Goal: Information Seeking & Learning: Check status

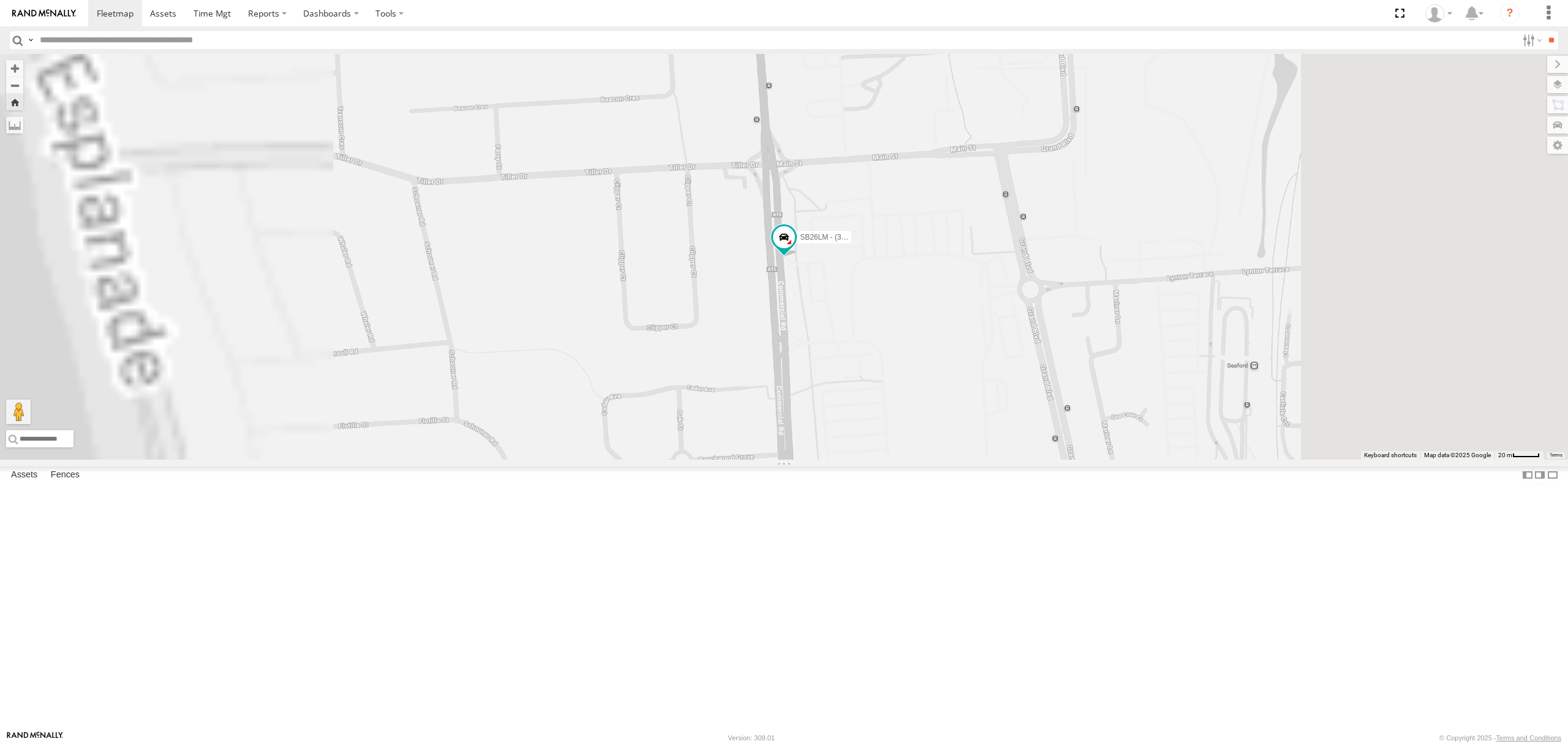
click at [0, 0] on div "S348CAH - [PERSON_NAME]" at bounding box center [0, 0] width 0 height 0
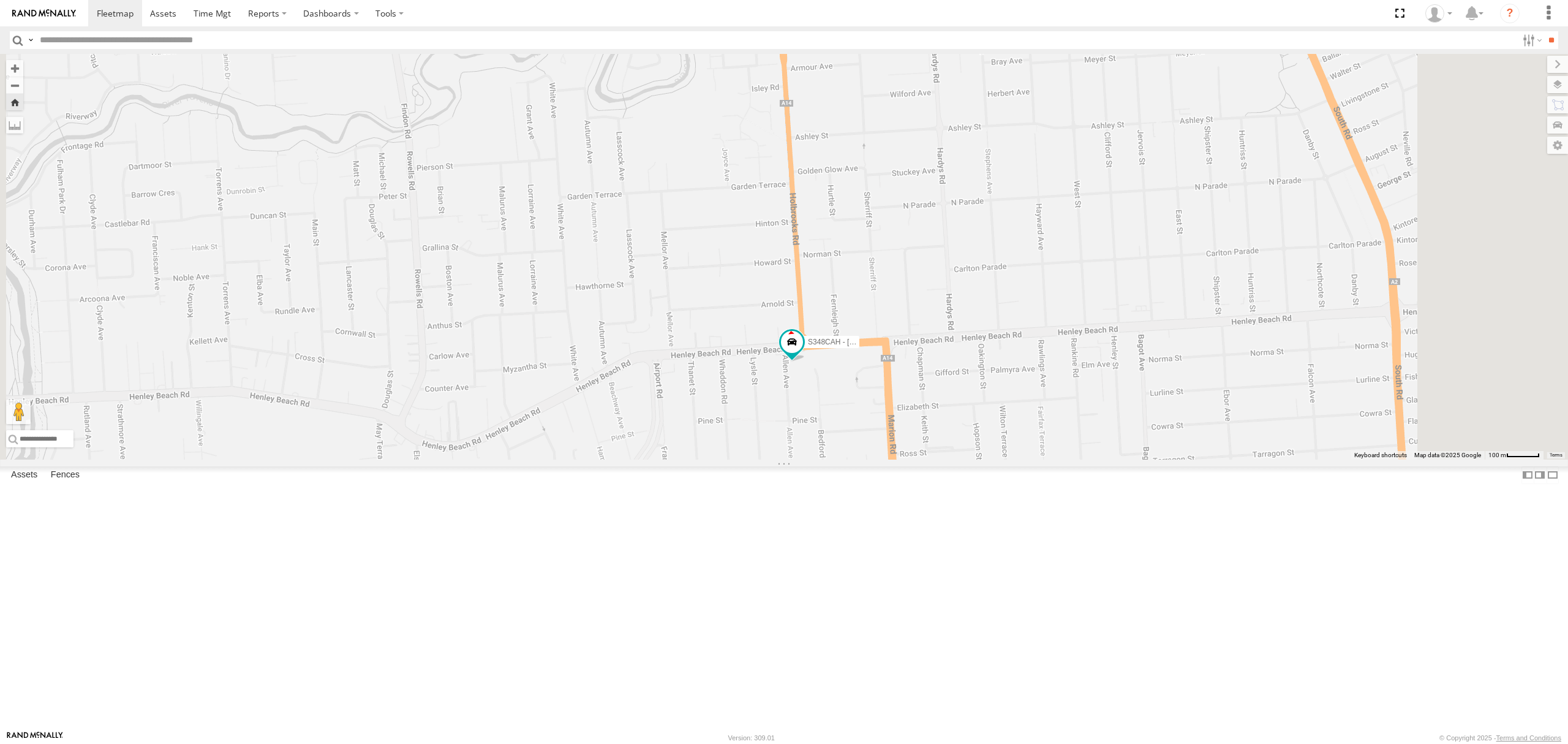
click at [0, 0] on div "S678CGD - Fridge It Sprinter All Assets" at bounding box center [0, 0] width 0 height 0
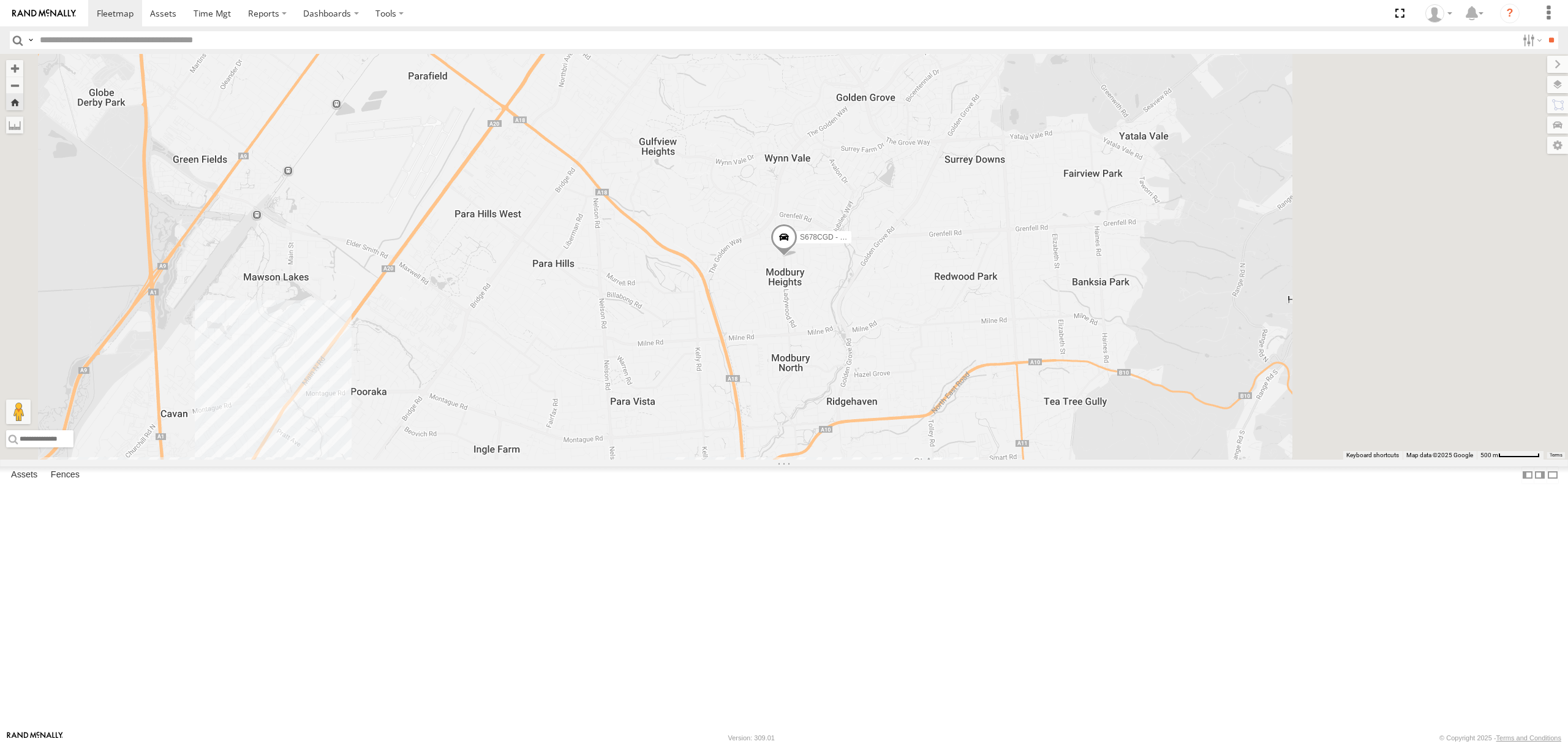
click at [0, 0] on div "S264CKI - Fridge It Crafter" at bounding box center [0, 0] width 0 height 0
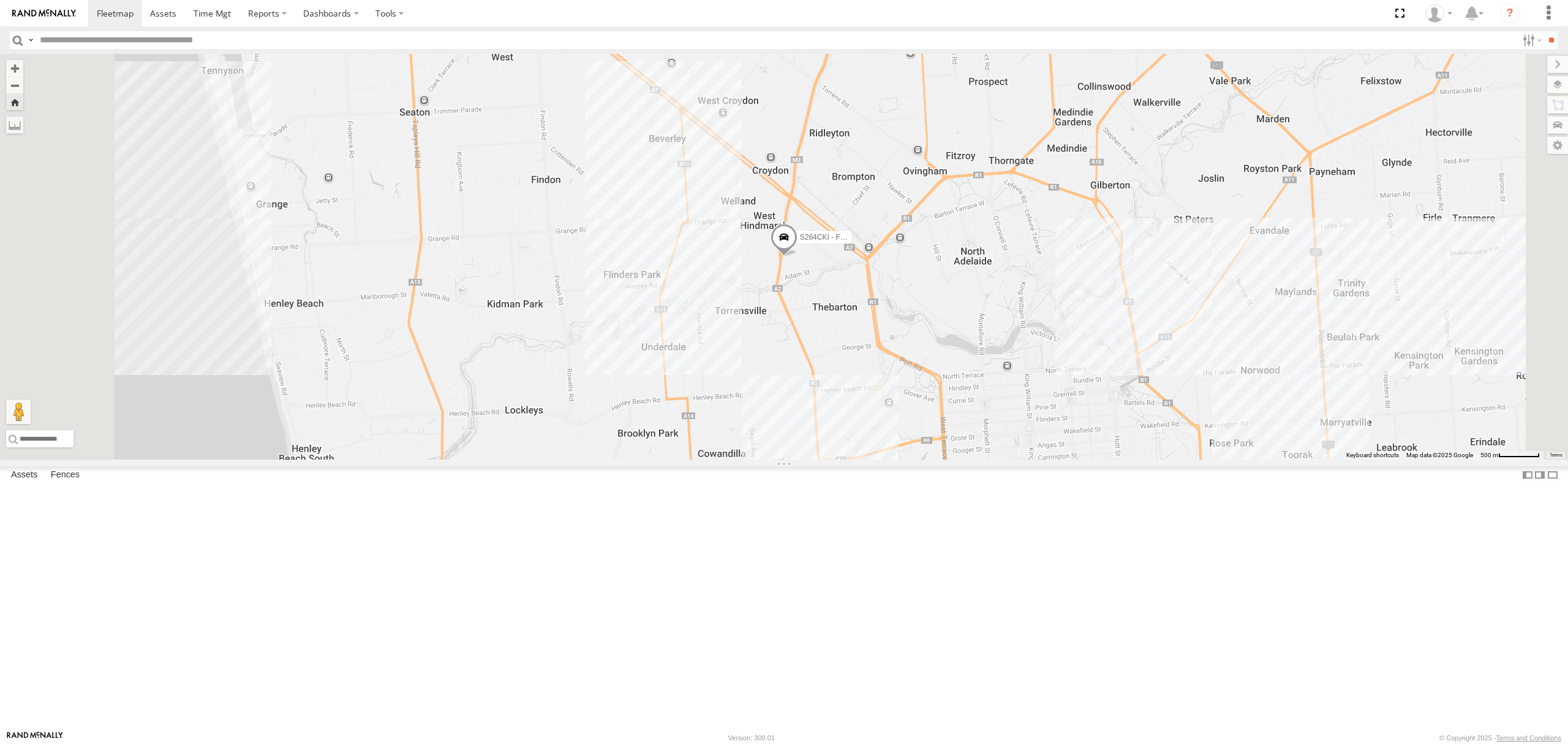
click at [0, 0] on div "All Assets" at bounding box center [0, 0] width 0 height 0
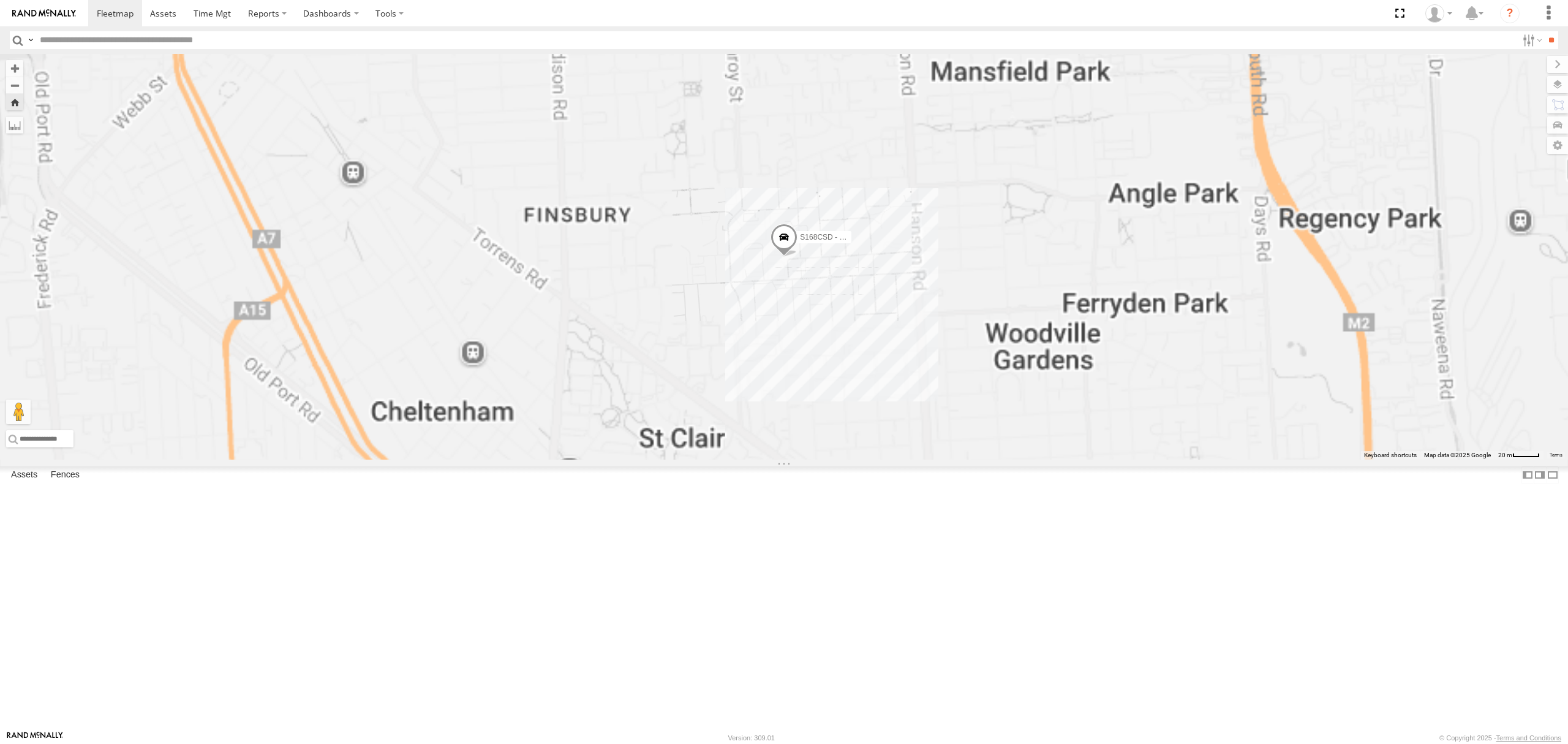
click at [0, 0] on div "All Assets" at bounding box center [0, 0] width 0 height 0
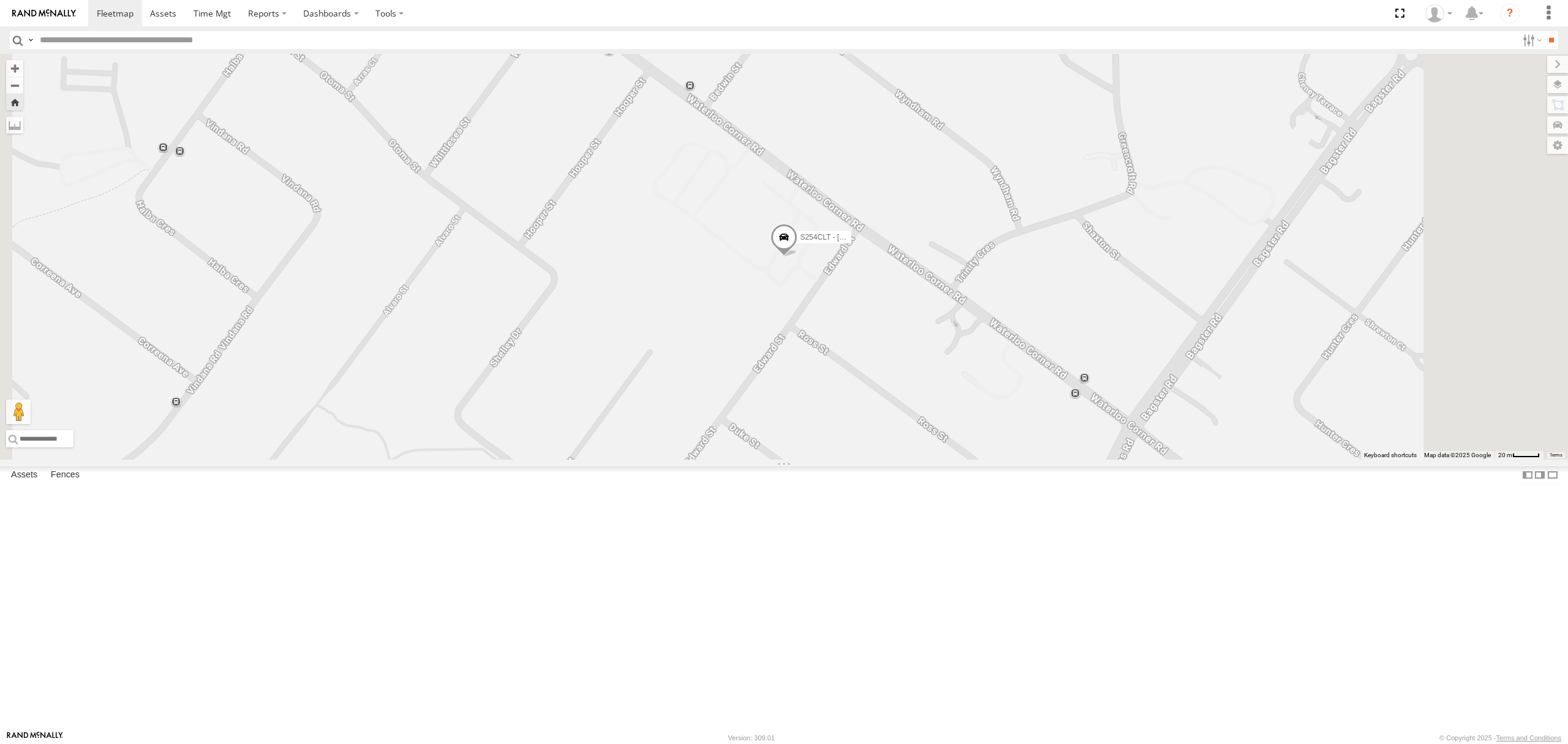
click at [798, 258] on span at bounding box center [784, 241] width 27 height 33
click at [123, 8] on span at bounding box center [114, 14] width 36 height 12
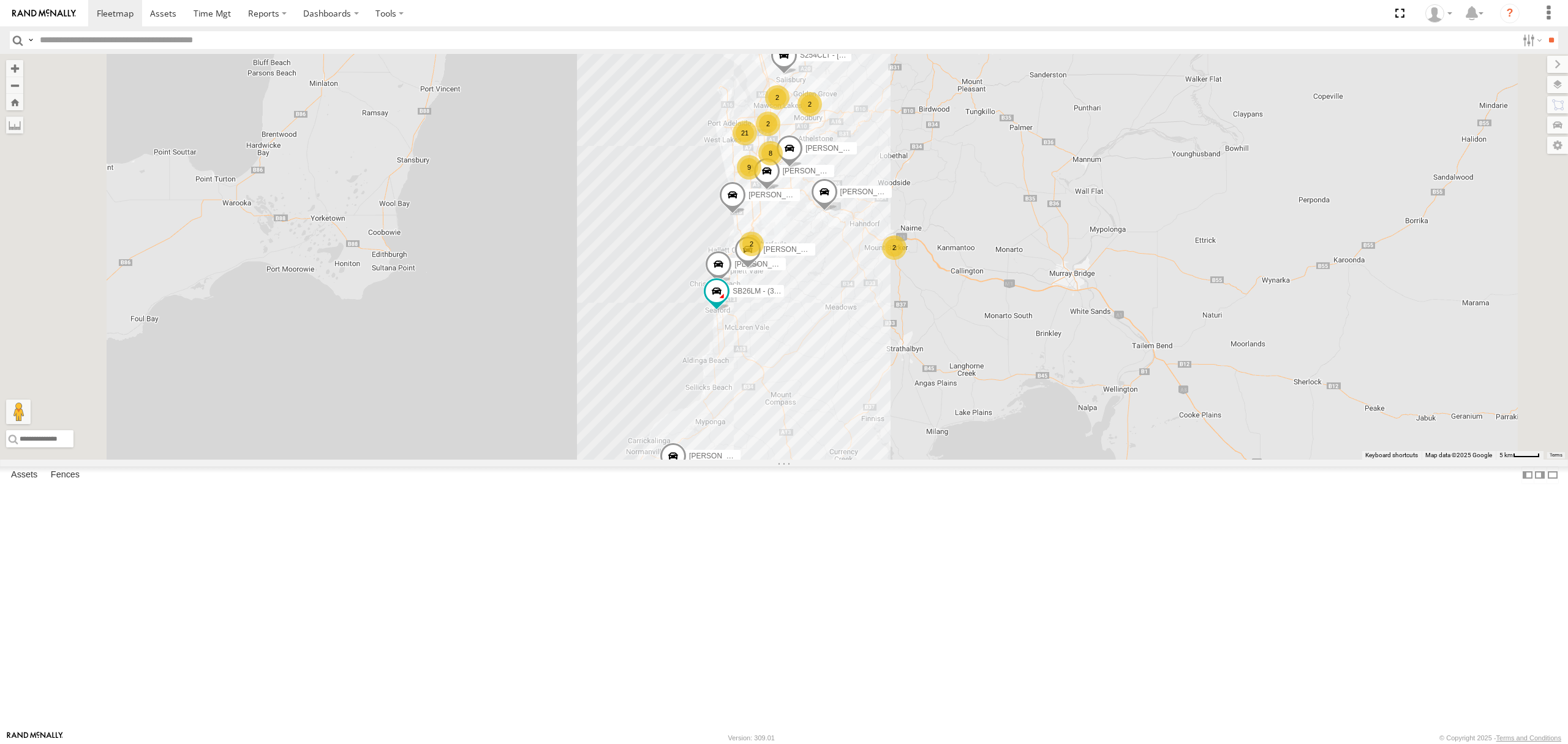
click at [0, 0] on div "S254CLT - [PERSON_NAME]" at bounding box center [0, 0] width 0 height 0
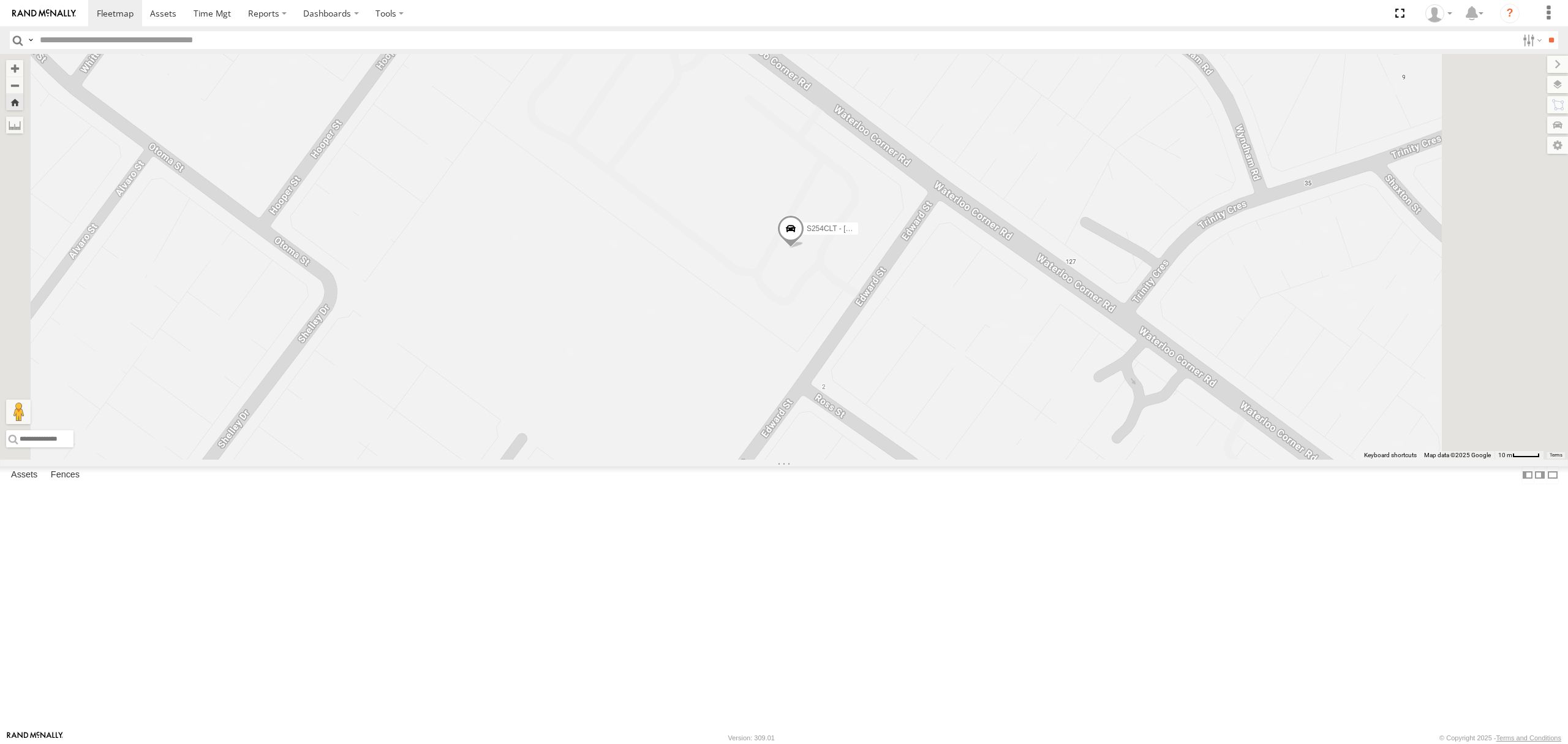
click at [0, 0] on div "S254CLT - [PERSON_NAME] All Assets" at bounding box center [0, 0] width 0 height 0
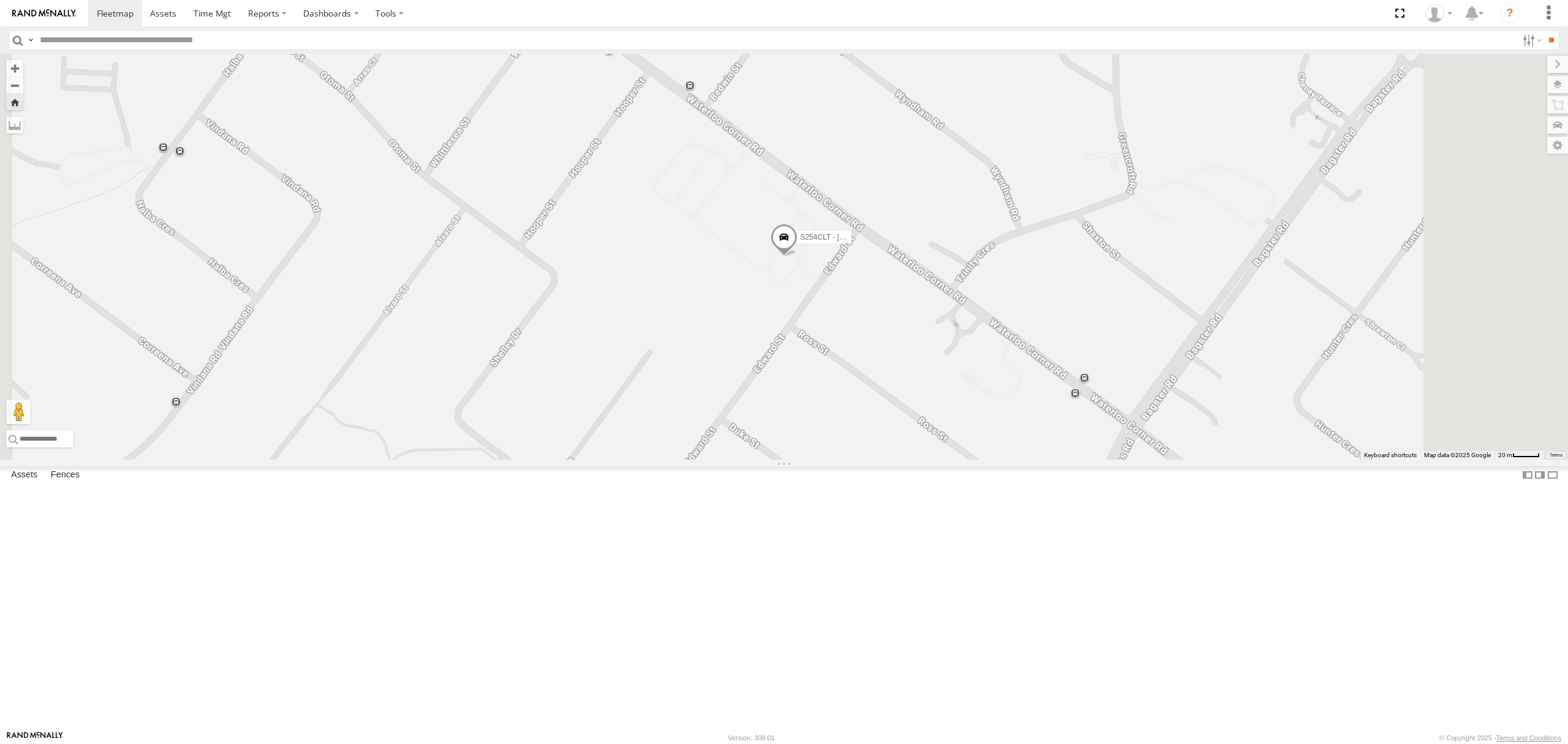
click at [798, 258] on span at bounding box center [784, 241] width 27 height 33
click at [116, 23] on link at bounding box center [115, 13] width 54 height 26
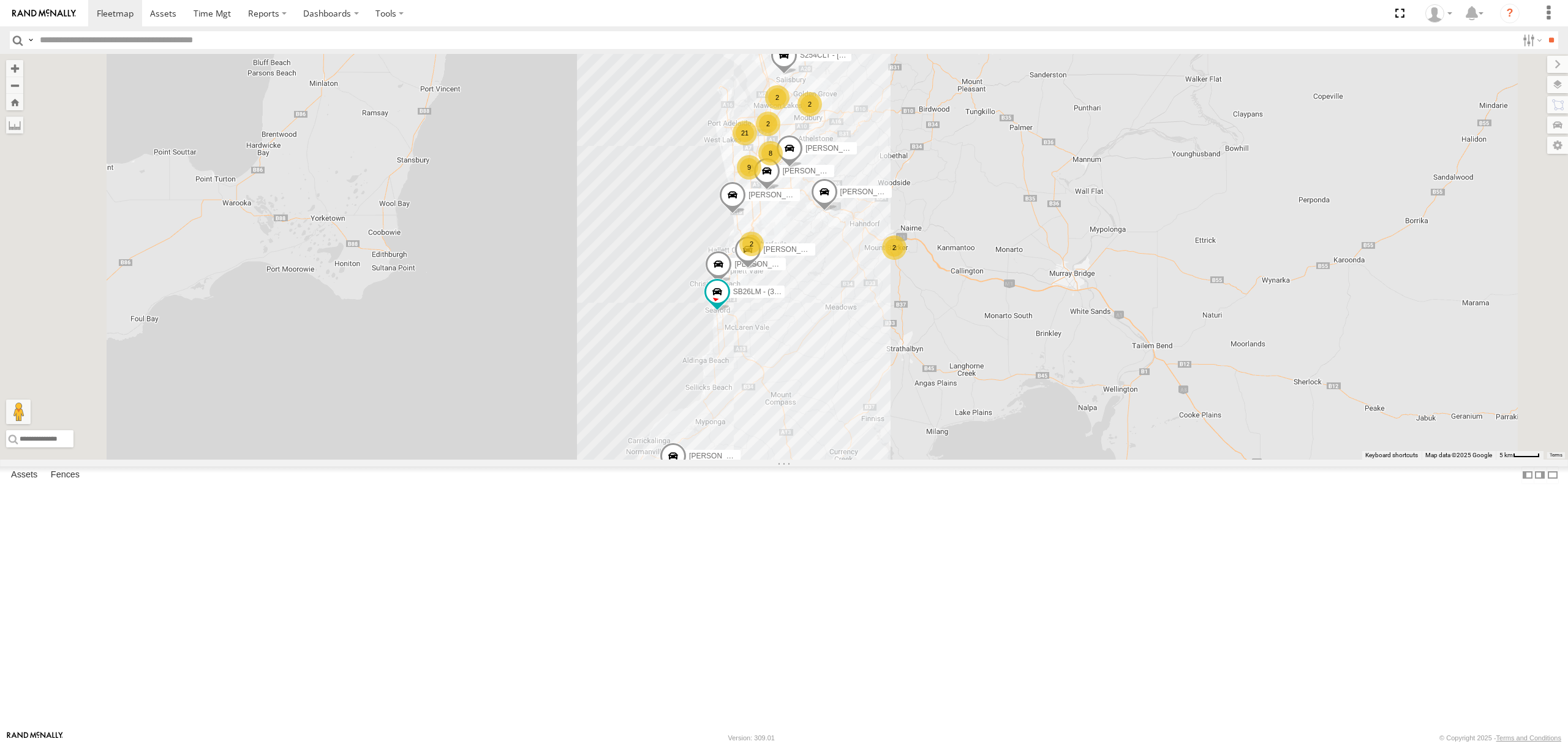
click at [0, 0] on div "All Assets" at bounding box center [0, 0] width 0 height 0
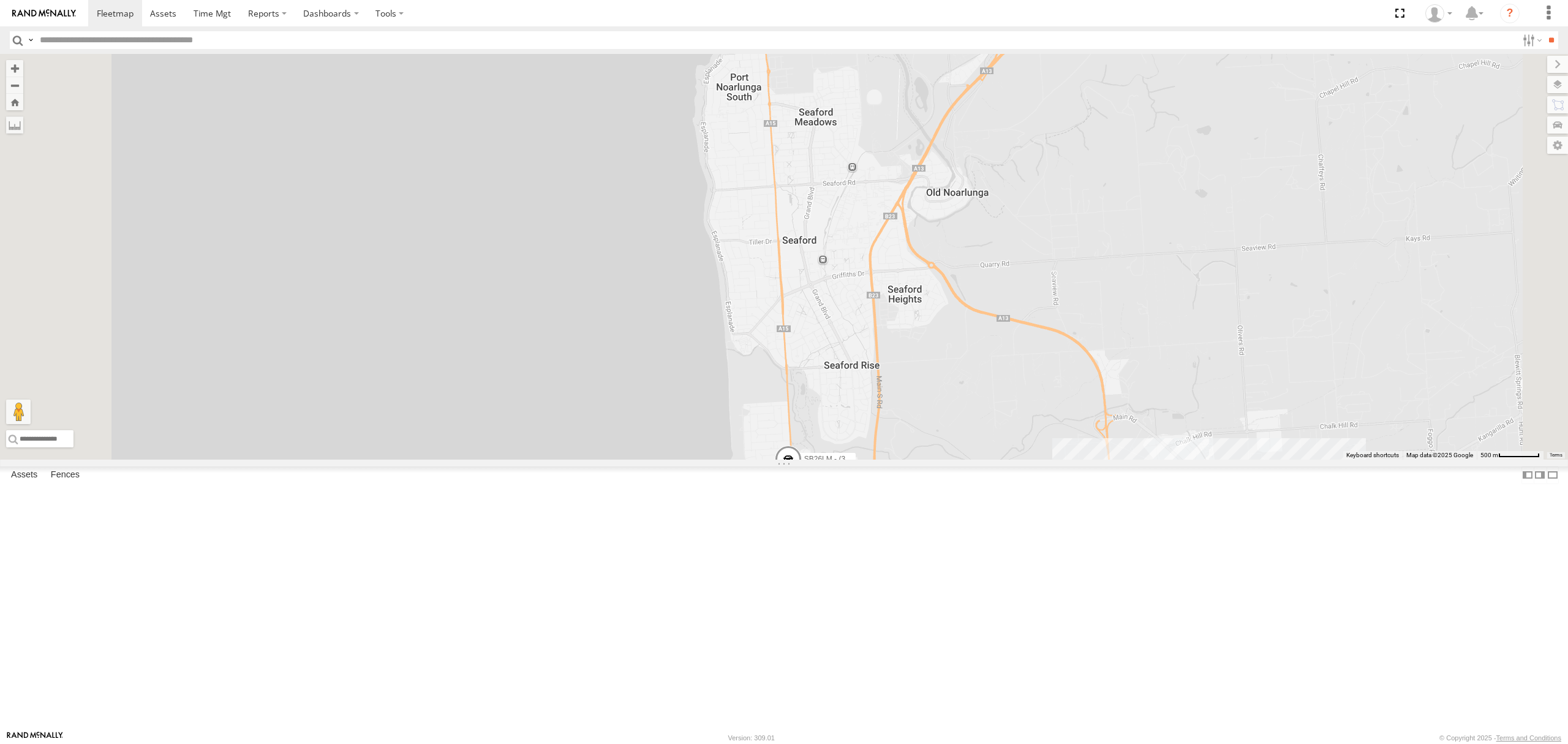
click at [0, 0] on div "All Assets" at bounding box center [0, 0] width 0 height 0
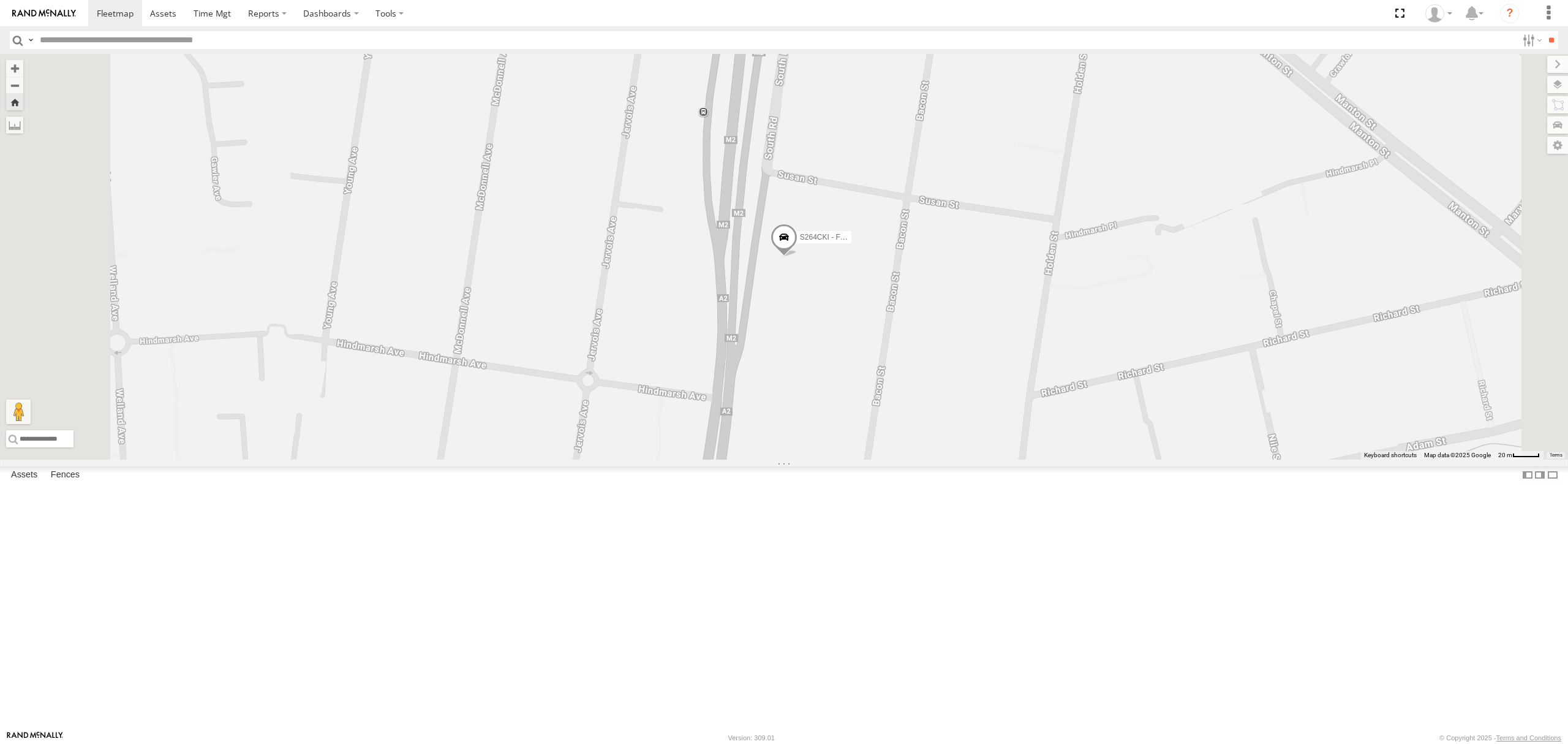
click at [0, 0] on div "S348CAH - Emir Tarabar All Assets" at bounding box center [0, 0] width 0 height 0
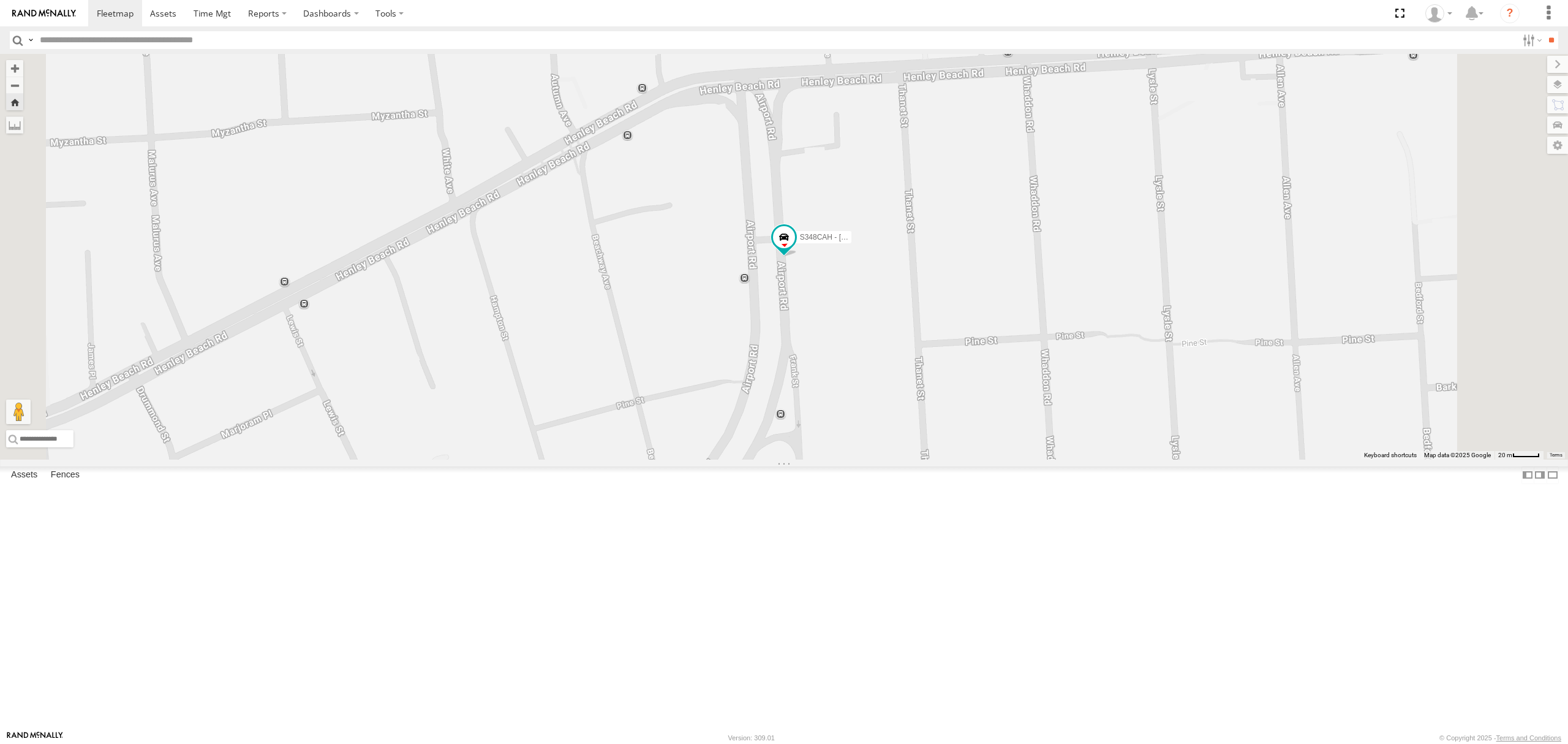
click at [0, 0] on div "All Assets" at bounding box center [0, 0] width 0 height 0
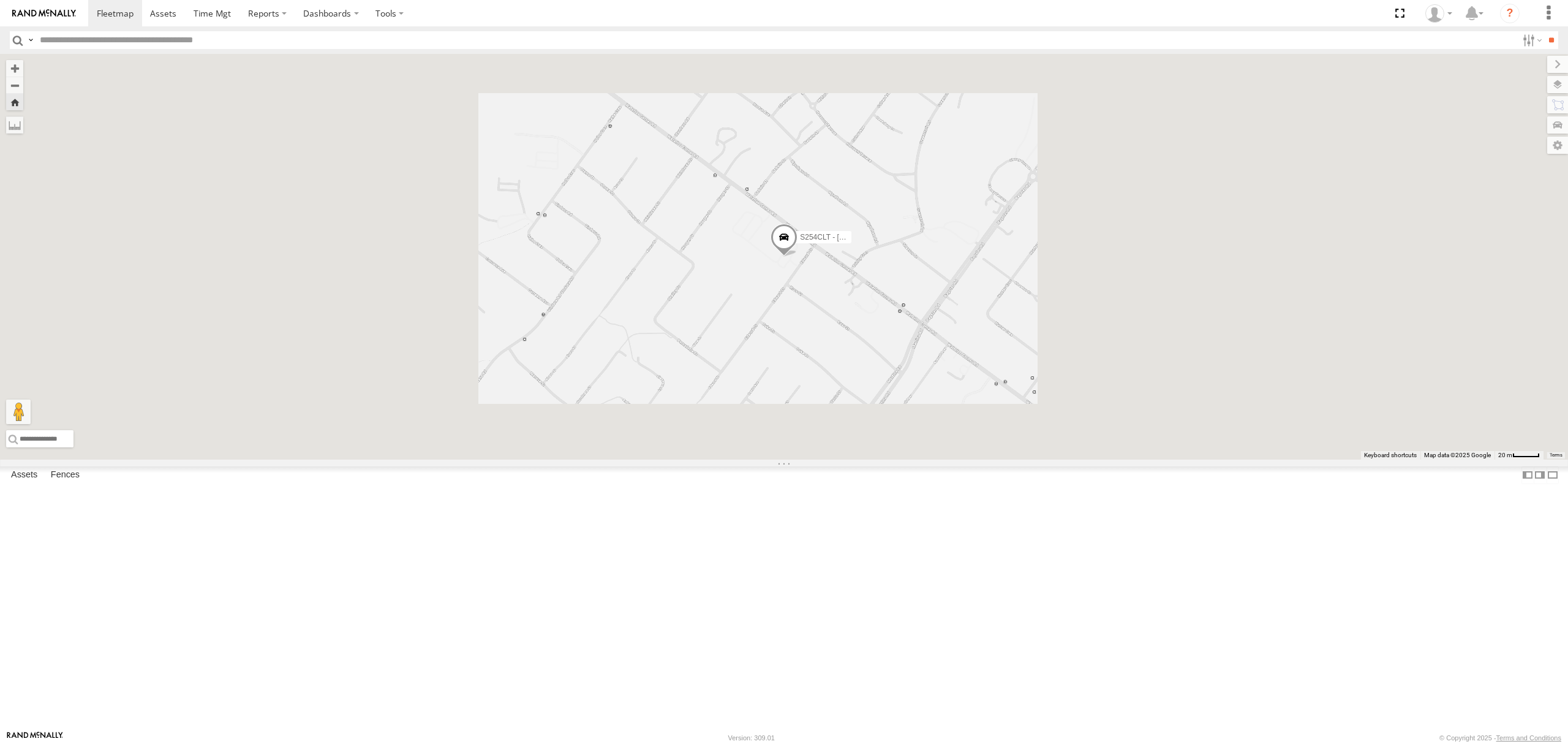
click at [798, 257] on span at bounding box center [784, 240] width 27 height 33
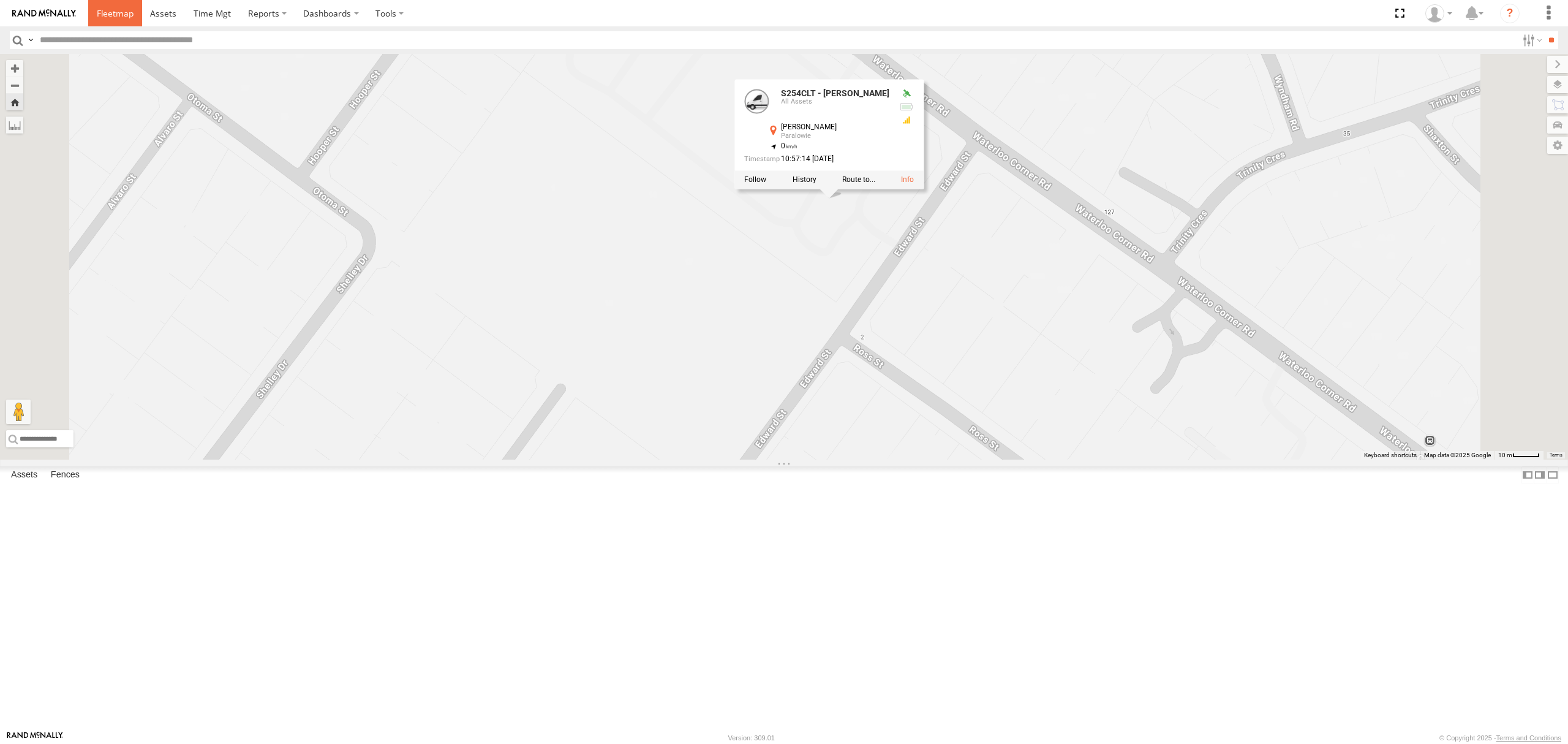
click at [129, 8] on span at bounding box center [114, 14] width 36 height 12
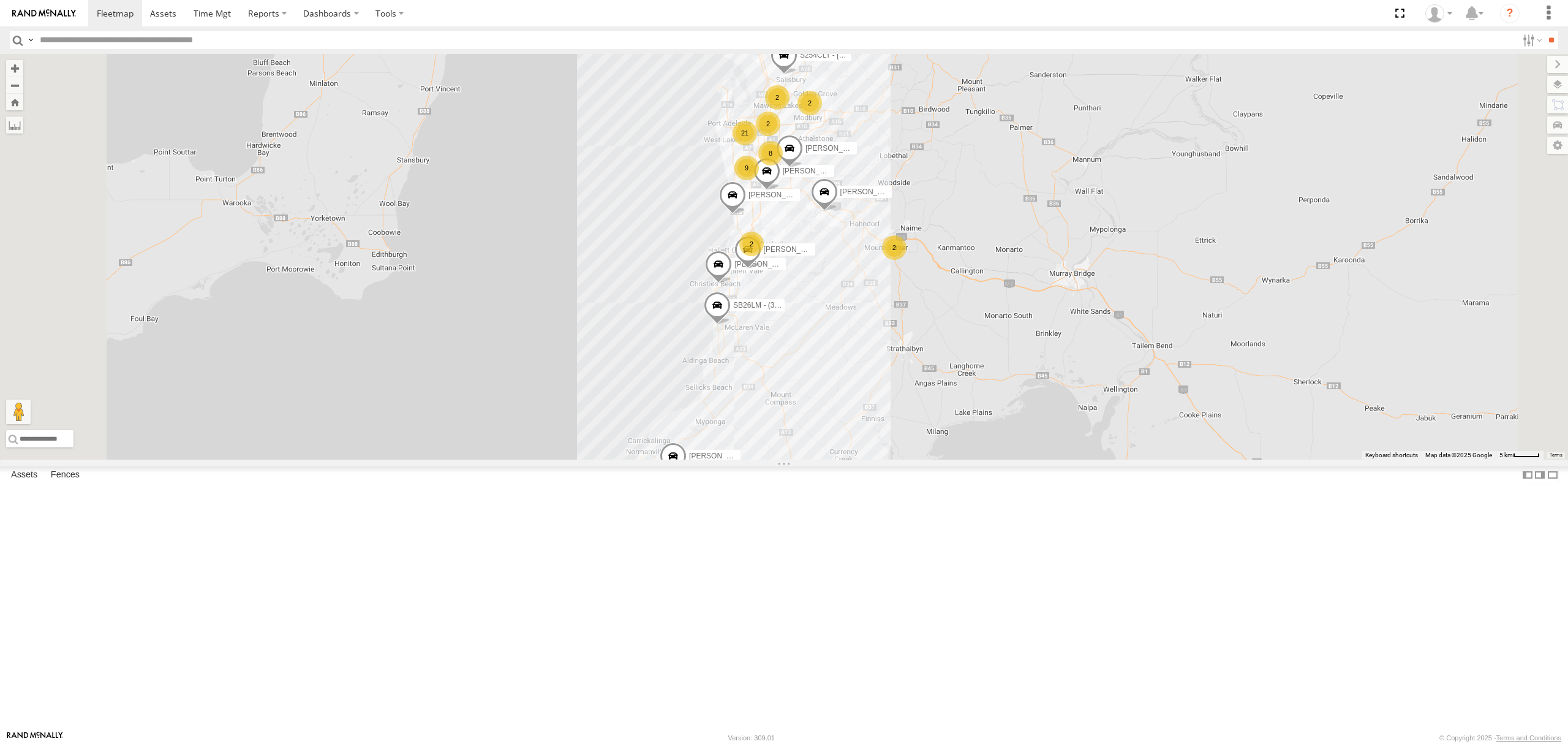
click at [0, 0] on div at bounding box center [0, 0] width 0 height 0
click at [0, 0] on div "All Assets" at bounding box center [0, 0] width 0 height 0
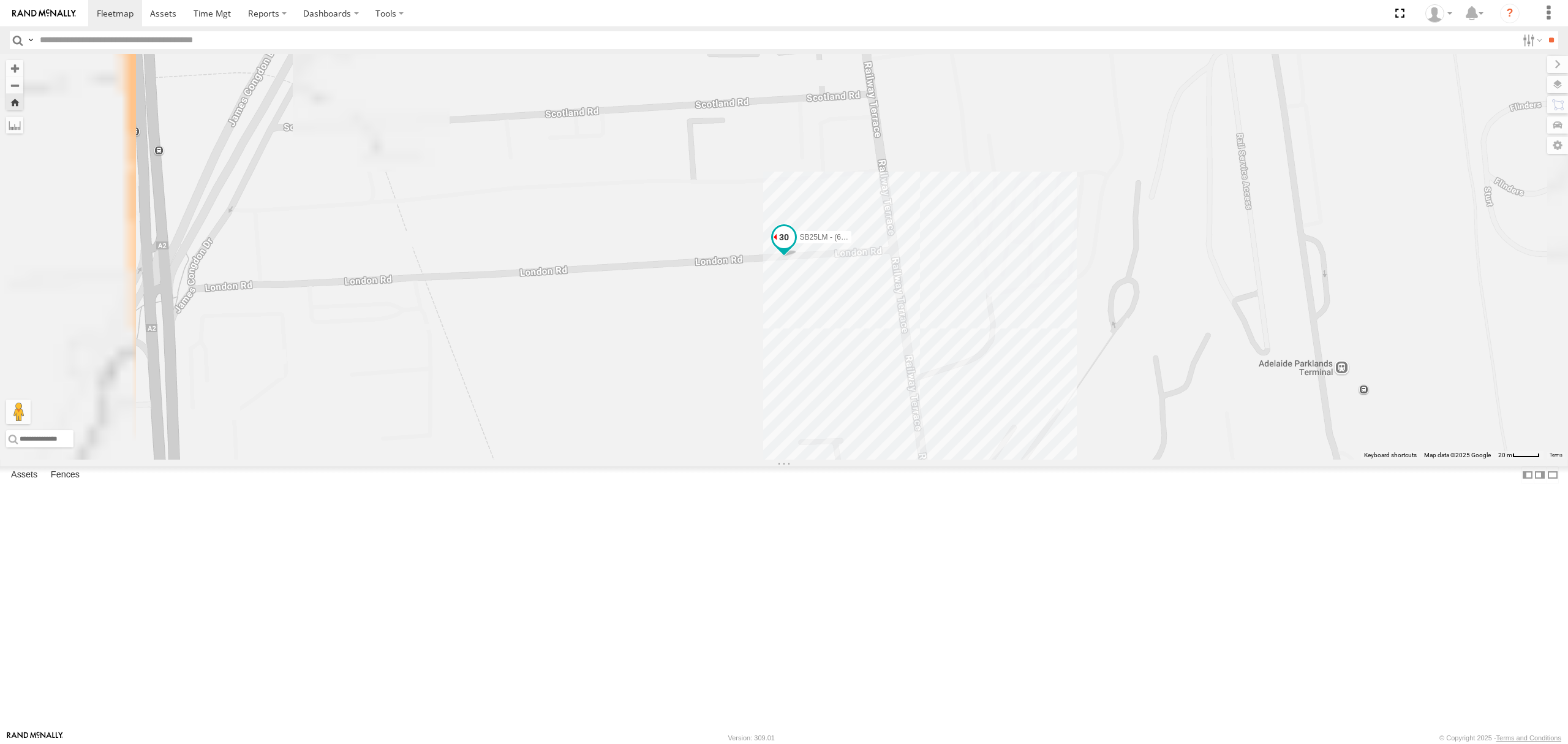
click at [798, 258] on span at bounding box center [784, 241] width 27 height 33
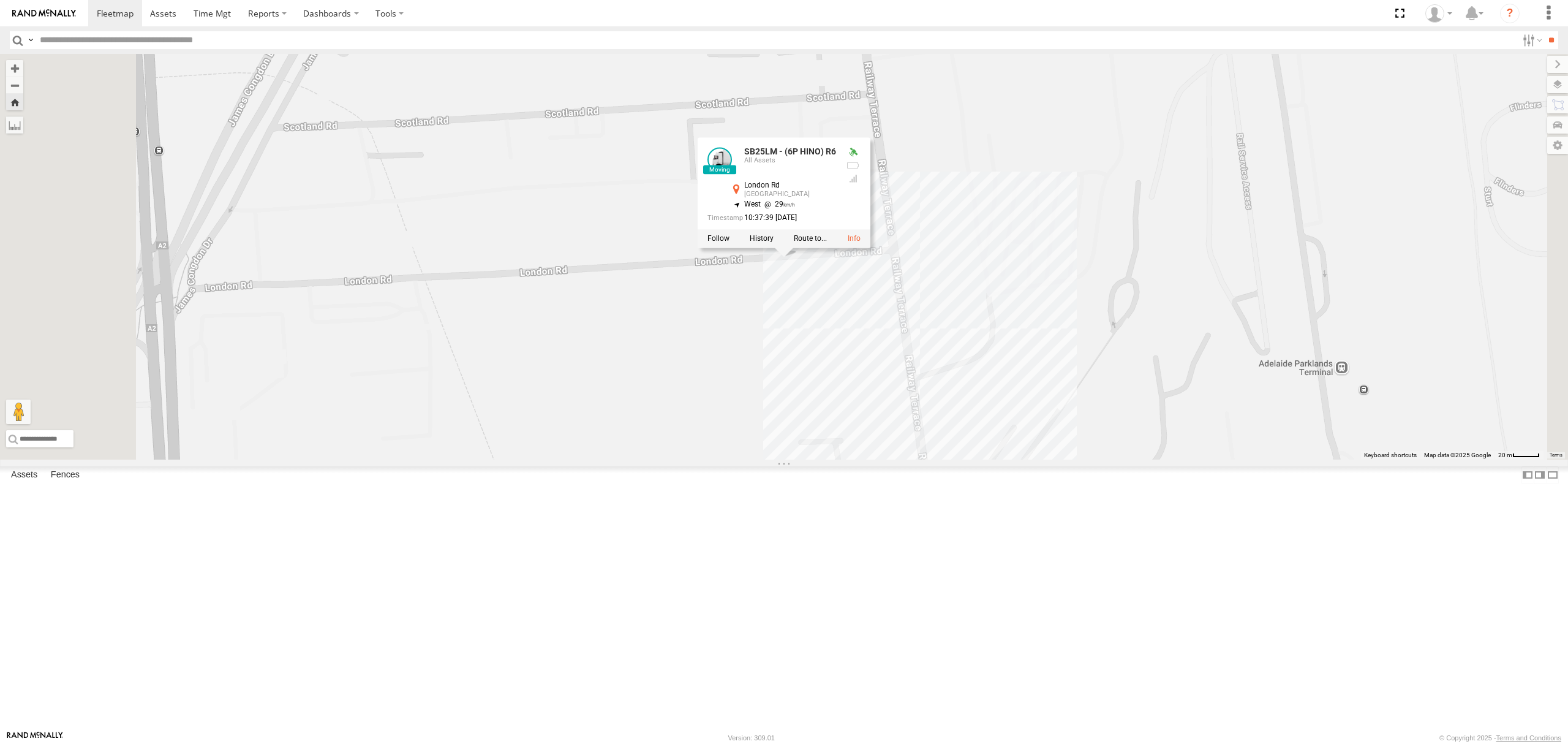
click at [0, 0] on div "All Assets" at bounding box center [0, 0] width 0 height 0
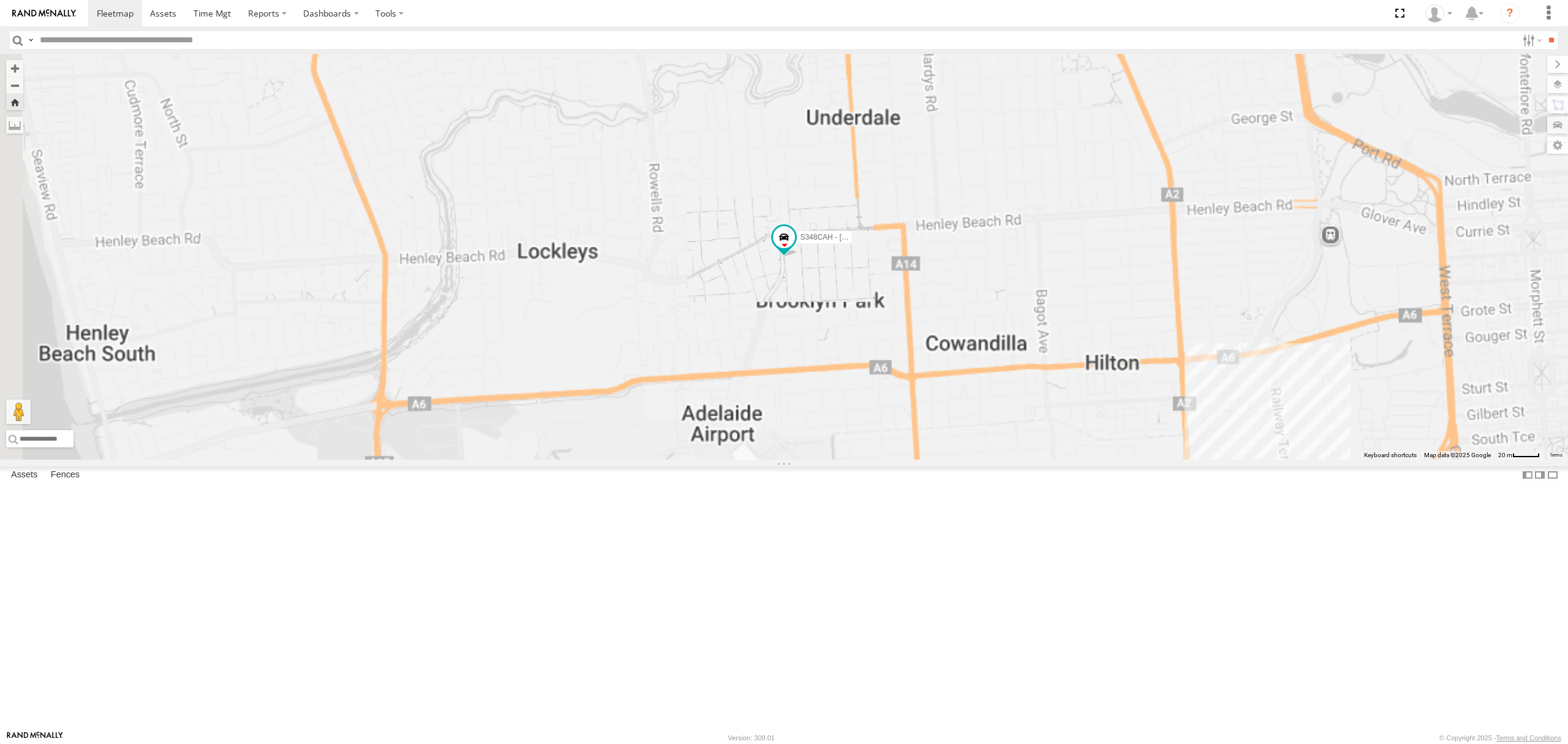
click at [0, 0] on div "All Assets" at bounding box center [0, 0] width 0 height 0
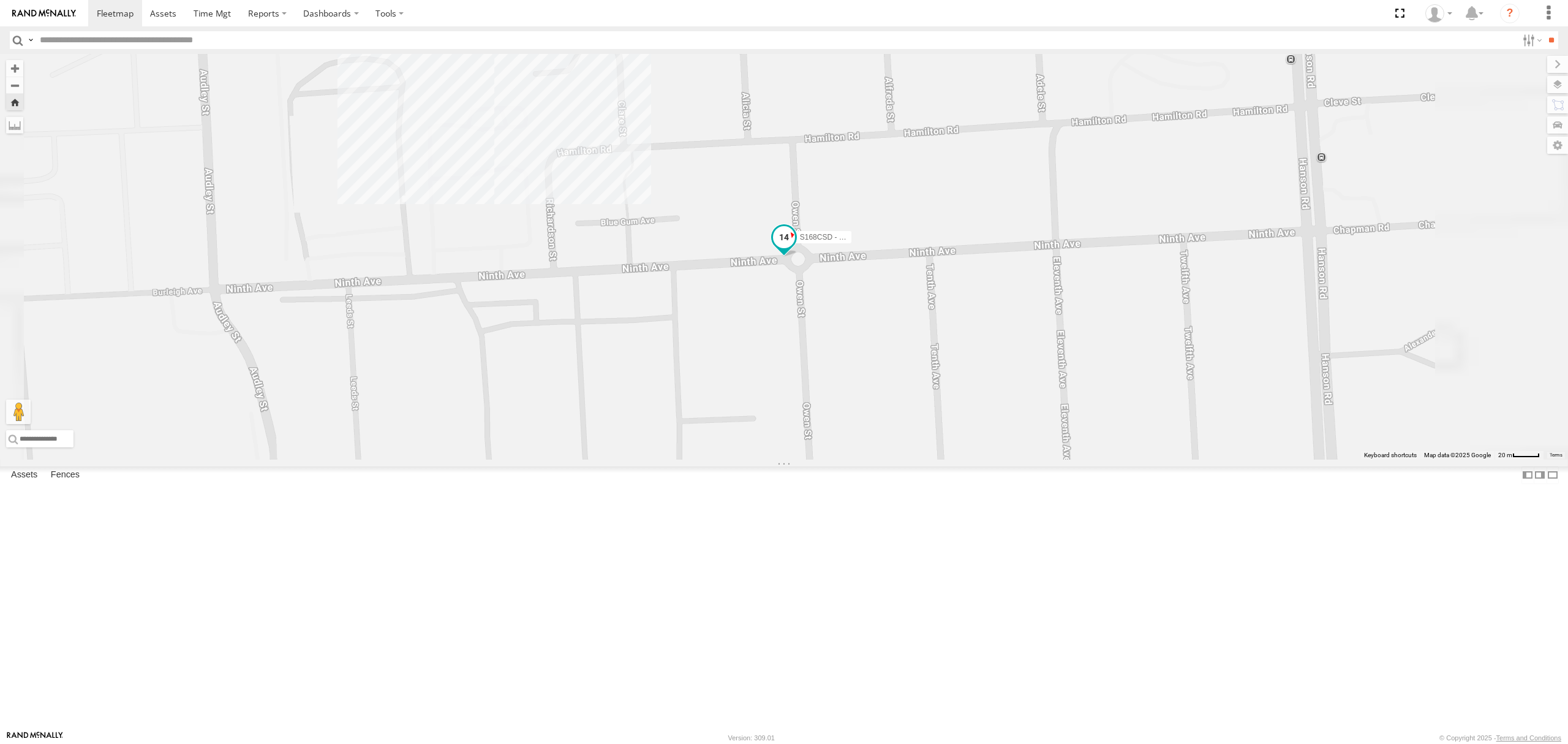
click at [795, 248] on span at bounding box center [784, 237] width 22 height 22
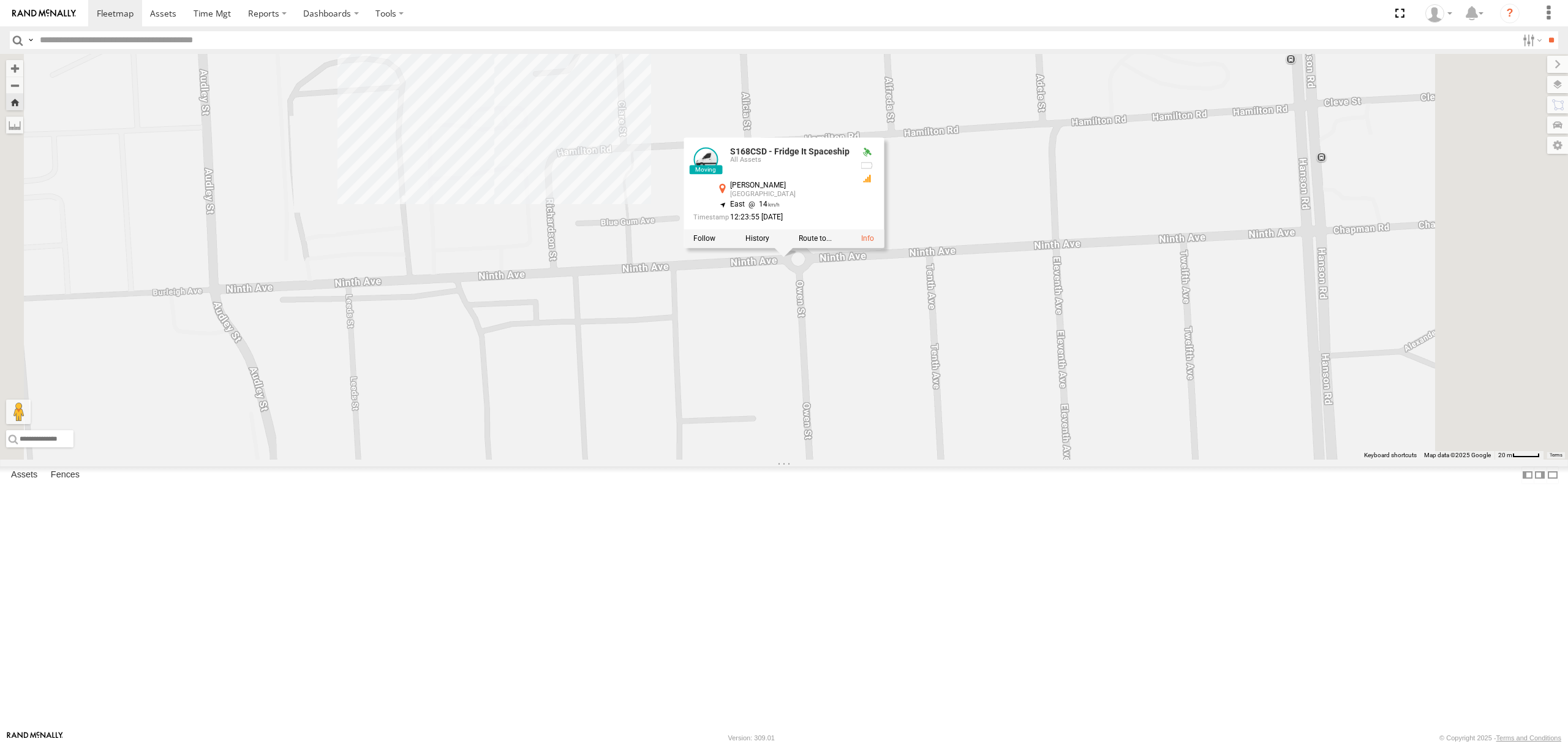
click at [0, 0] on div "SB26LM - (3P HINO) R7 All Assets" at bounding box center [0, 0] width 0 height 0
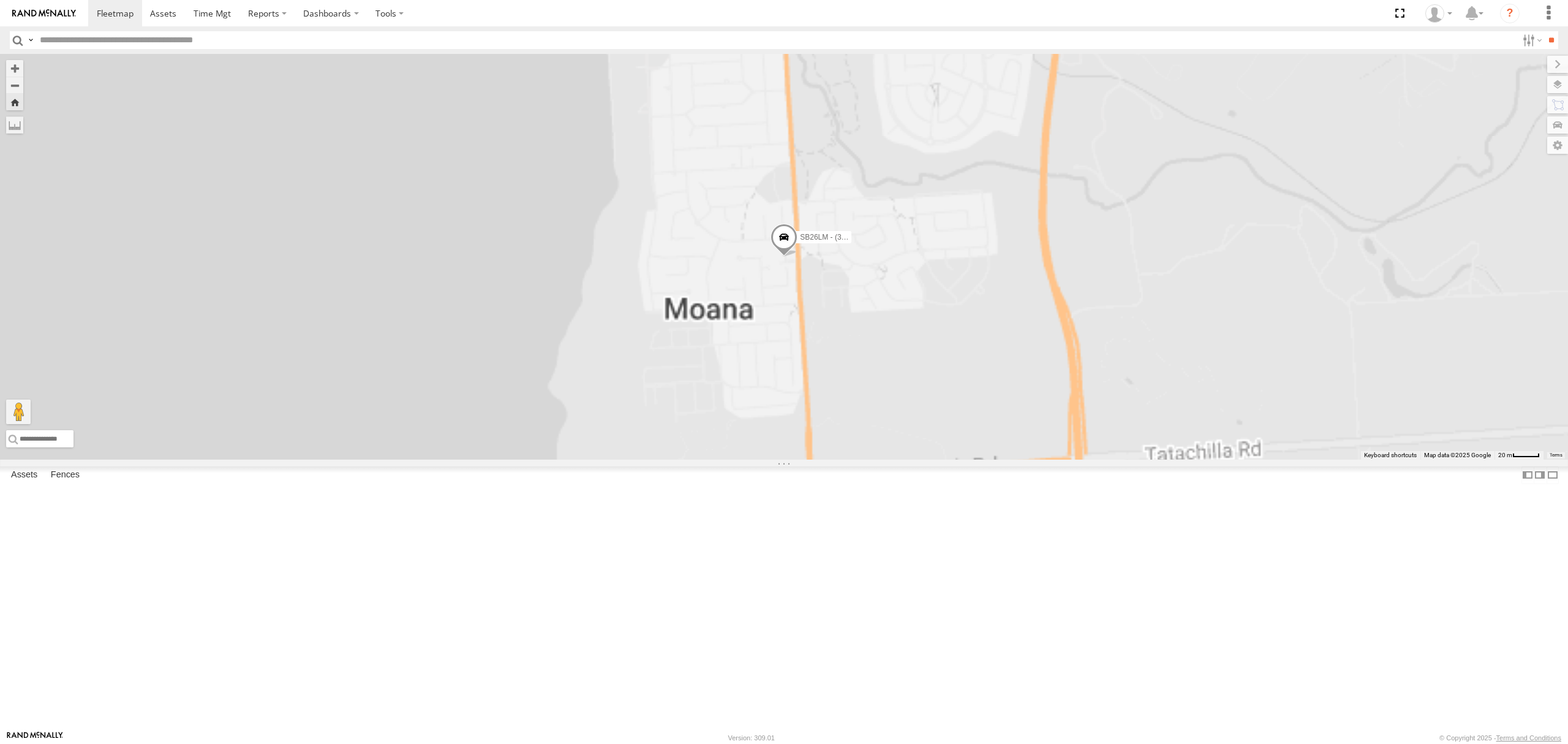
click at [798, 257] on span at bounding box center [784, 240] width 27 height 33
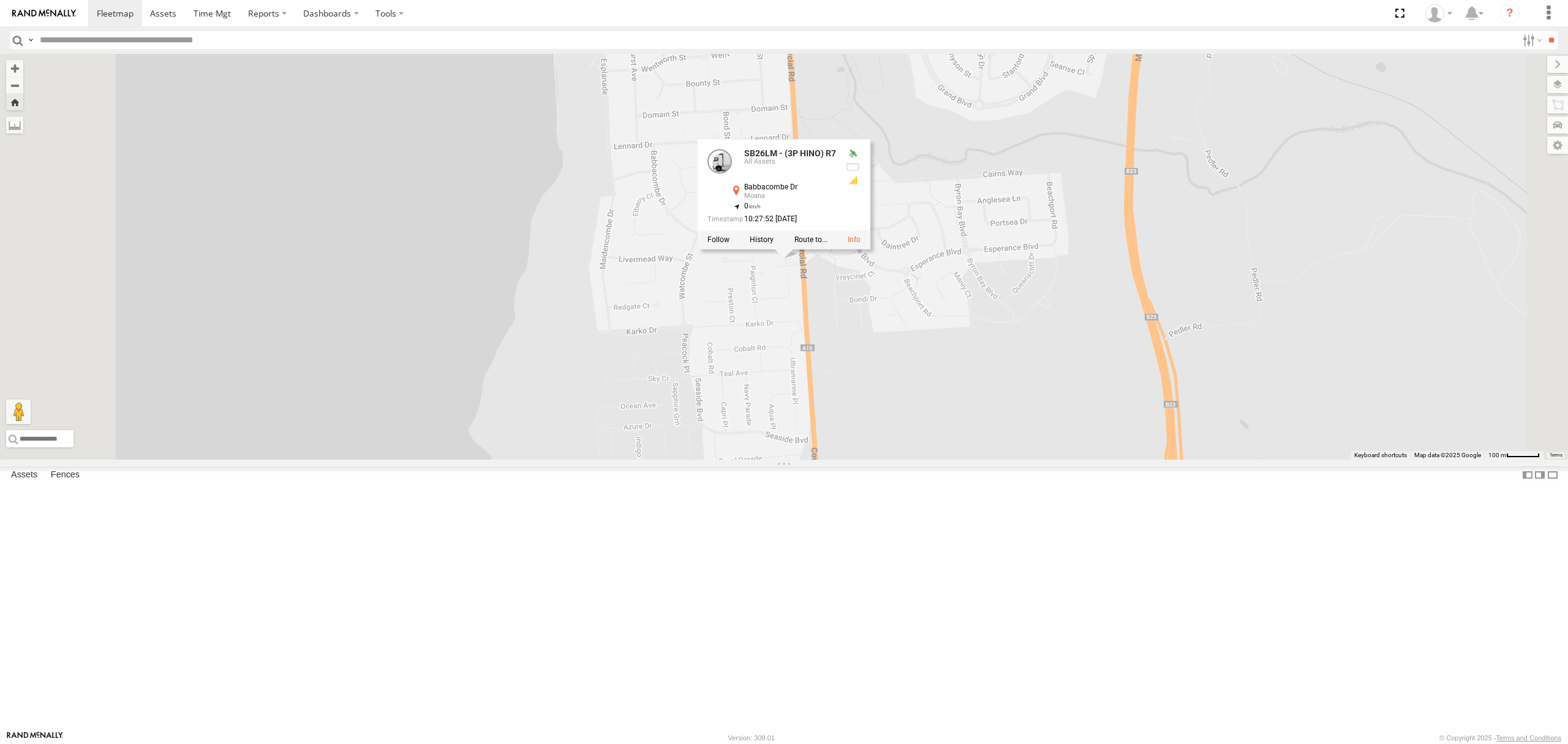
click at [0, 0] on div "S254CLT - [PERSON_NAME]" at bounding box center [0, 0] width 0 height 0
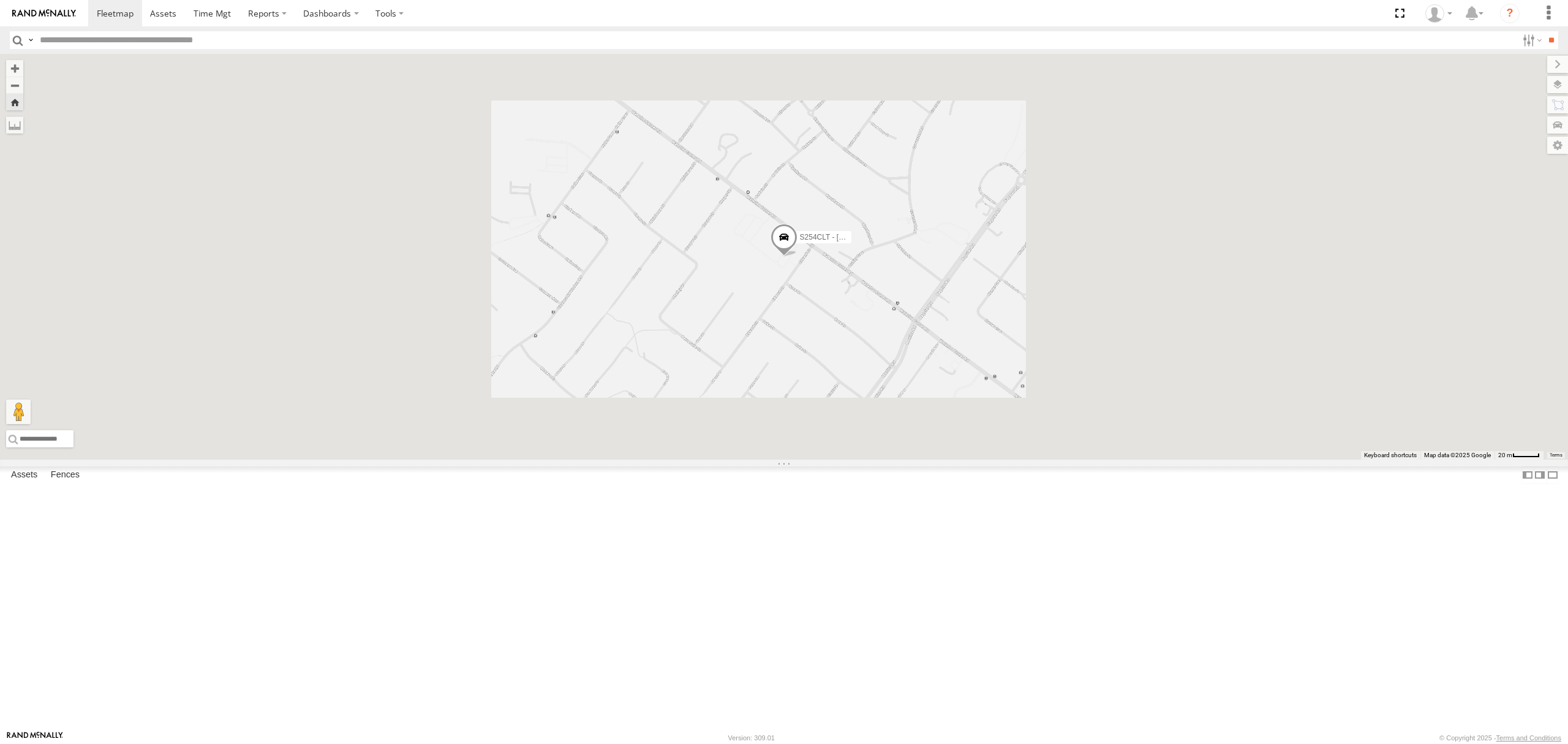
click at [0, 0] on div "S168CSD - Fridge It Spaceship" at bounding box center [0, 0] width 0 height 0
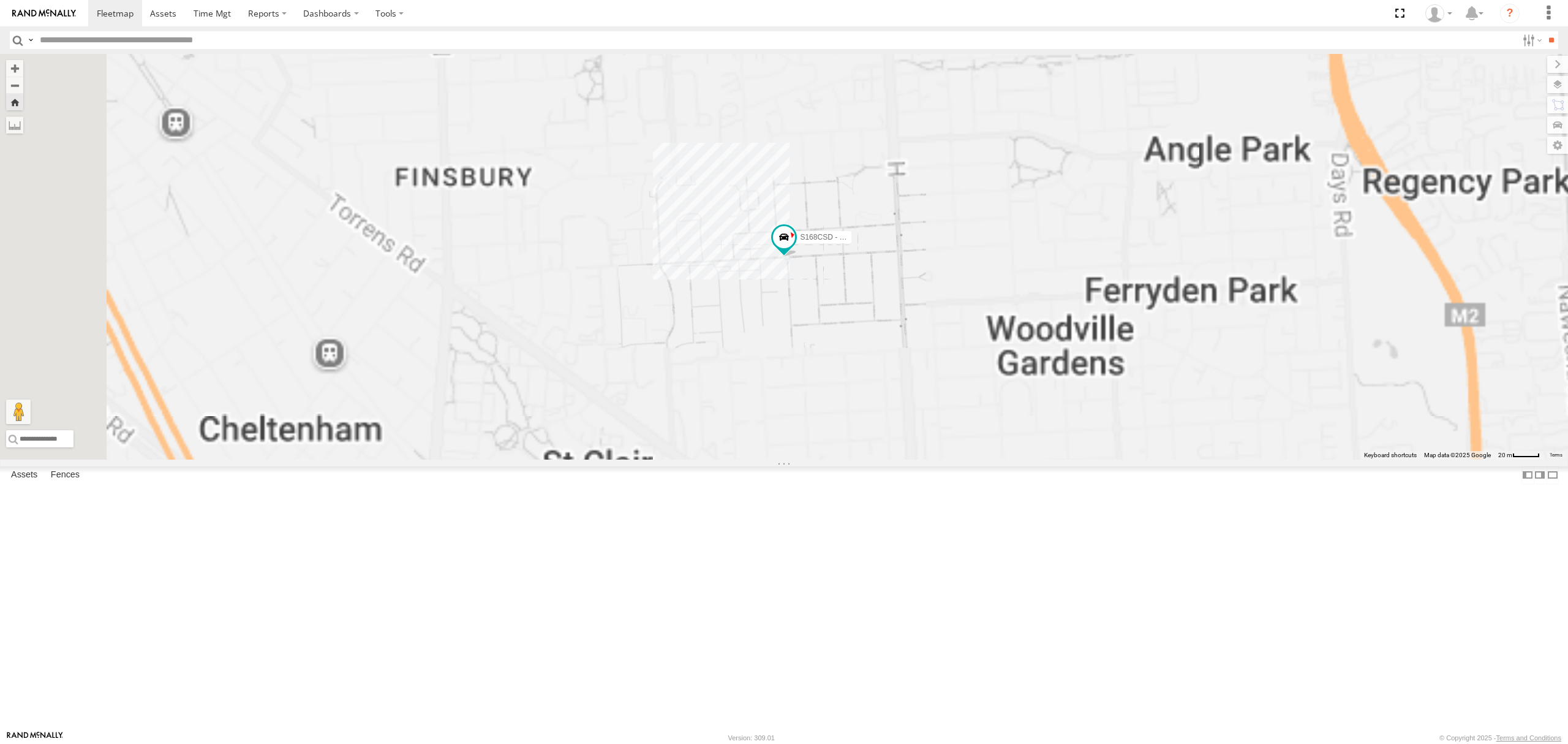
drag, startPoint x: 77, startPoint y: 147, endPoint x: 134, endPoint y: 132, distance: 58.9
click at [0, 0] on div "All Assets" at bounding box center [0, 0] width 0 height 0
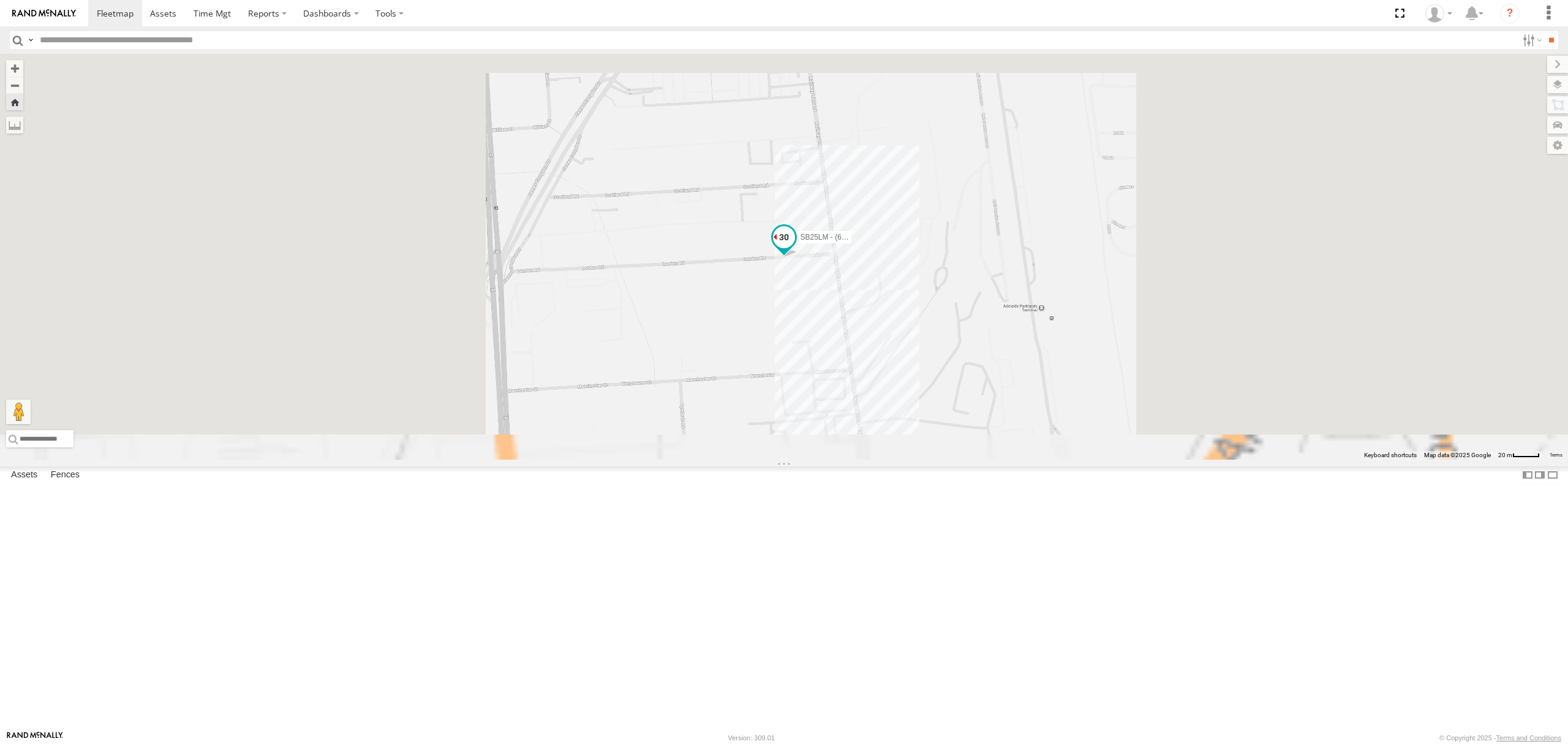
click at [795, 249] on span at bounding box center [784, 238] width 22 height 22
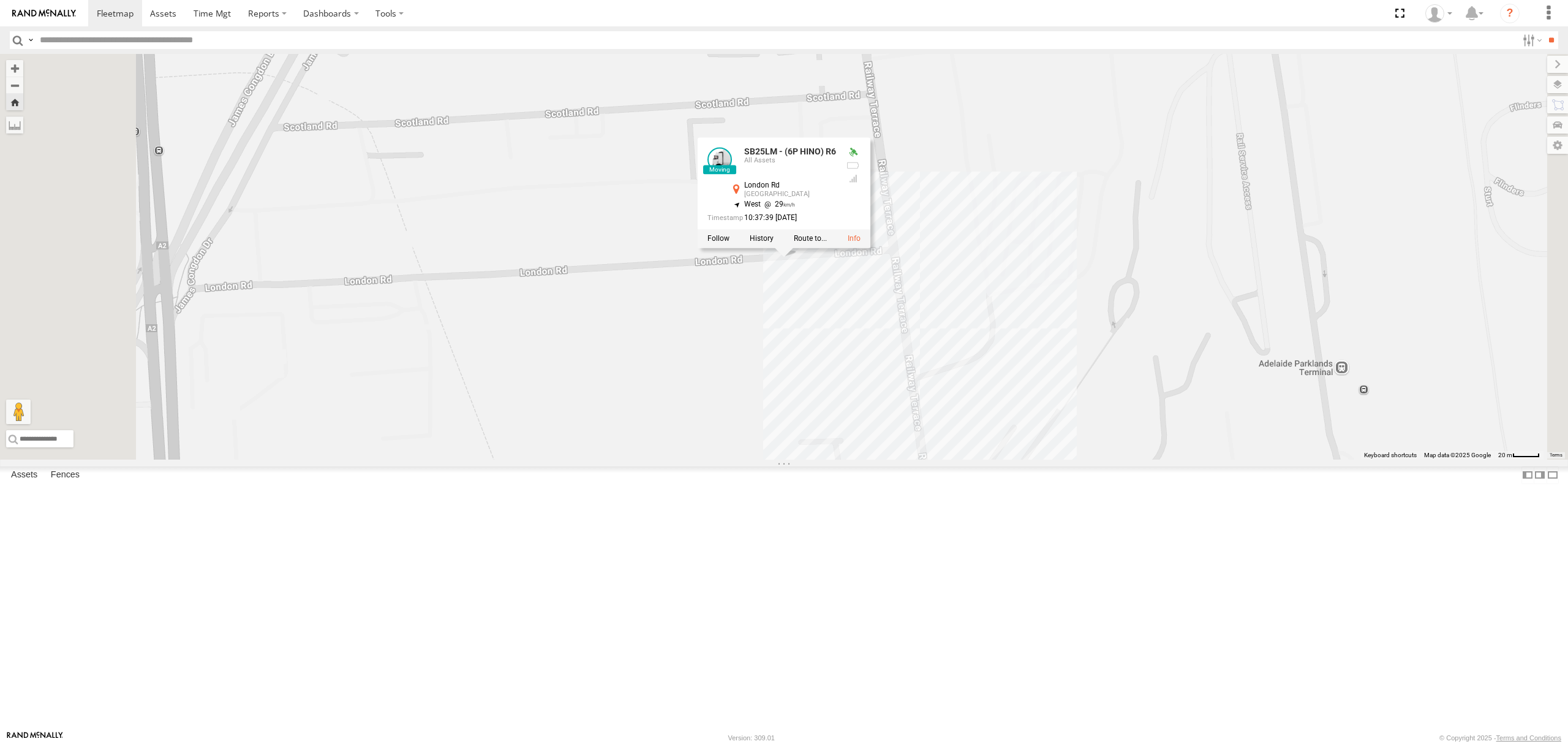
drag, startPoint x: 93, startPoint y: 86, endPoint x: 155, endPoint y: 81, distance: 62.2
click at [0, 0] on div "All Assets" at bounding box center [0, 0] width 0 height 0
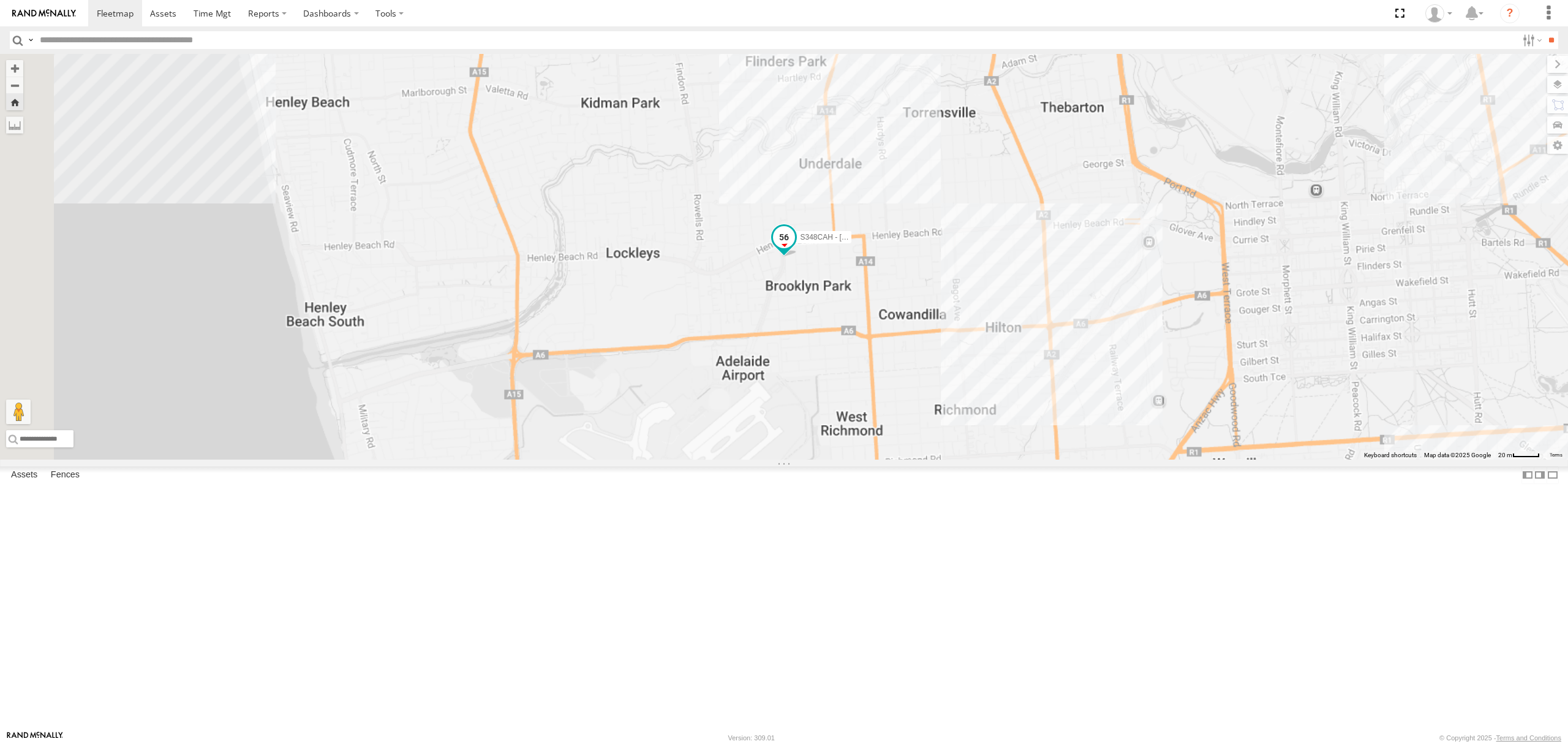
click at [798, 257] on span at bounding box center [784, 240] width 27 height 33
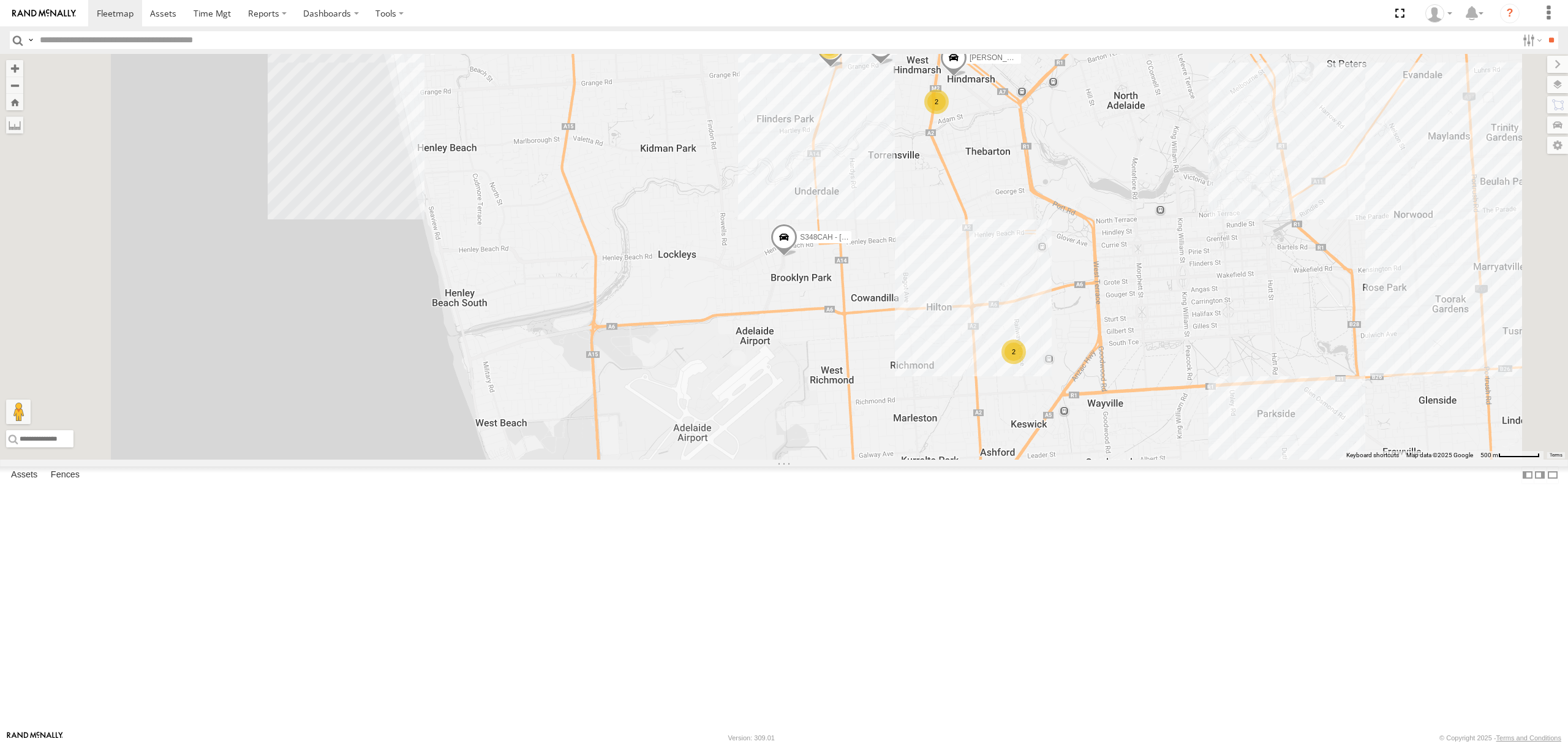
click at [0, 0] on div "S168CSD - Fridge It Spaceship" at bounding box center [0, 0] width 0 height 0
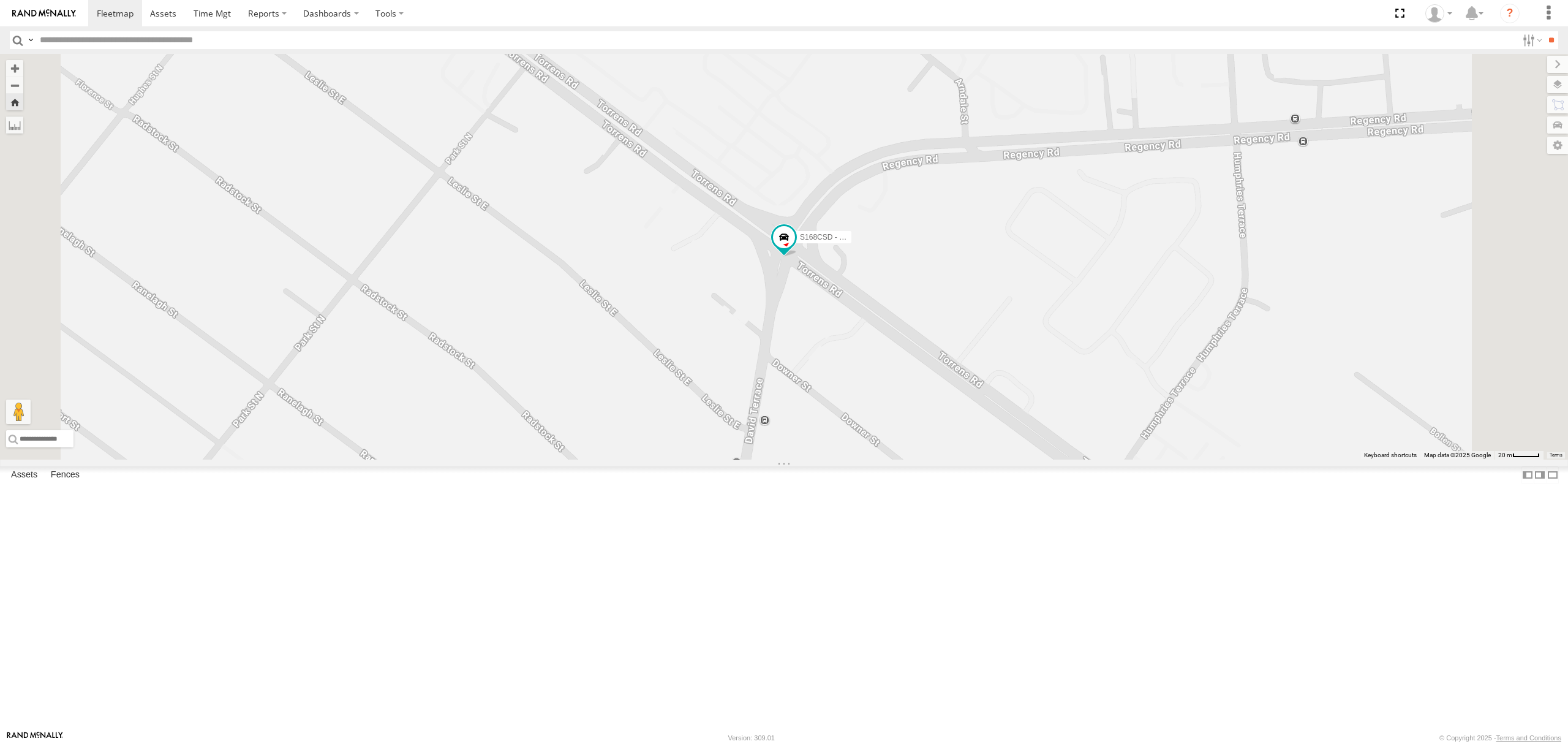
click at [0, 0] on div "All Assets" at bounding box center [0, 0] width 0 height 0
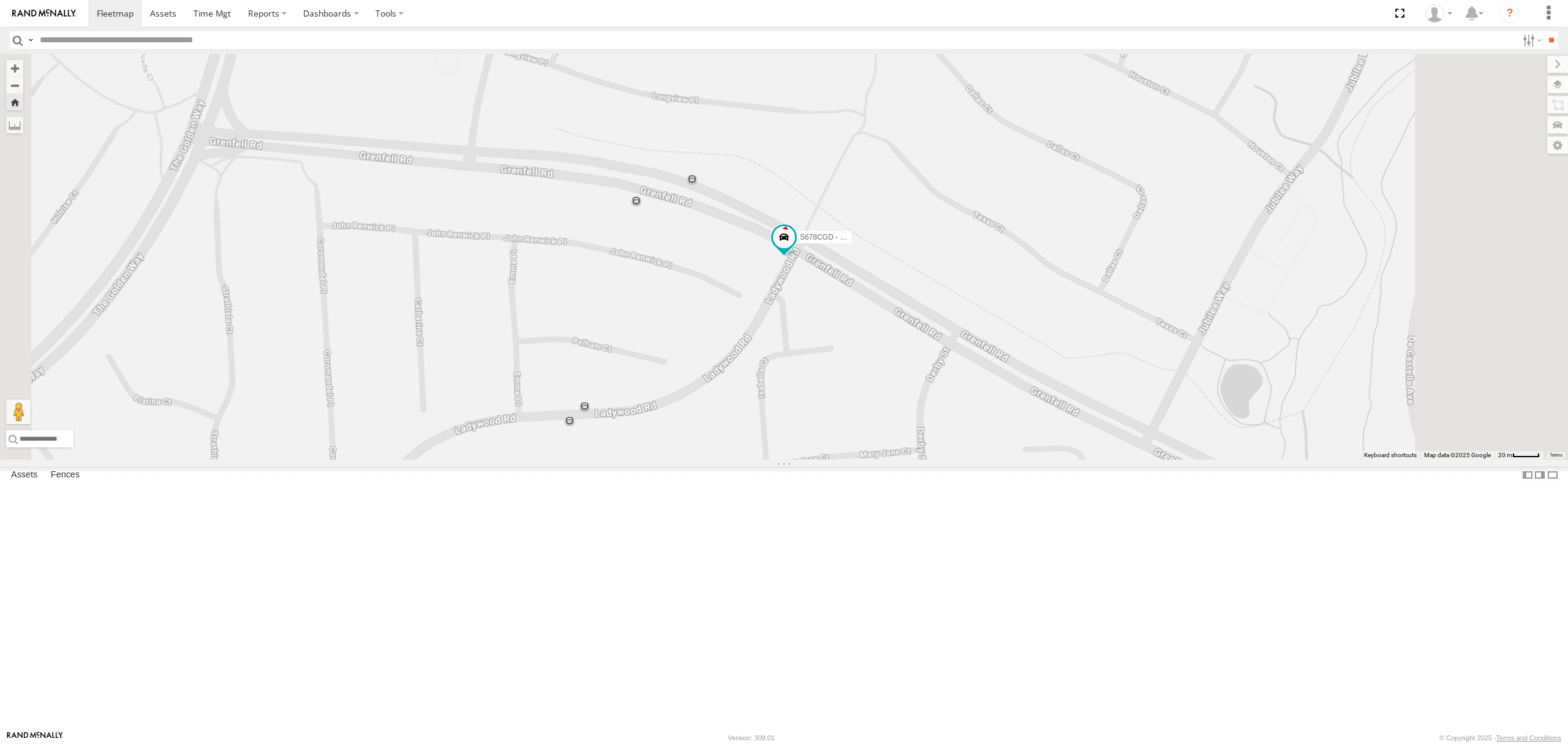
click at [0, 0] on div "-0.2" at bounding box center [0, 0] width 0 height 0
click at [0, 0] on div "S678CGD - Fridge It Sprinter All Assets Ladywood Rd Modbury Heights -34.80473 1…" at bounding box center [0, 0] width 0 height 0
click at [0, 0] on div "All Assets" at bounding box center [0, 0] width 0 height 0
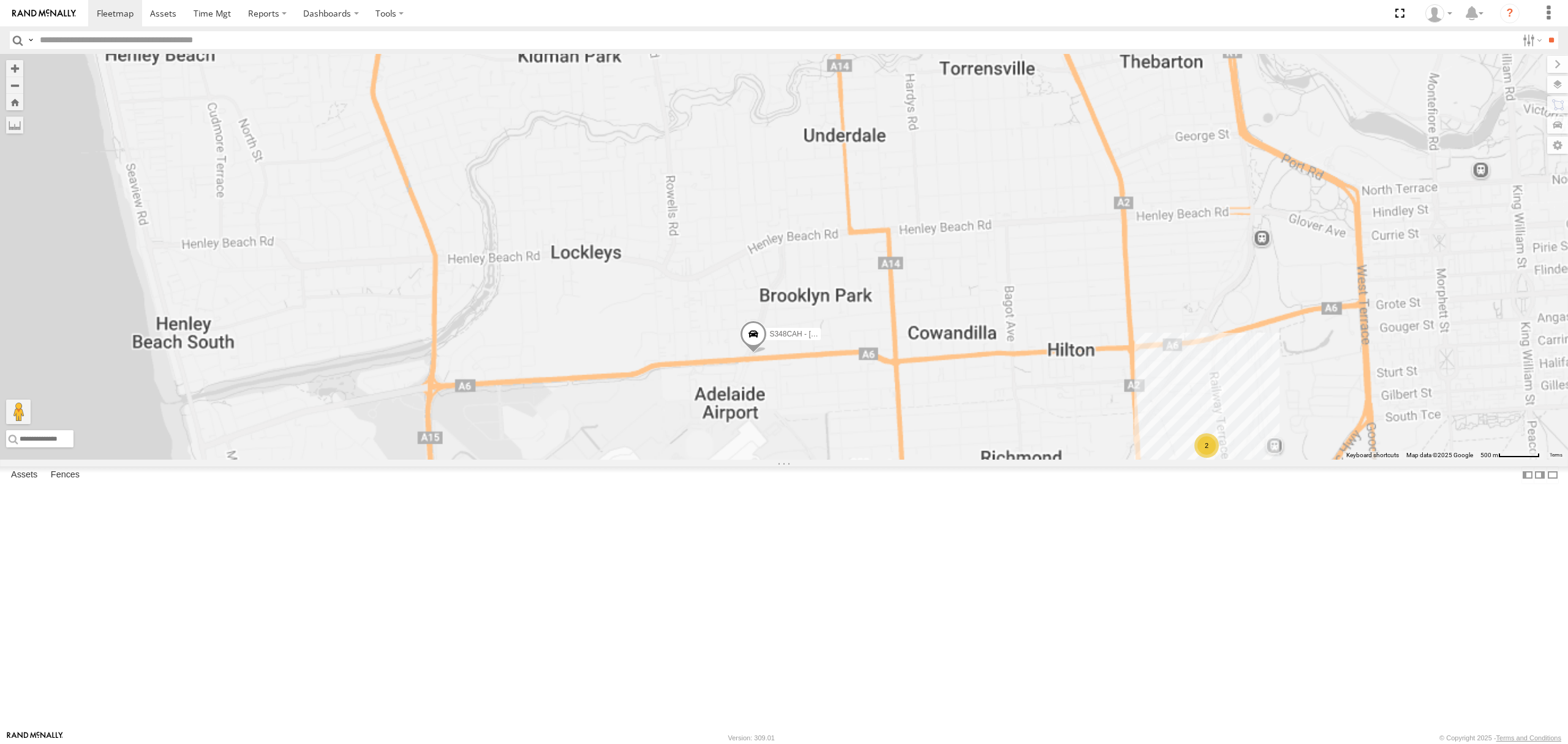
click at [0, 0] on div "1" at bounding box center [0, 0] width 0 height 0
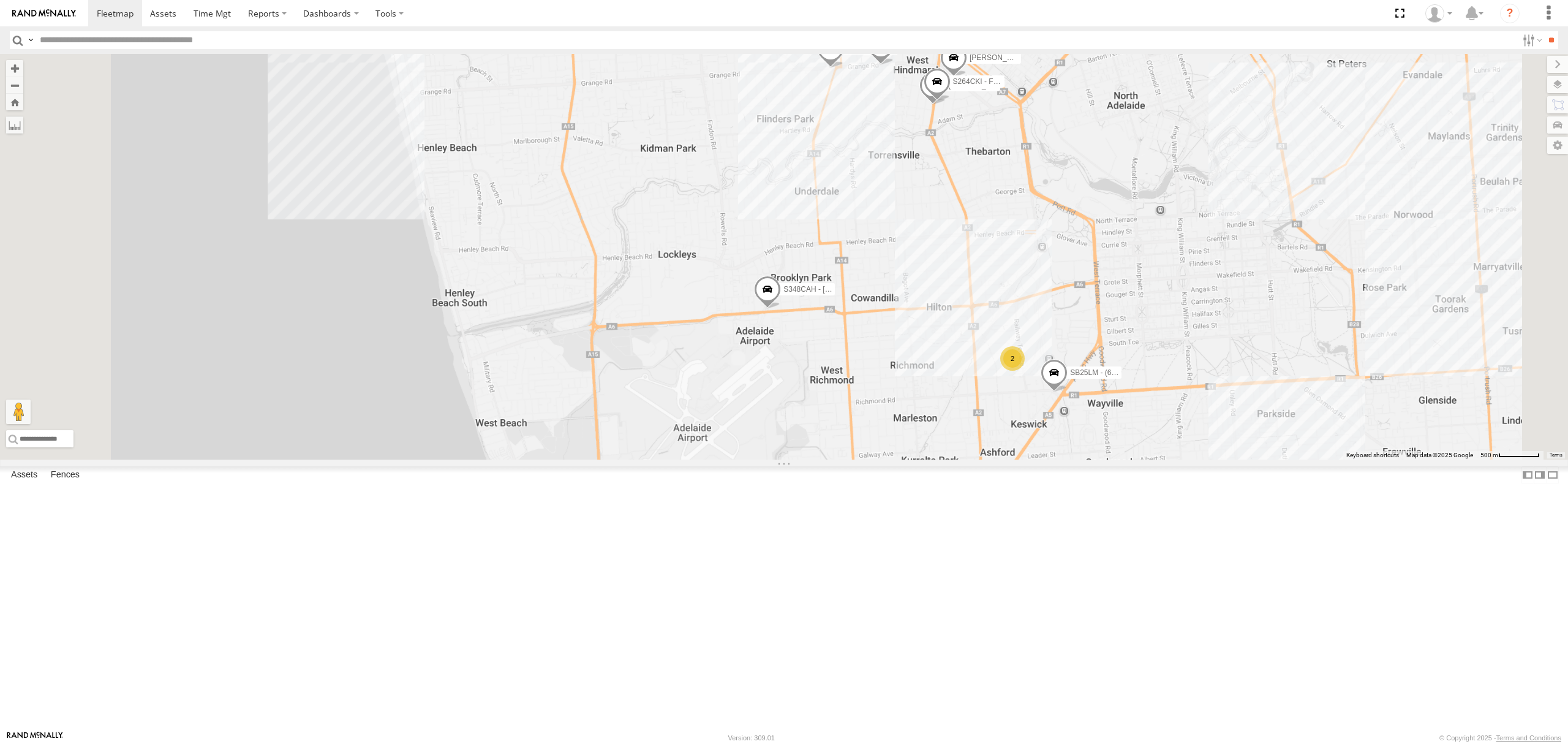
drag, startPoint x: 50, startPoint y: 84, endPoint x: 221, endPoint y: 114, distance: 173.6
click at [0, 0] on div "All Assets" at bounding box center [0, 0] width 0 height 0
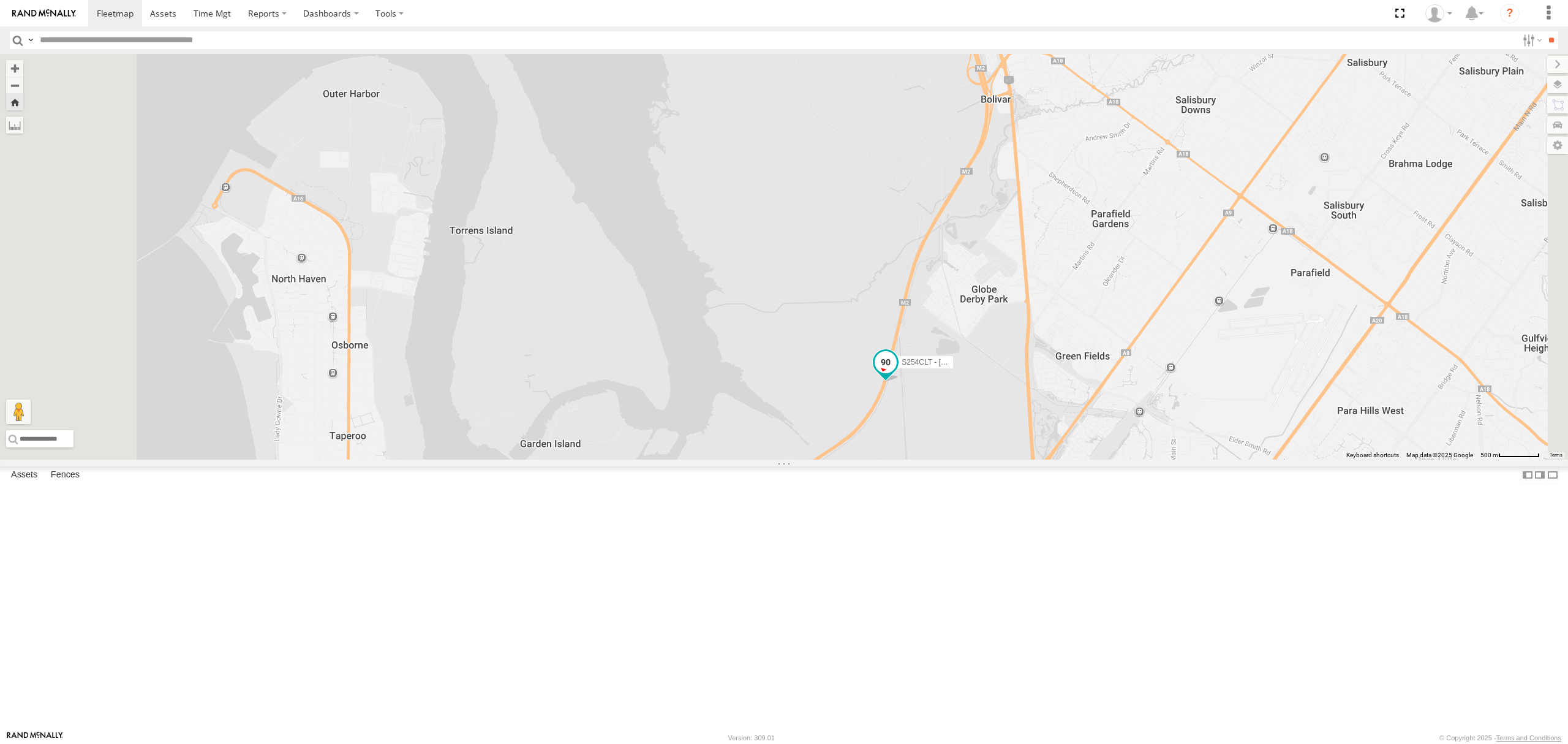
click at [897, 373] on span at bounding box center [886, 362] width 22 height 22
click at [1033, 459] on div "S254CLT - Brian Corkhill S254CLT - Brian Corkhill All Assets M2 Dry Creek -34.8…" at bounding box center [784, 257] width 1568 height 406
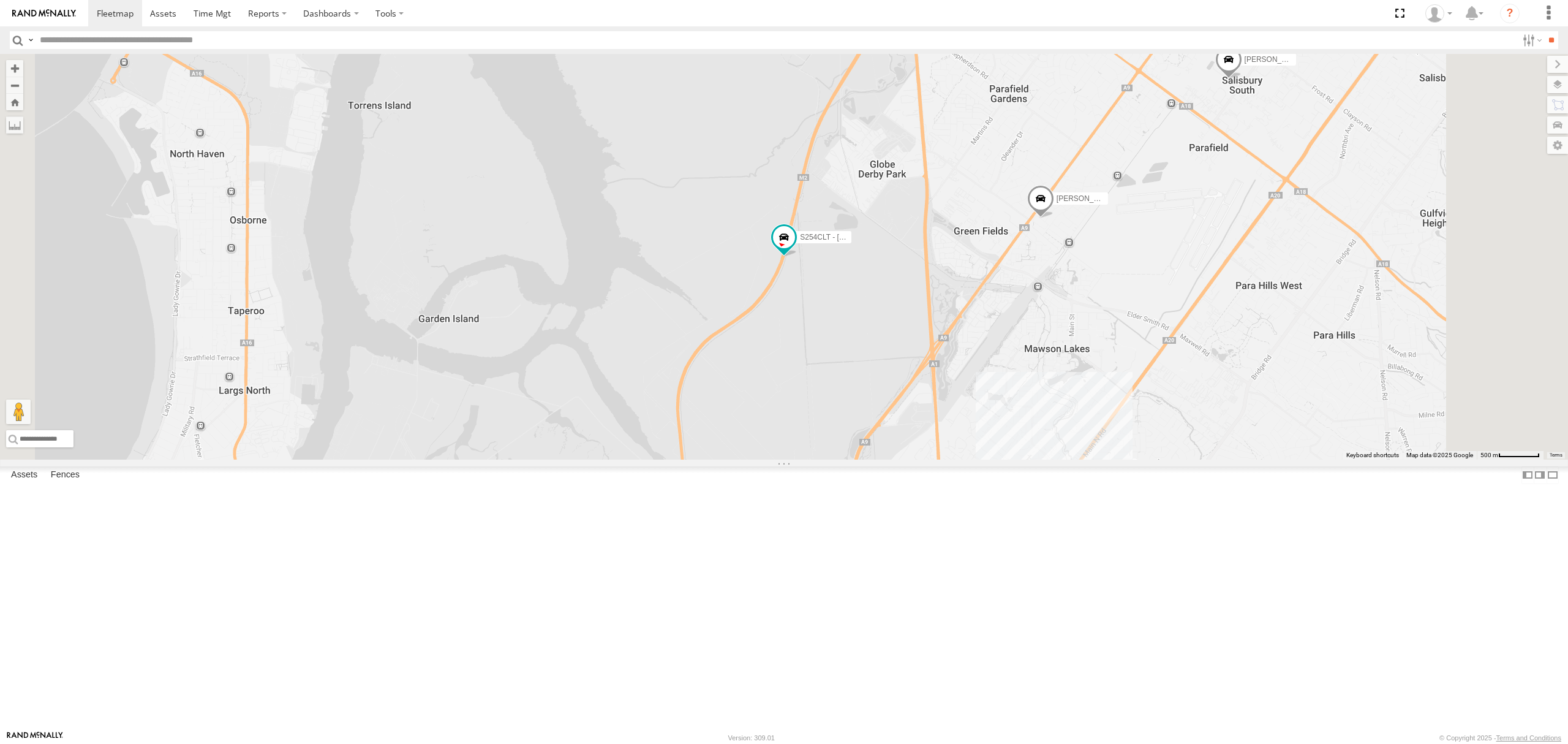
click at [0, 0] on div "S254CLT - [PERSON_NAME]" at bounding box center [0, 0] width 0 height 0
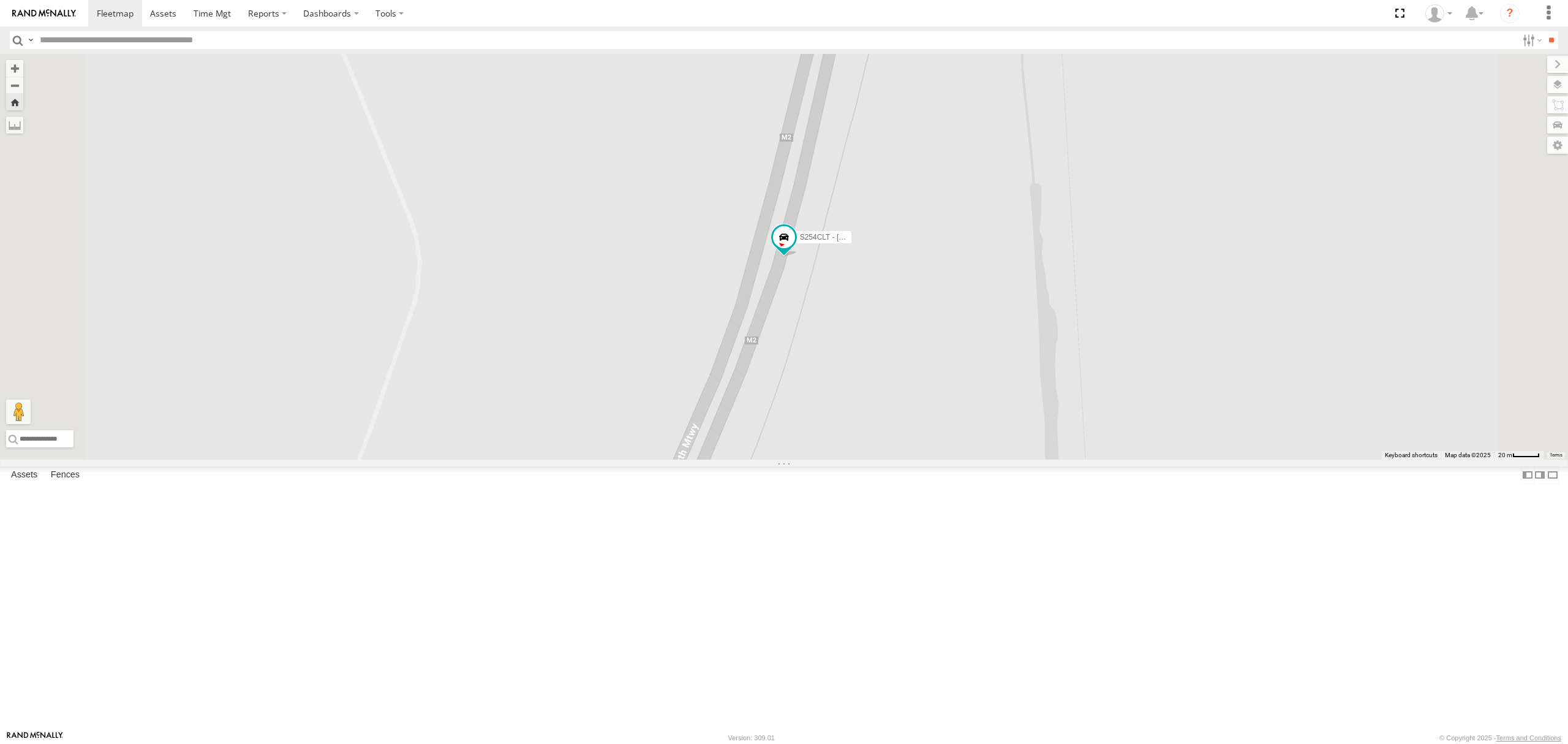
click at [0, 0] on div "S254CLT - [PERSON_NAME]" at bounding box center [0, 0] width 0 height 0
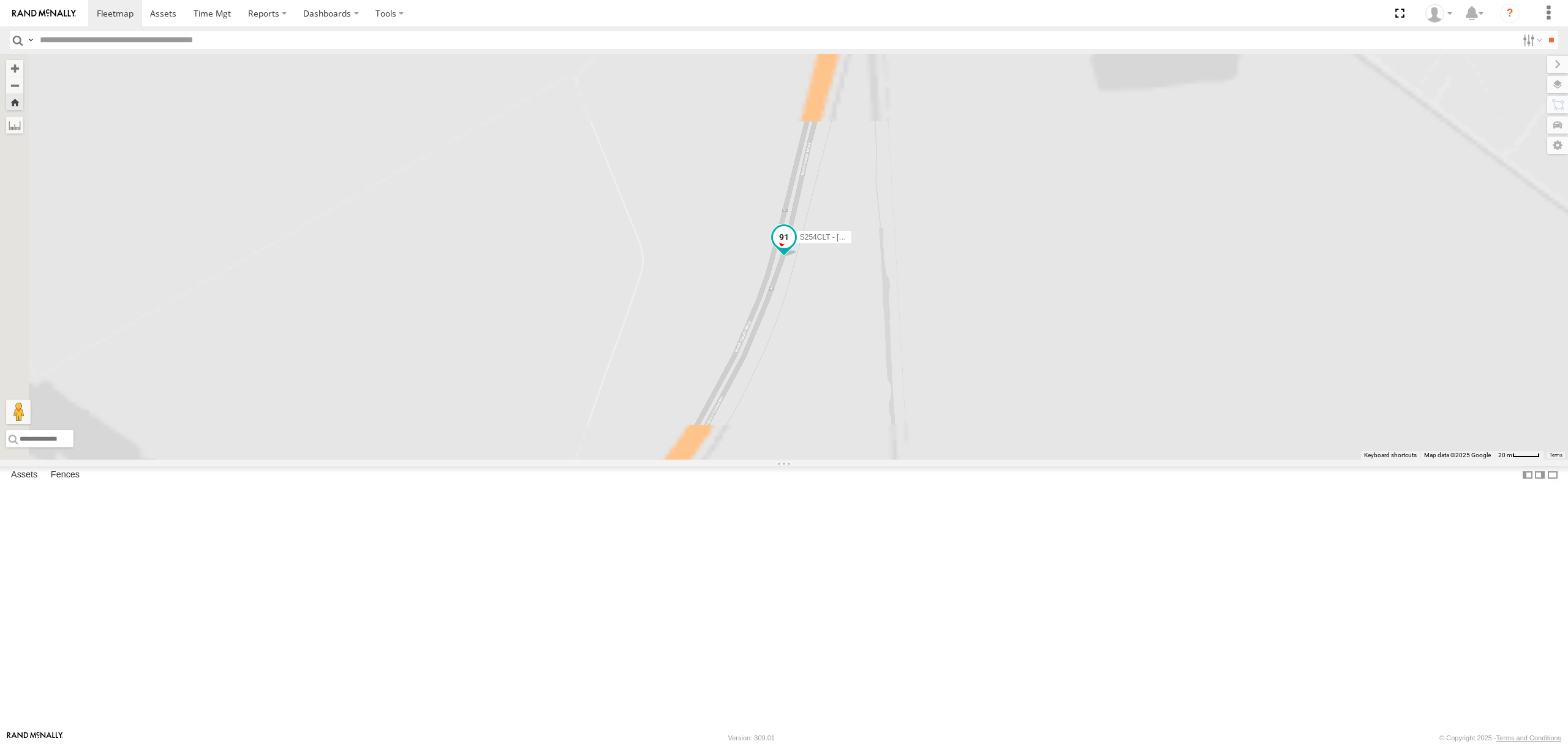
click at [795, 248] on span at bounding box center [784, 237] width 22 height 22
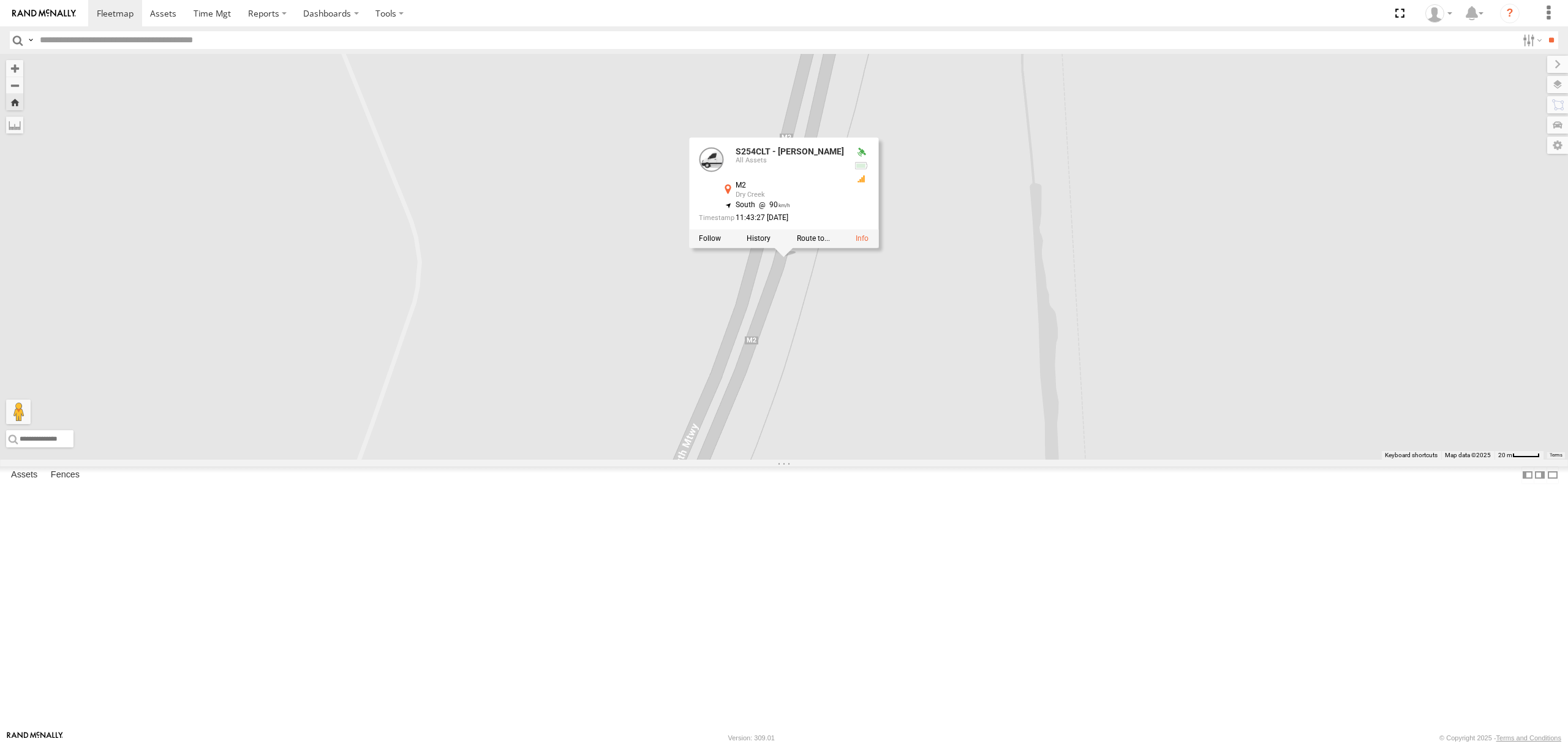
click at [0, 0] on div "SB25LM - (6P HINO) R6" at bounding box center [0, 0] width 0 height 0
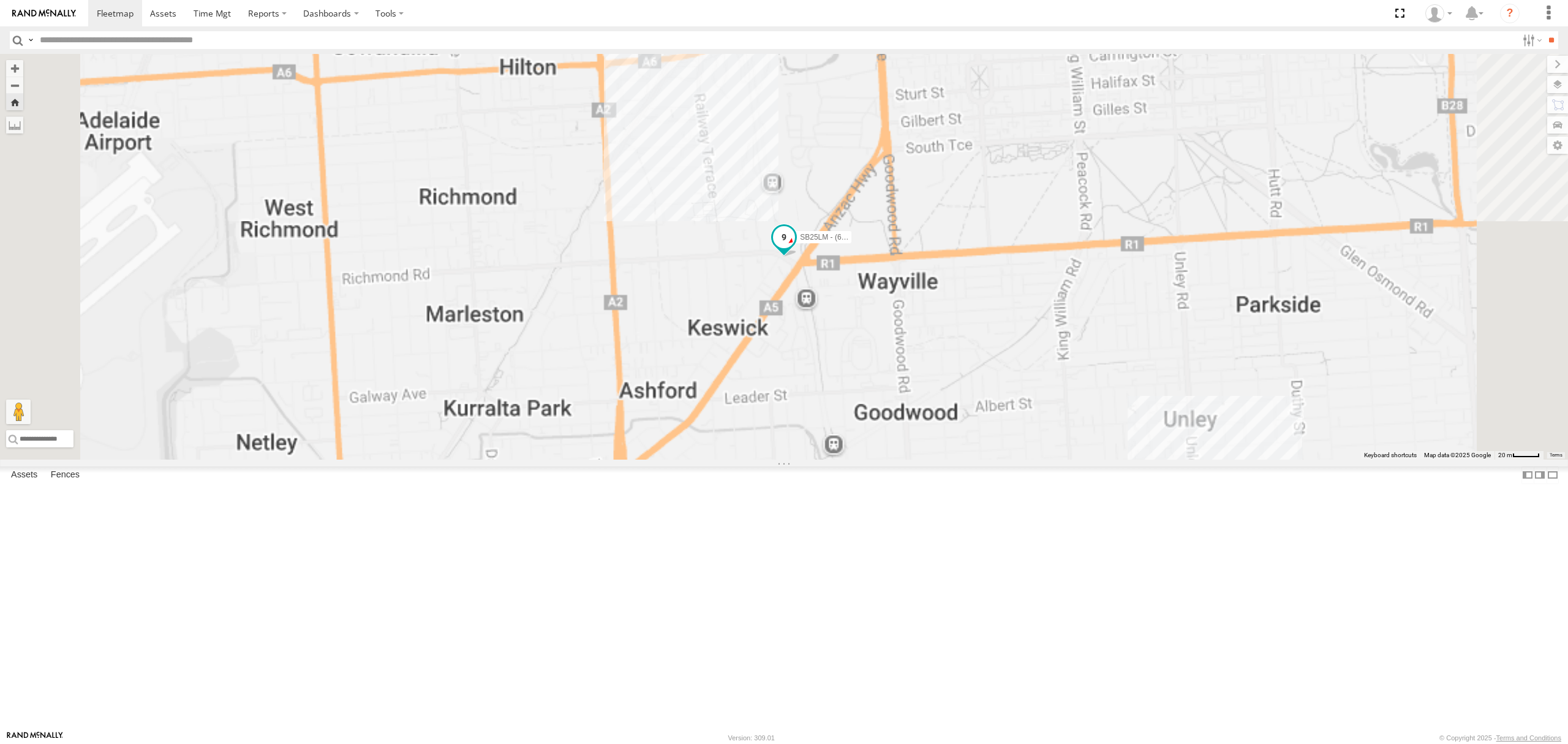
click at [795, 248] on span at bounding box center [784, 237] width 22 height 22
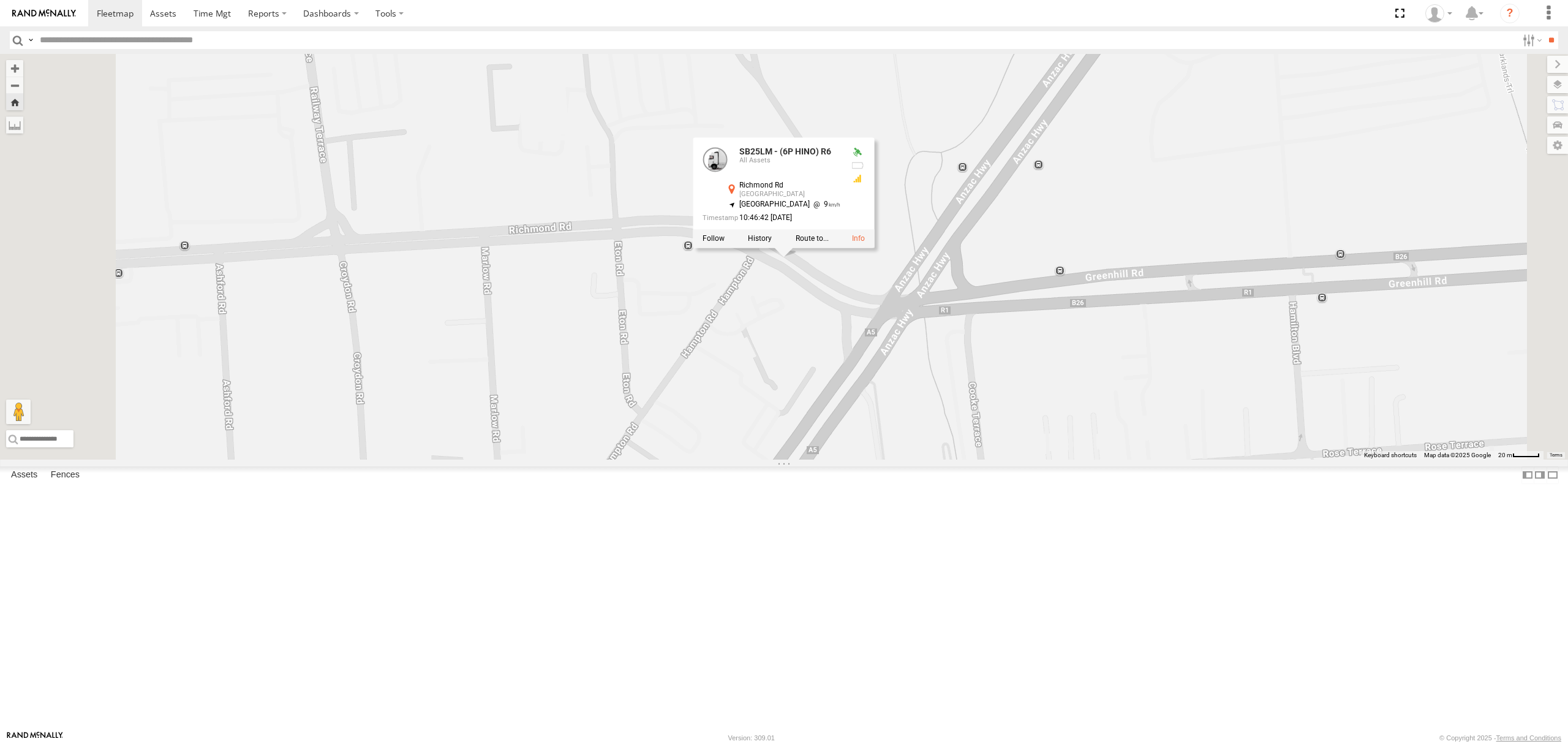
click at [0, 0] on div "S168CSD - Fridge It Spaceship All Assets" at bounding box center [0, 0] width 0 height 0
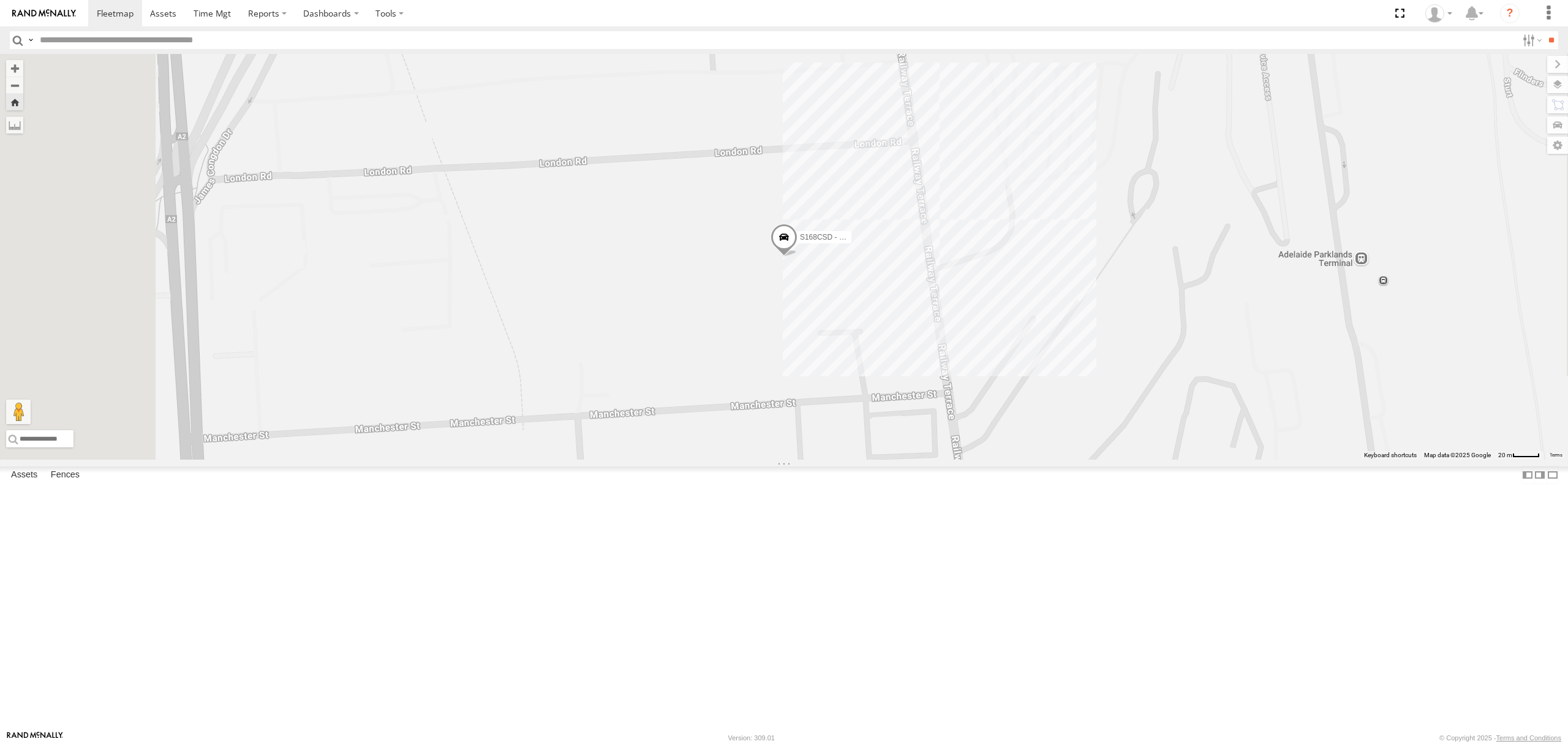
click at [798, 257] on span at bounding box center [784, 240] width 27 height 33
click at [922, 436] on div "S168CSD - Fridge It Spaceship S168CSD - Fridge It Spaceship All Assets London R…" at bounding box center [784, 257] width 1568 height 406
click at [0, 0] on div "S254CLT - [PERSON_NAME]" at bounding box center [0, 0] width 0 height 0
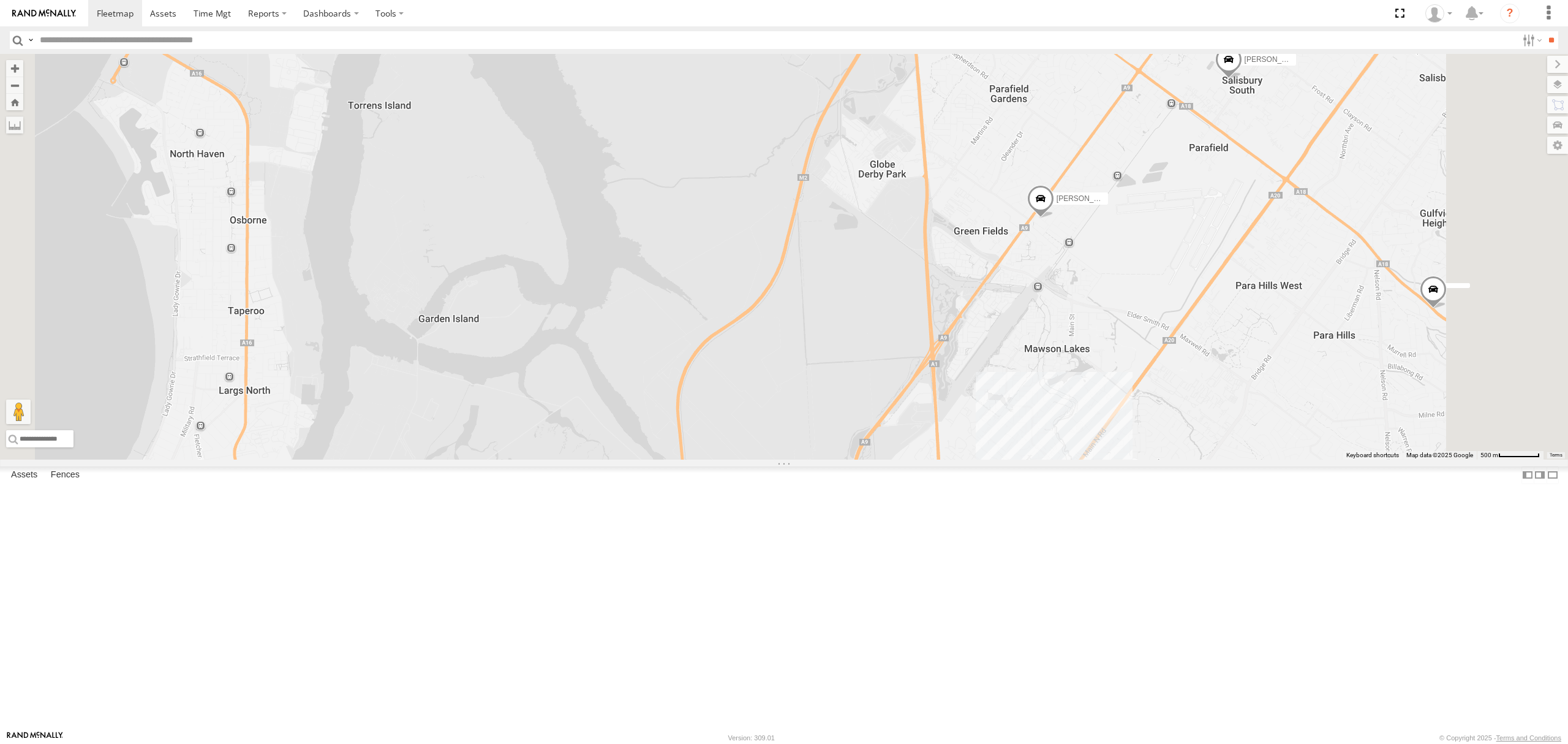
click at [0, 0] on div "All Assets" at bounding box center [0, 0] width 0 height 0
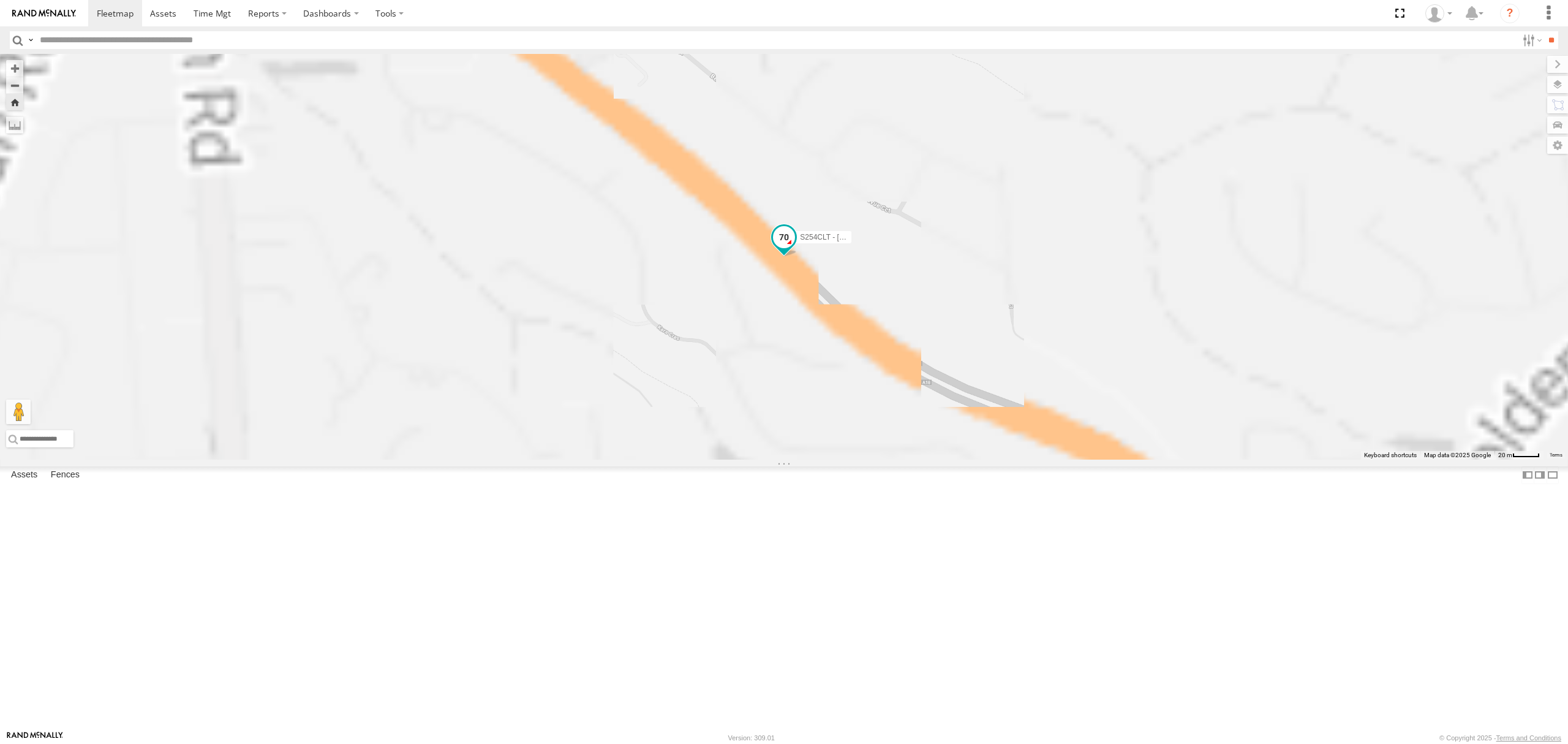
click at [795, 248] on span at bounding box center [784, 237] width 22 height 22
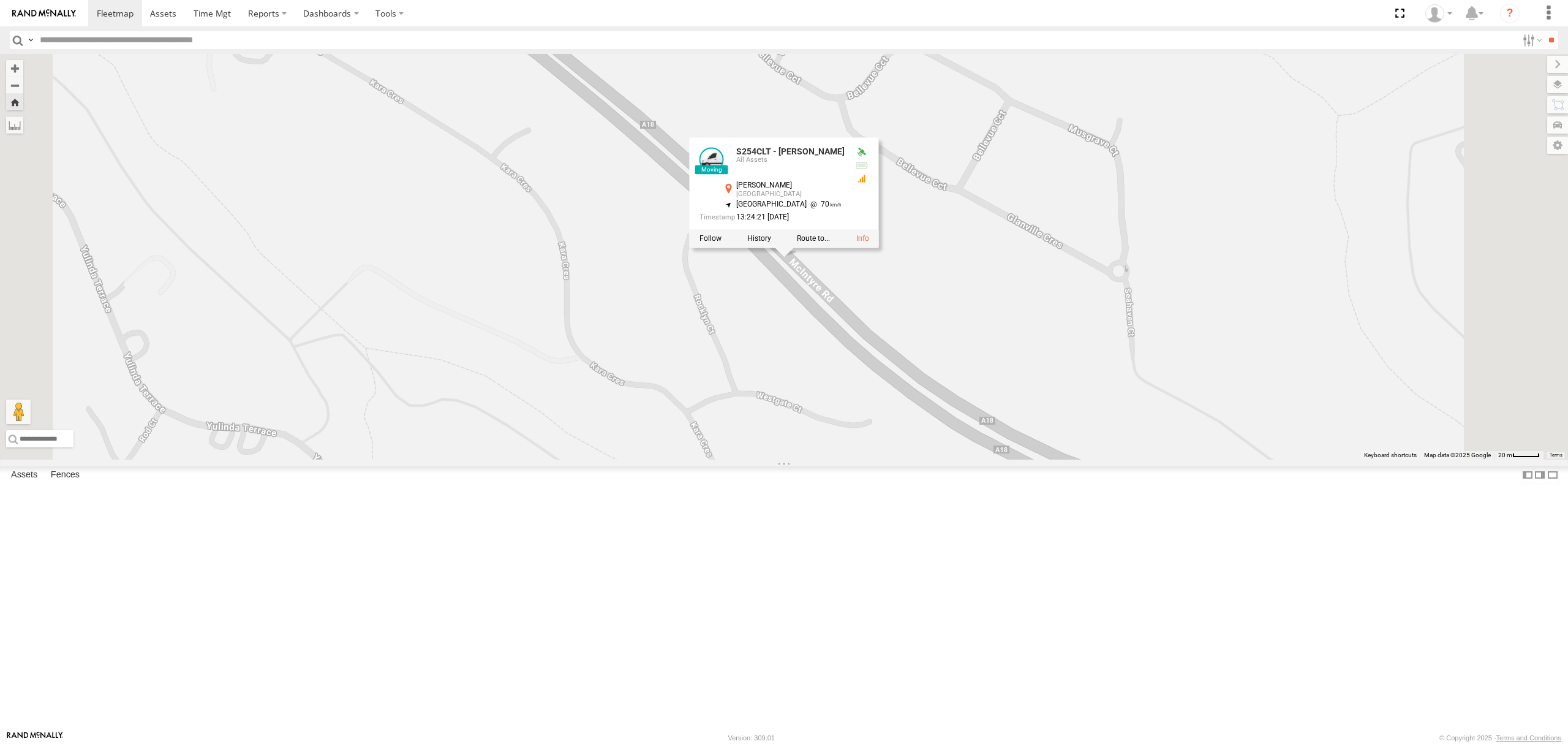
click at [895, 459] on div "S254CLT - Brian Corkhill S254CLT - Brian Corkhill All Assets McIntyre Rd Gulfvi…" at bounding box center [784, 257] width 1568 height 406
click at [0, 0] on div "All Assets" at bounding box center [0, 0] width 0 height 0
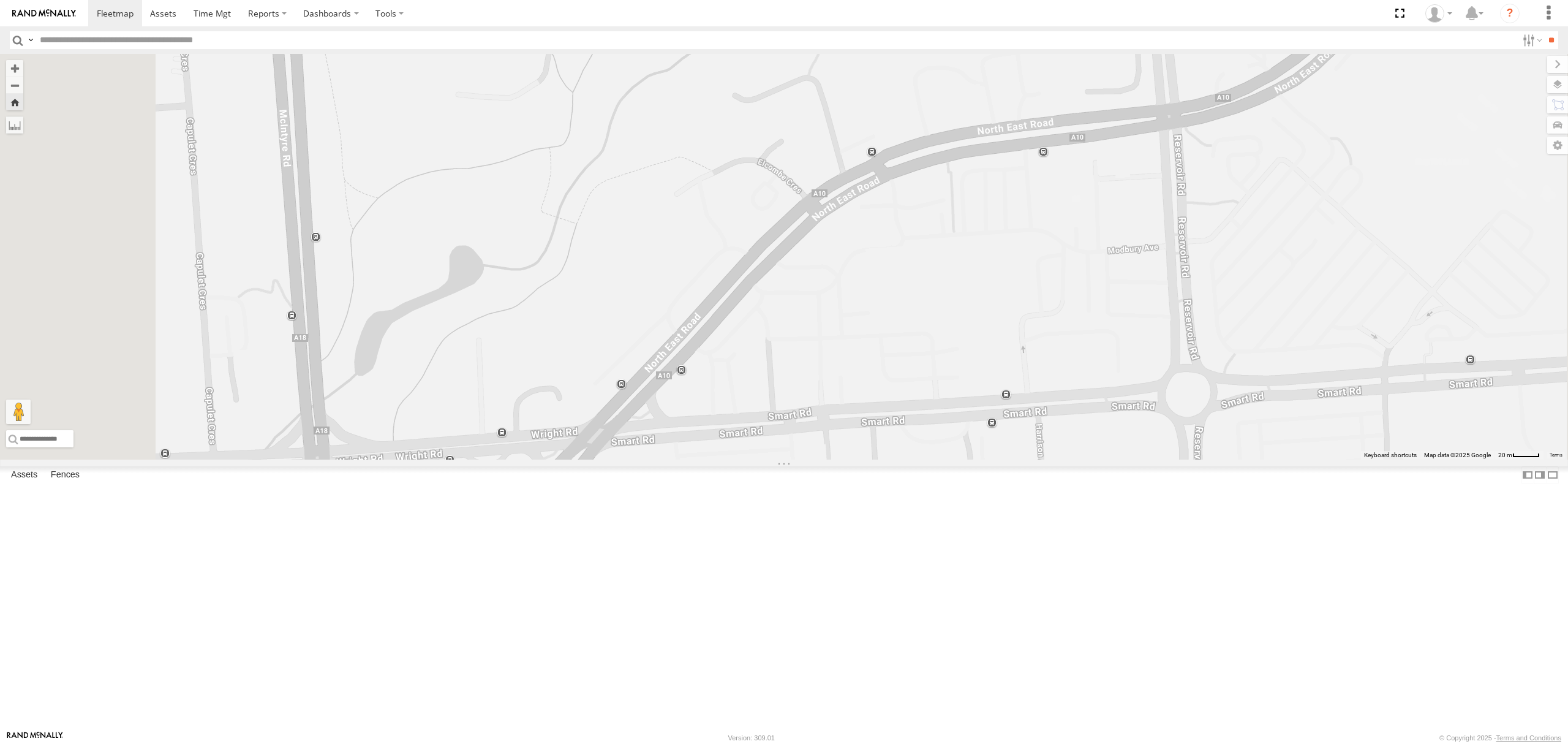
click at [687, 459] on div "S678CGD - Fridge It Sprinter" at bounding box center [784, 257] width 1568 height 406
click at [552, 536] on span at bounding box center [539, 519] width 27 height 33
click at [640, 459] on div "S678CGD - Fridge It Sprinter S678CGD - Fridge It Sprinter All Assets -34.83469 …" at bounding box center [784, 257] width 1568 height 406
click at [0, 0] on div "S254CLT - [PERSON_NAME] All Assets" at bounding box center [0, 0] width 0 height 0
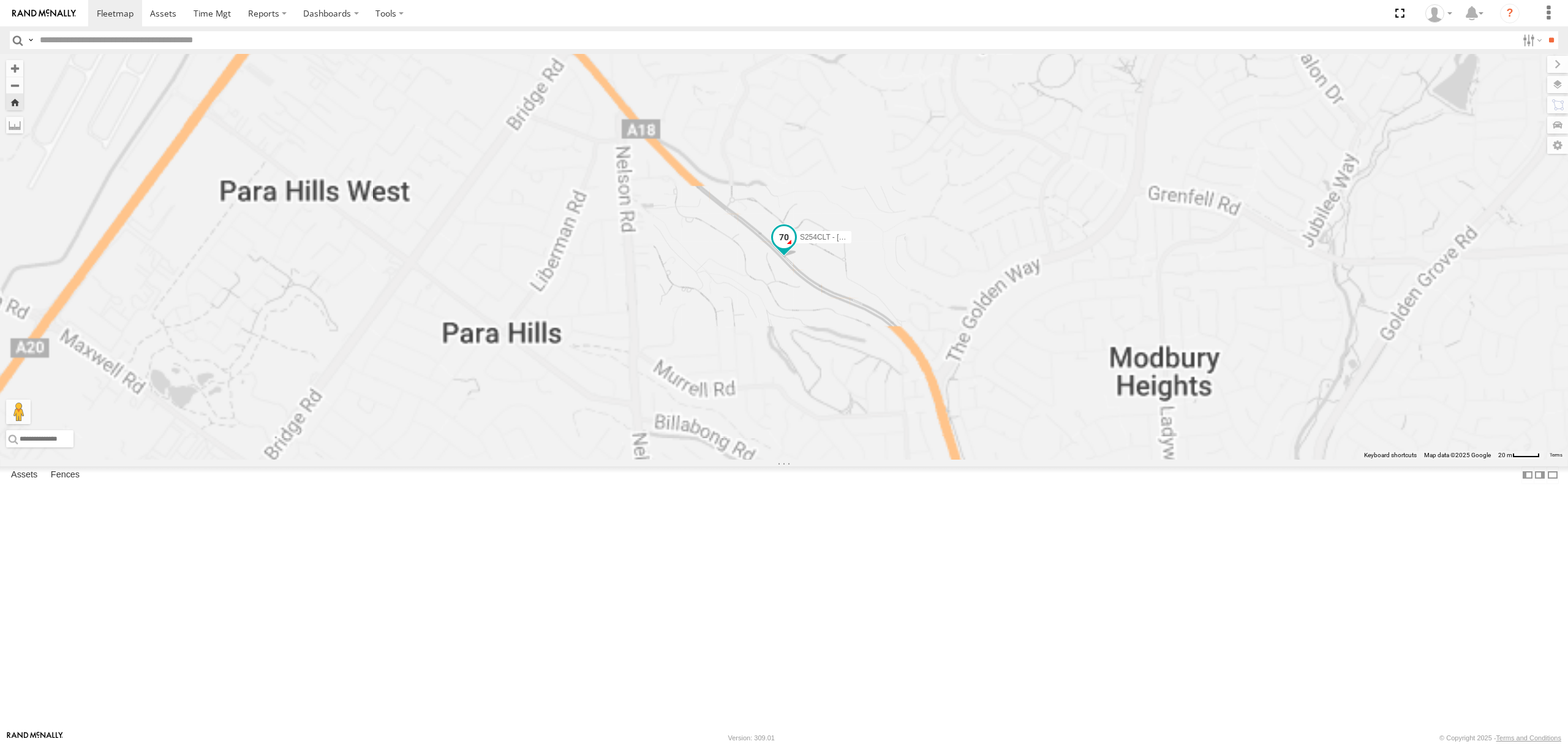
click at [795, 248] on span at bounding box center [784, 237] width 22 height 22
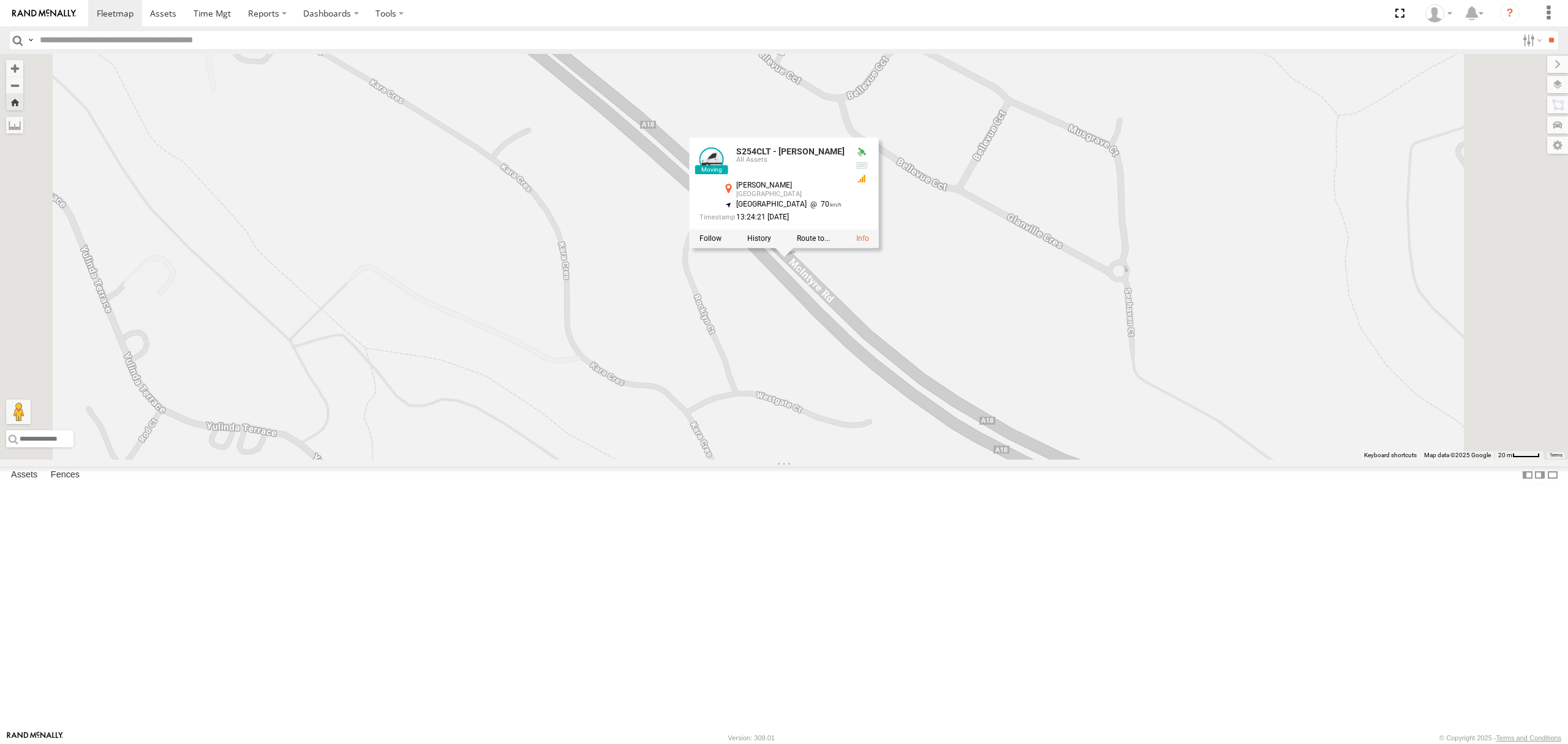
click at [890, 459] on div "S254CLT - Brian Corkhill S254CLT - Brian Corkhill All Assets McIntyre Rd Gulfvi…" at bounding box center [784, 257] width 1568 height 406
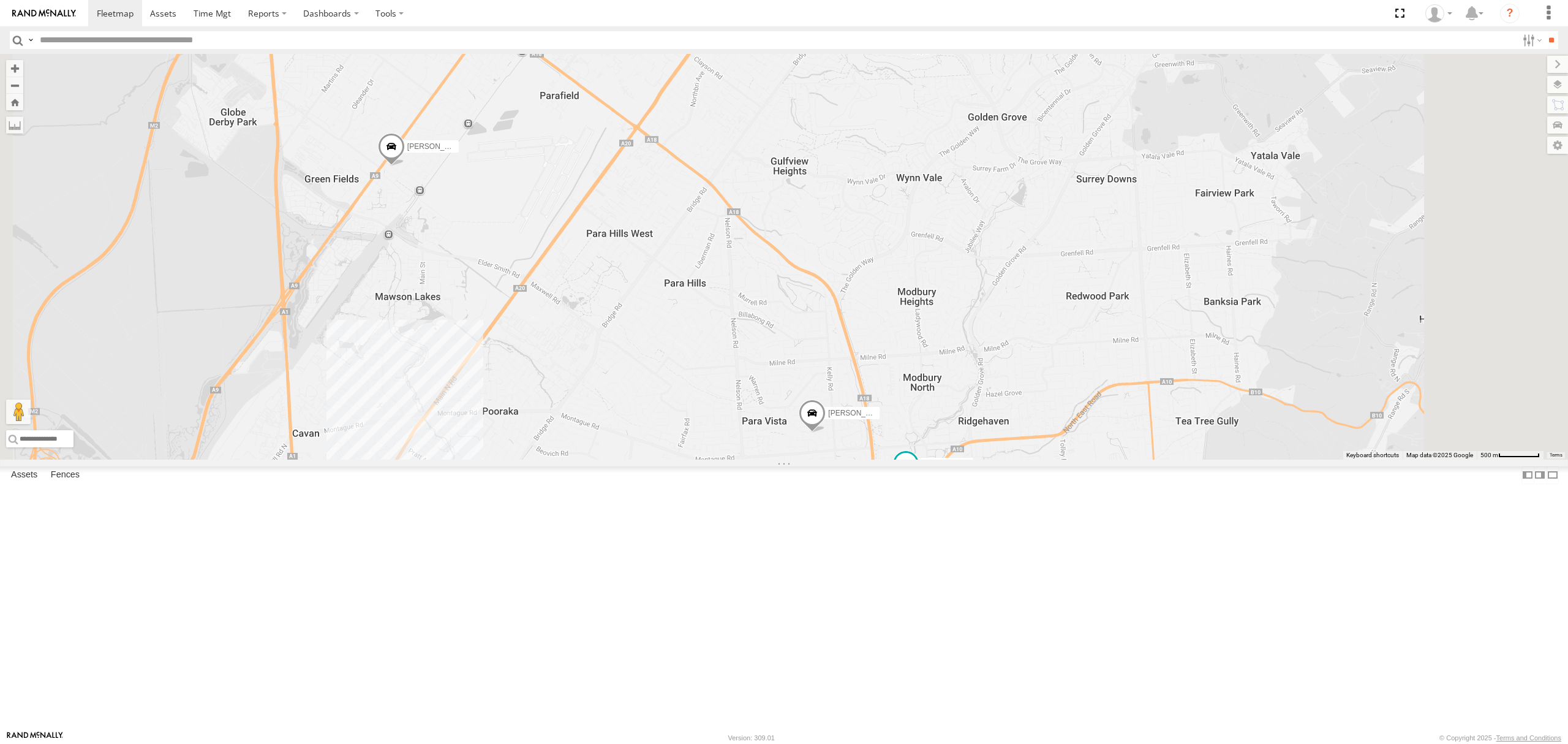
click at [0, 0] on div "SB25LM - (6P HINO) R6" at bounding box center [0, 0] width 0 height 0
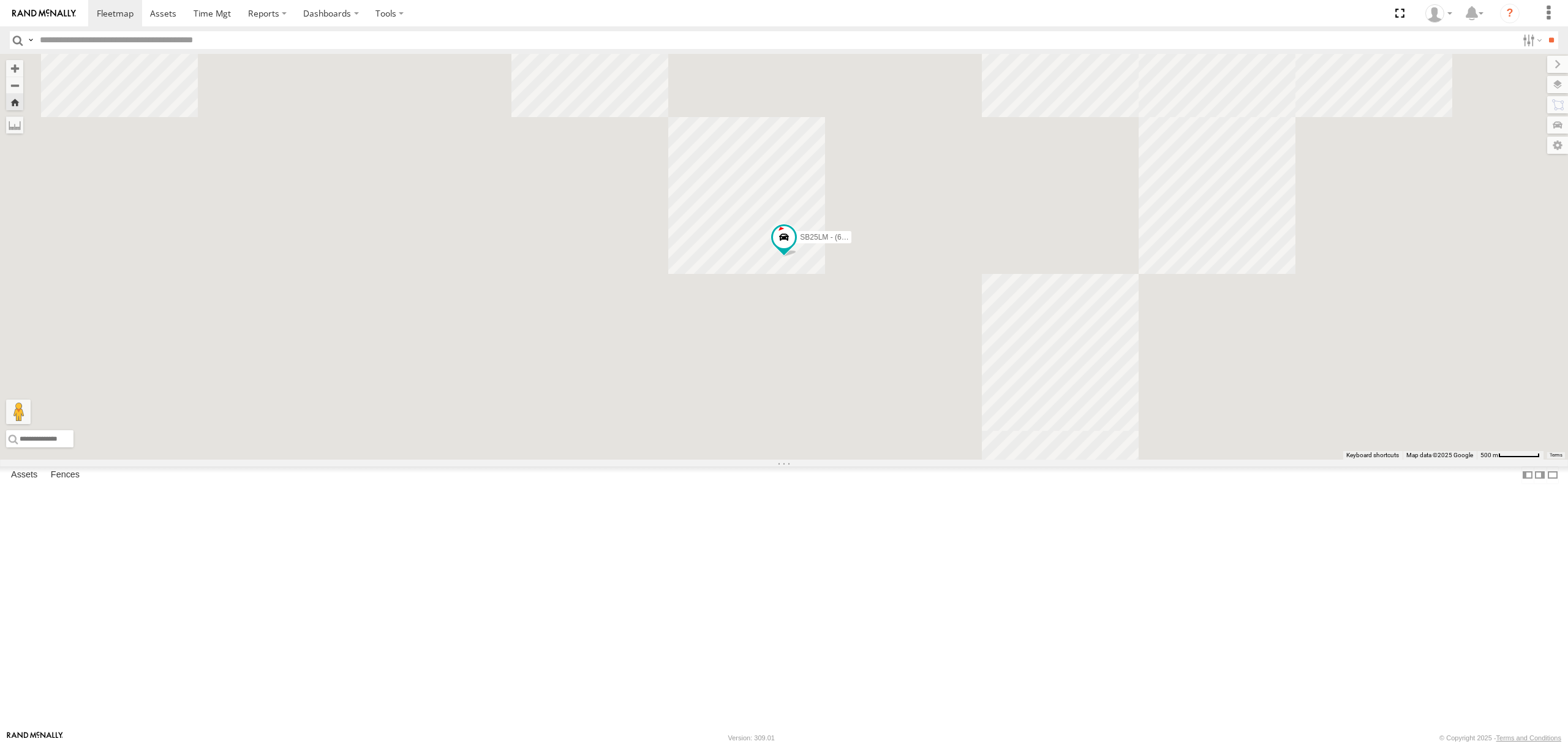
click at [0, 0] on div "S348CAH - [PERSON_NAME]" at bounding box center [0, 0] width 0 height 0
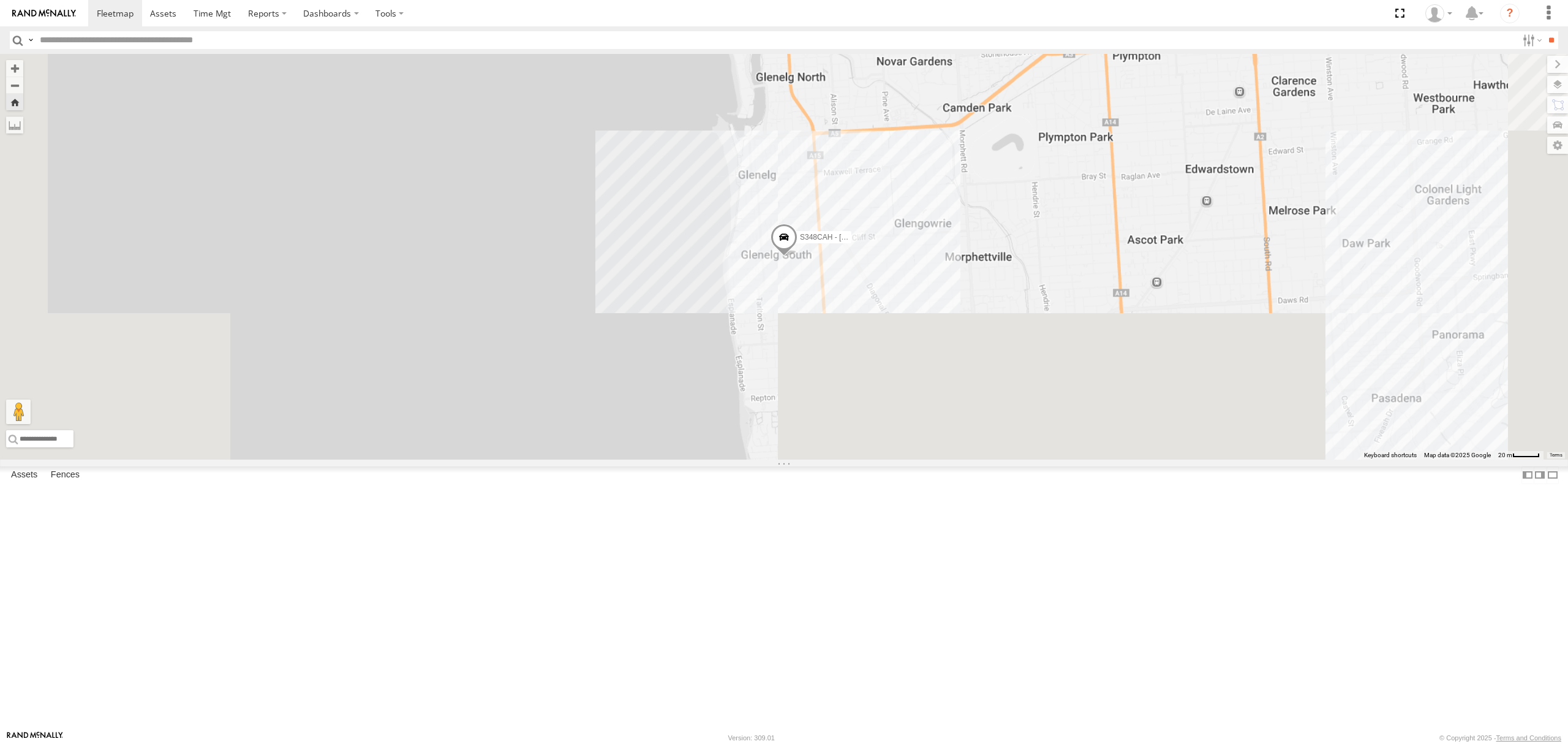
click at [0, 0] on div "19.6" at bounding box center [0, 0] width 0 height 0
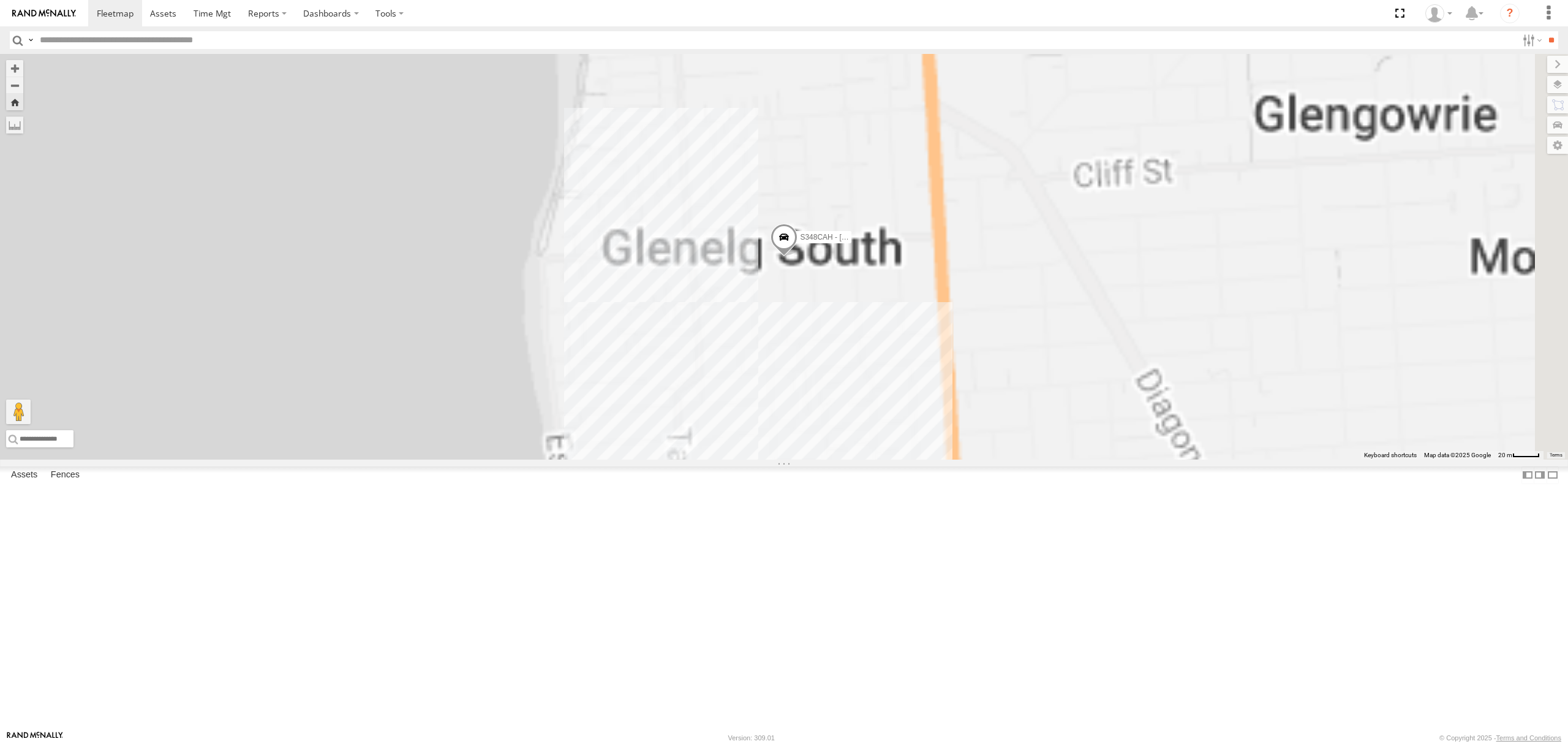
click at [0, 0] on div "S168CSD - Fridge It Spaceship" at bounding box center [0, 0] width 0 height 0
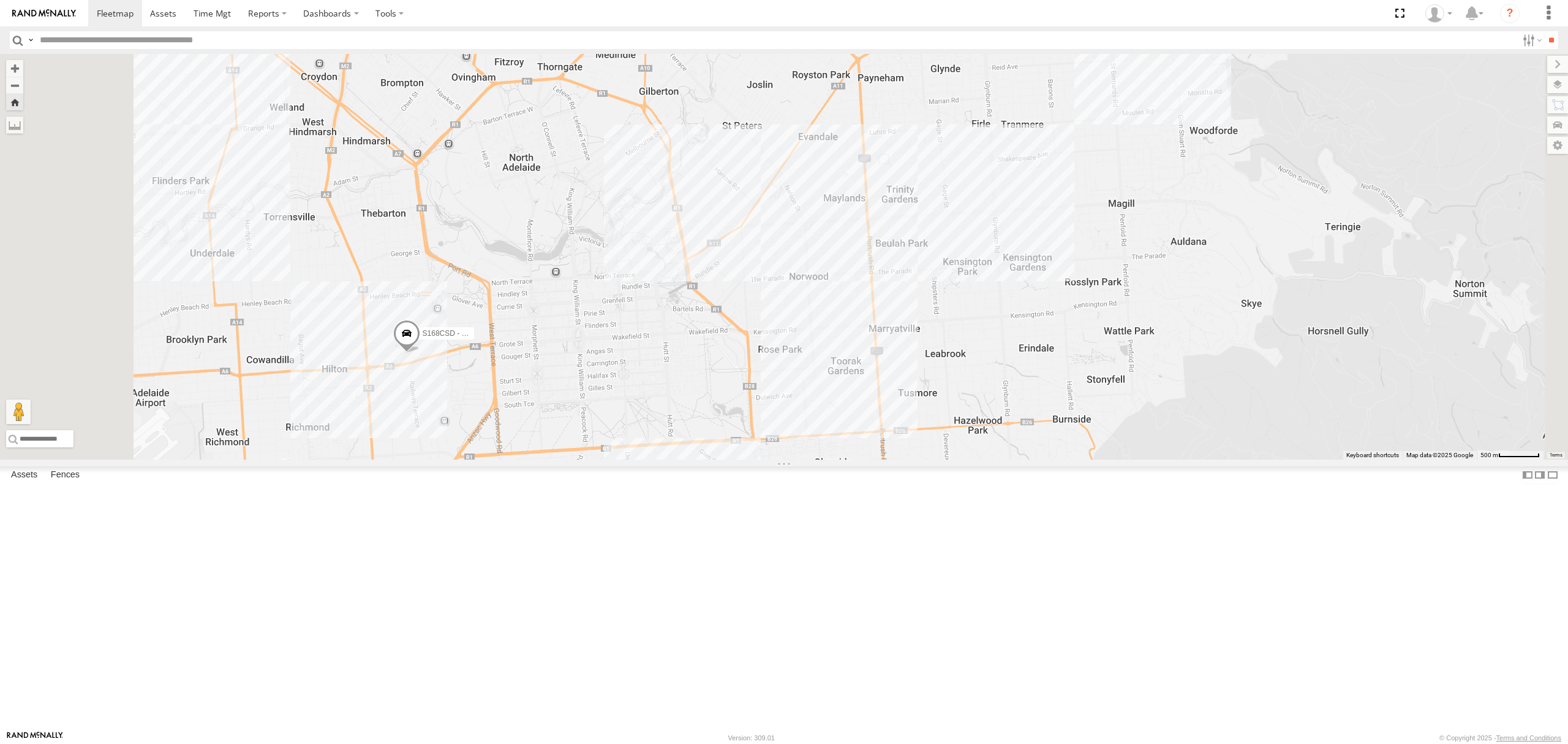
click at [0, 0] on div "S254CLT - [PERSON_NAME]" at bounding box center [0, 0] width 0 height 0
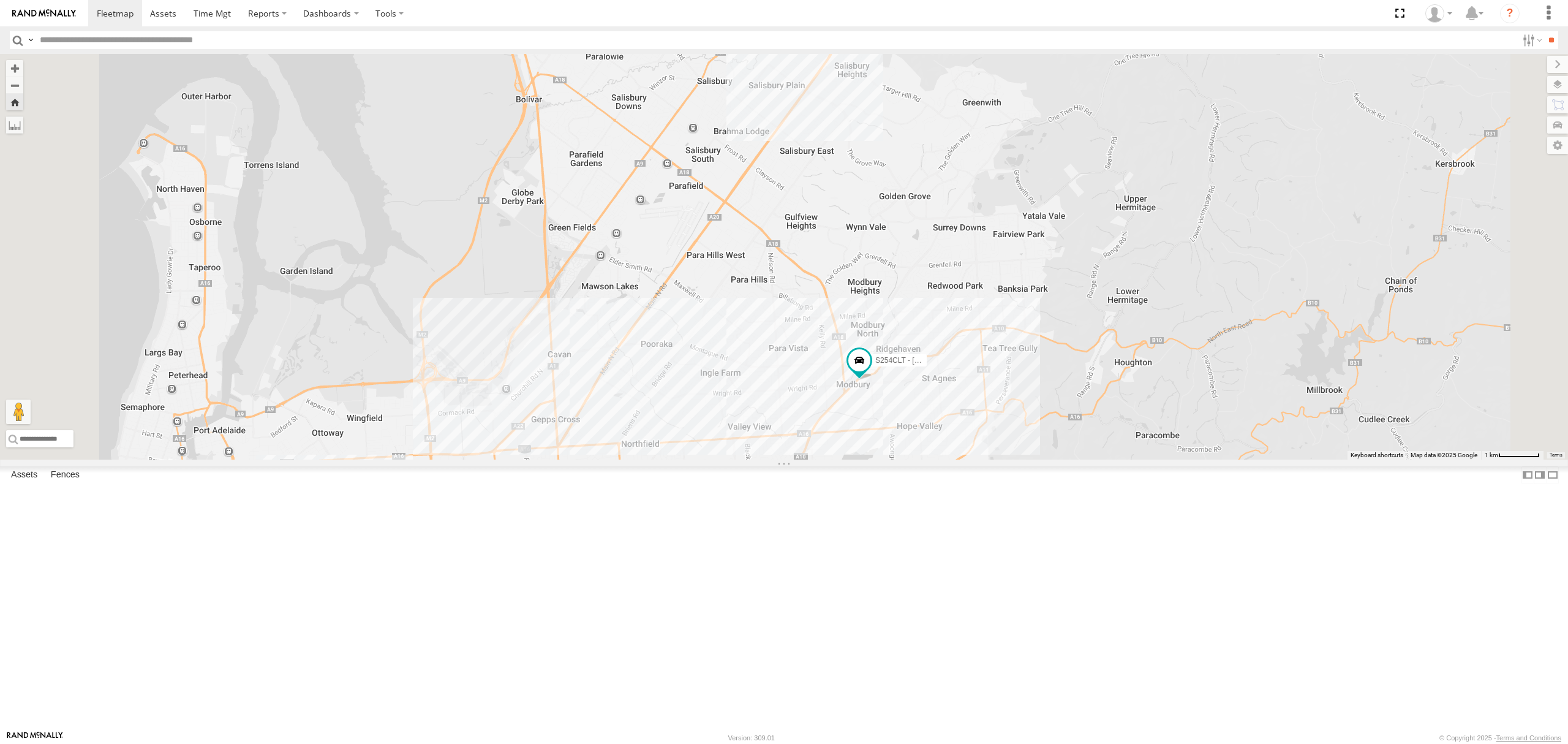
click at [0, 0] on div "SB26LM - (3P HINO) R7" at bounding box center [0, 0] width 0 height 0
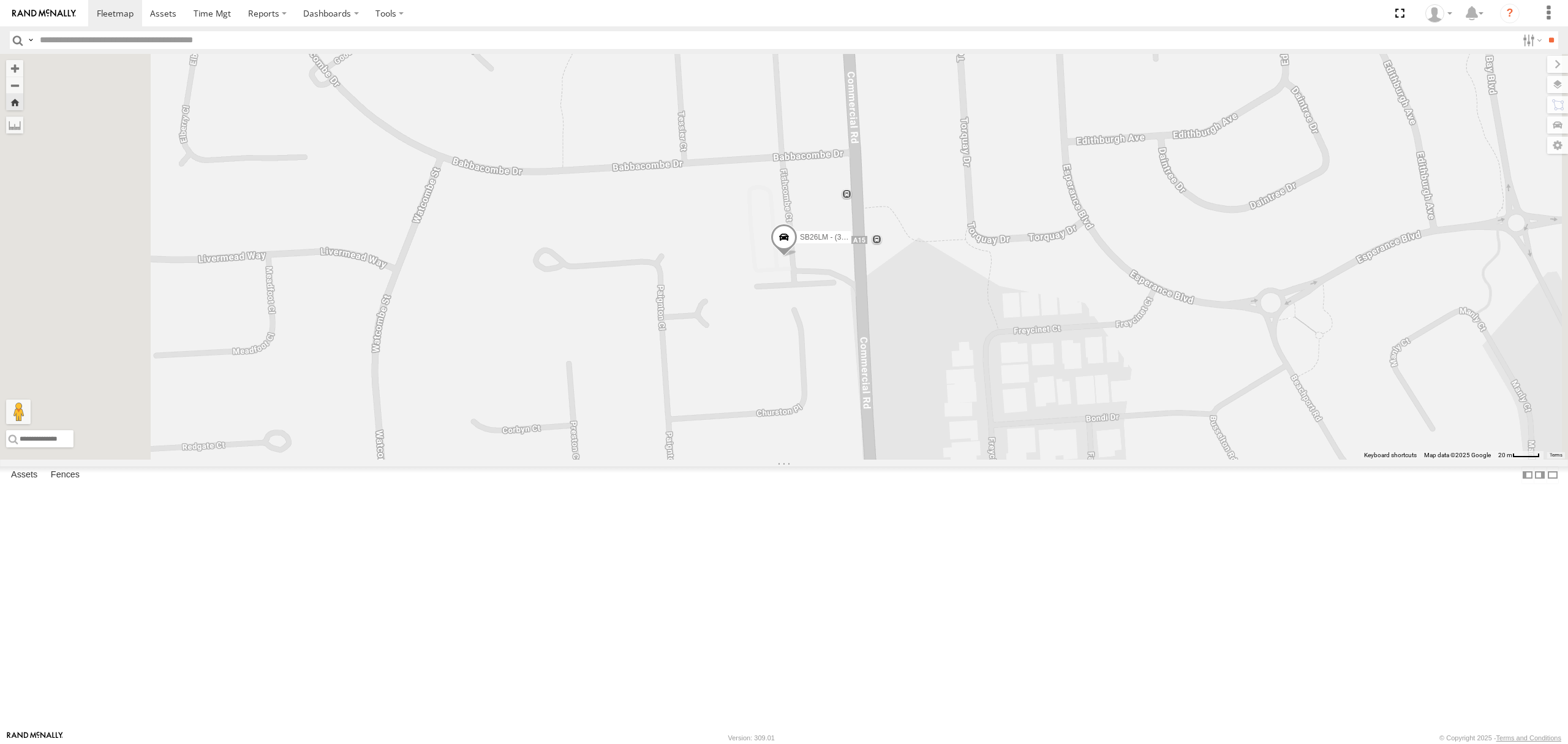
click at [0, 0] on div "All Assets" at bounding box center [0, 0] width 0 height 0
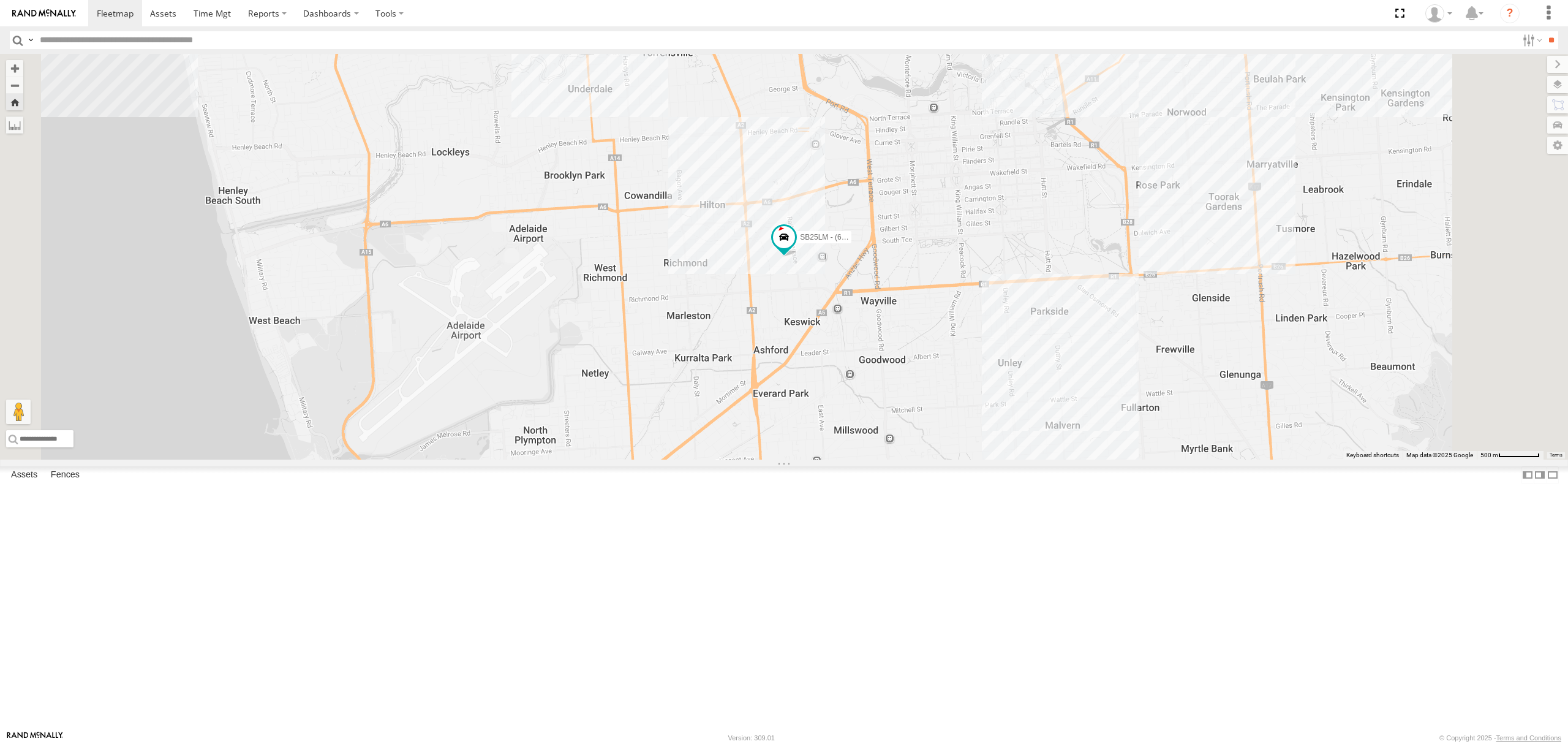
click at [0, 0] on div "All Assets" at bounding box center [0, 0] width 0 height 0
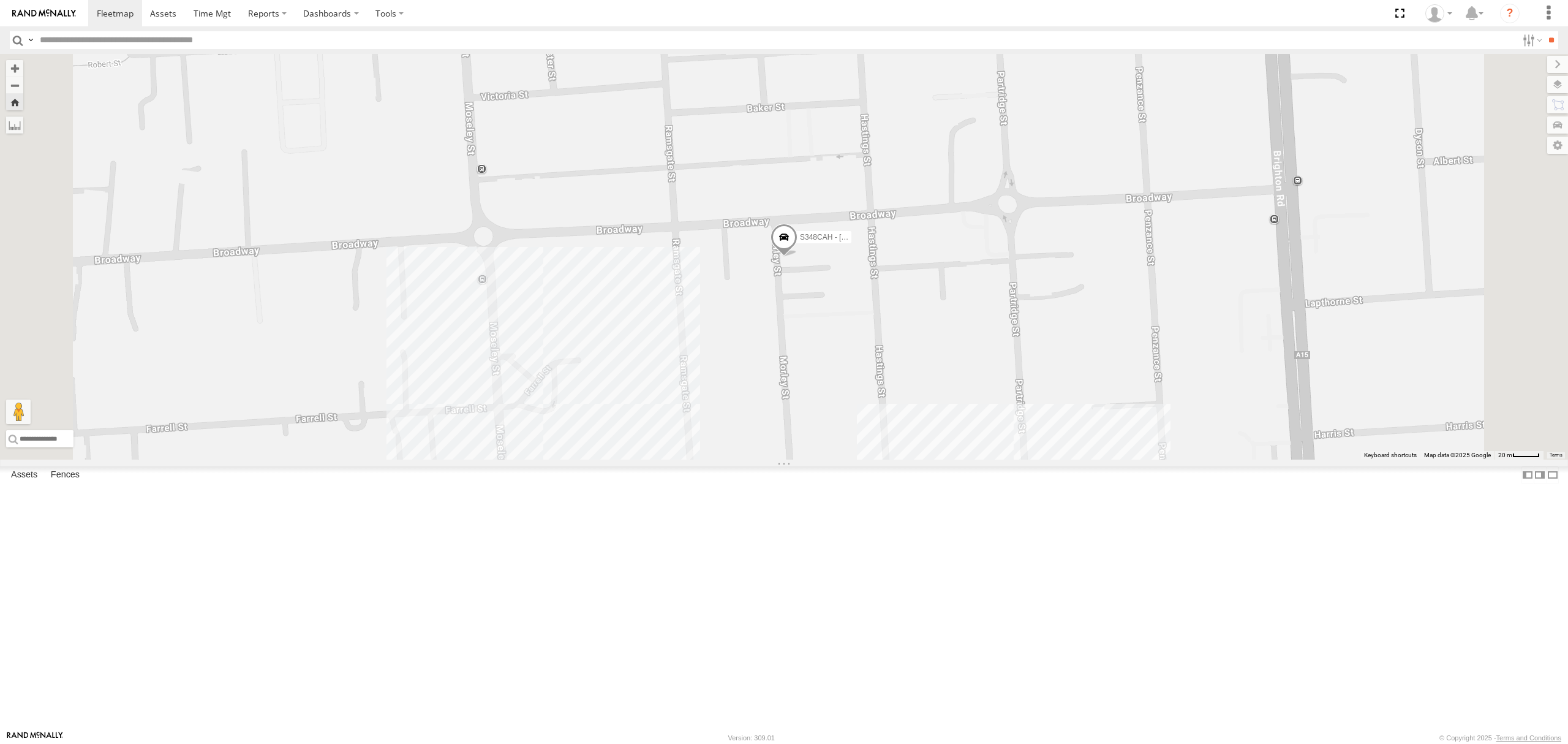
click at [0, 0] on div "S168CSD - Fridge It Spaceship All Assets" at bounding box center [0, 0] width 0 height 0
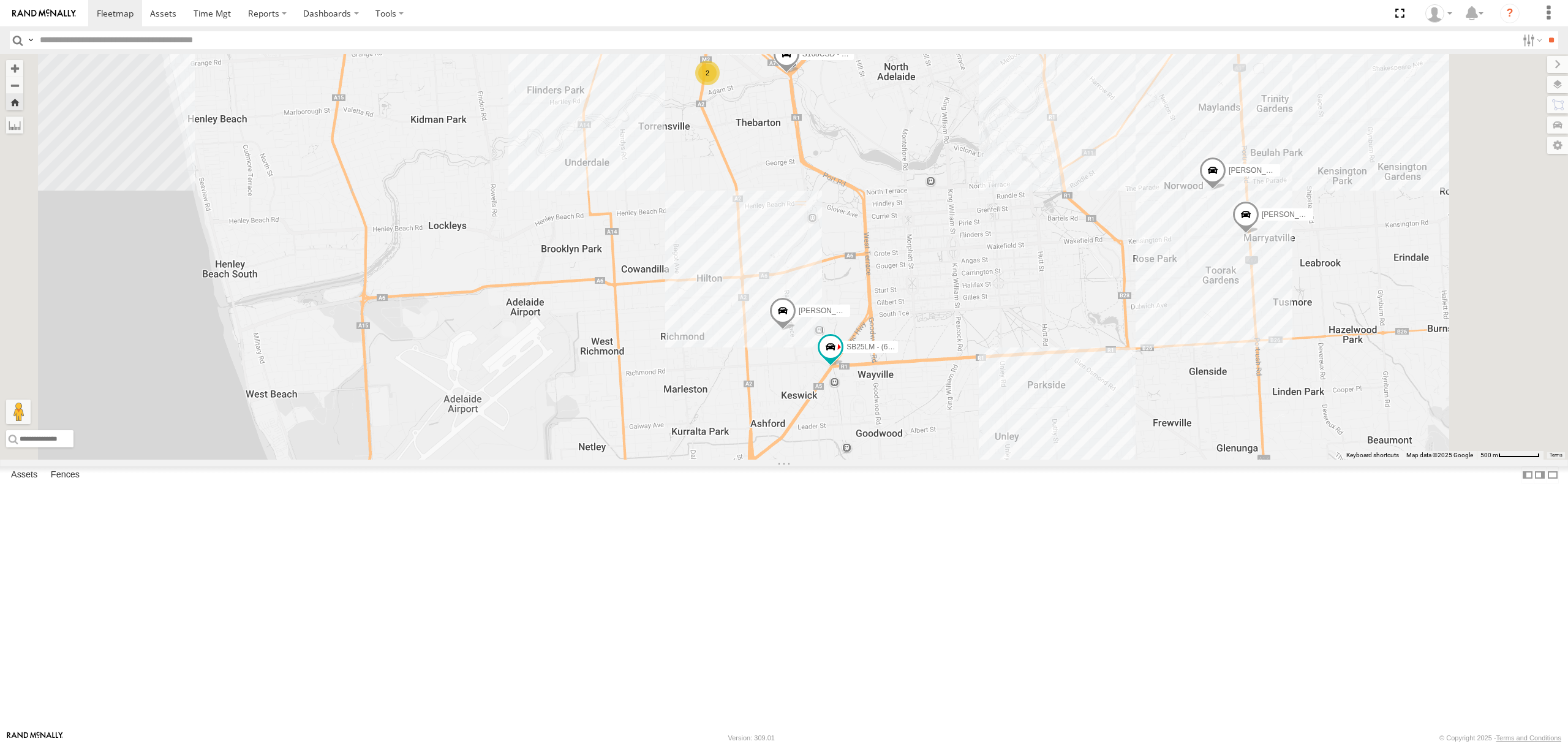
click at [0, 0] on div "SB25LM - (6P HINO) R6" at bounding box center [0, 0] width 0 height 0
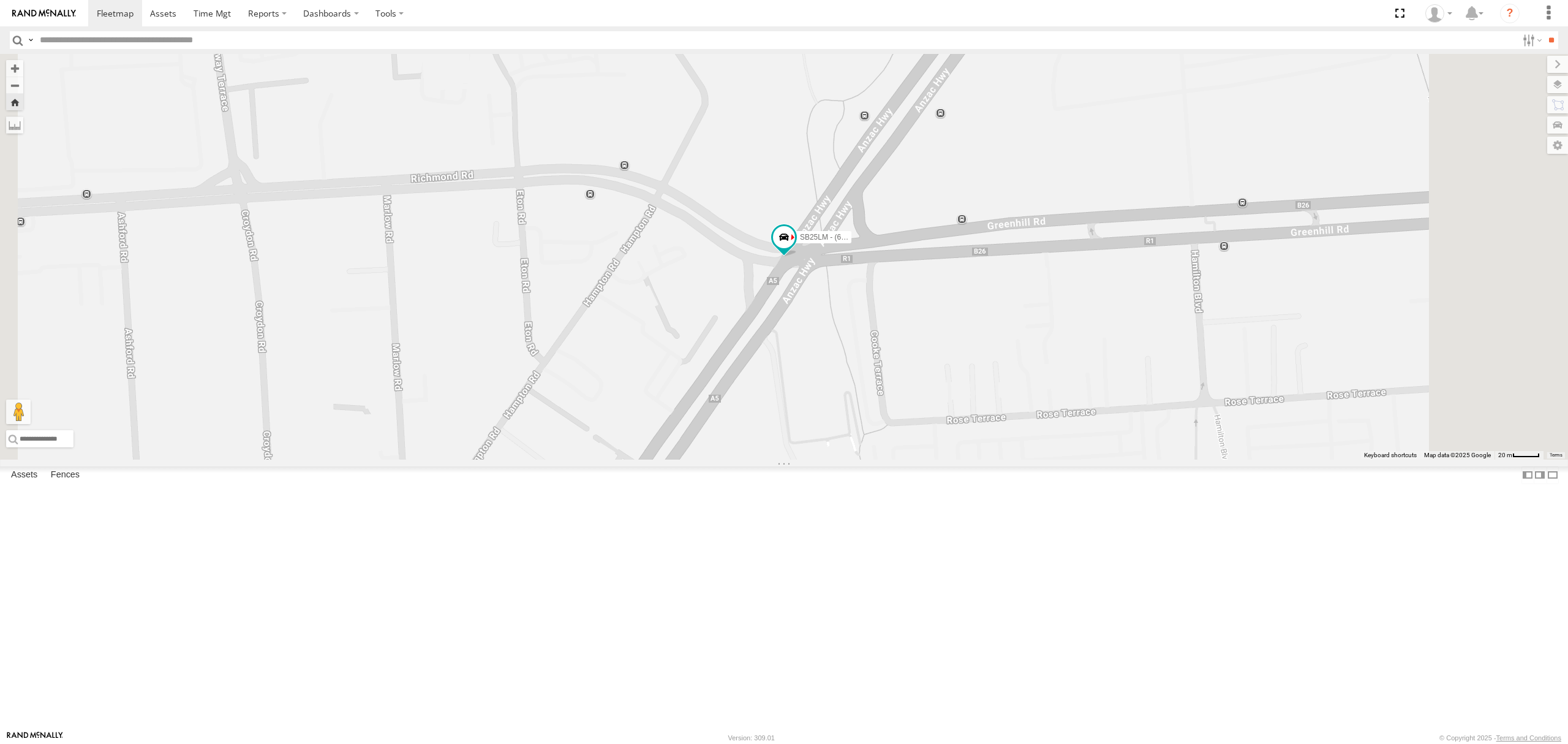
click at [0, 0] on div "S168CSD - Fridge It Spaceship" at bounding box center [0, 0] width 0 height 0
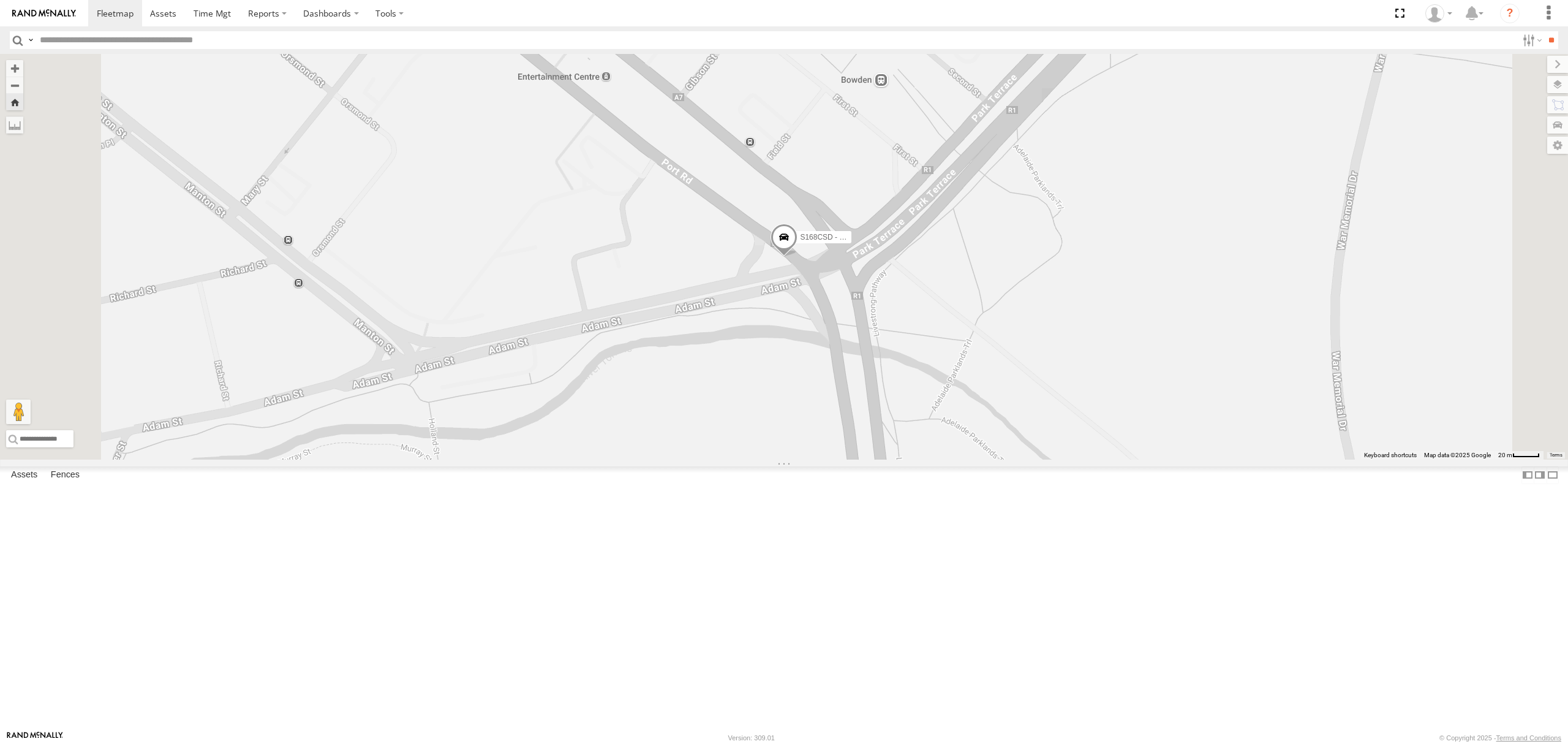
click at [0, 0] on div "S254CLT - [PERSON_NAME]" at bounding box center [0, 0] width 0 height 0
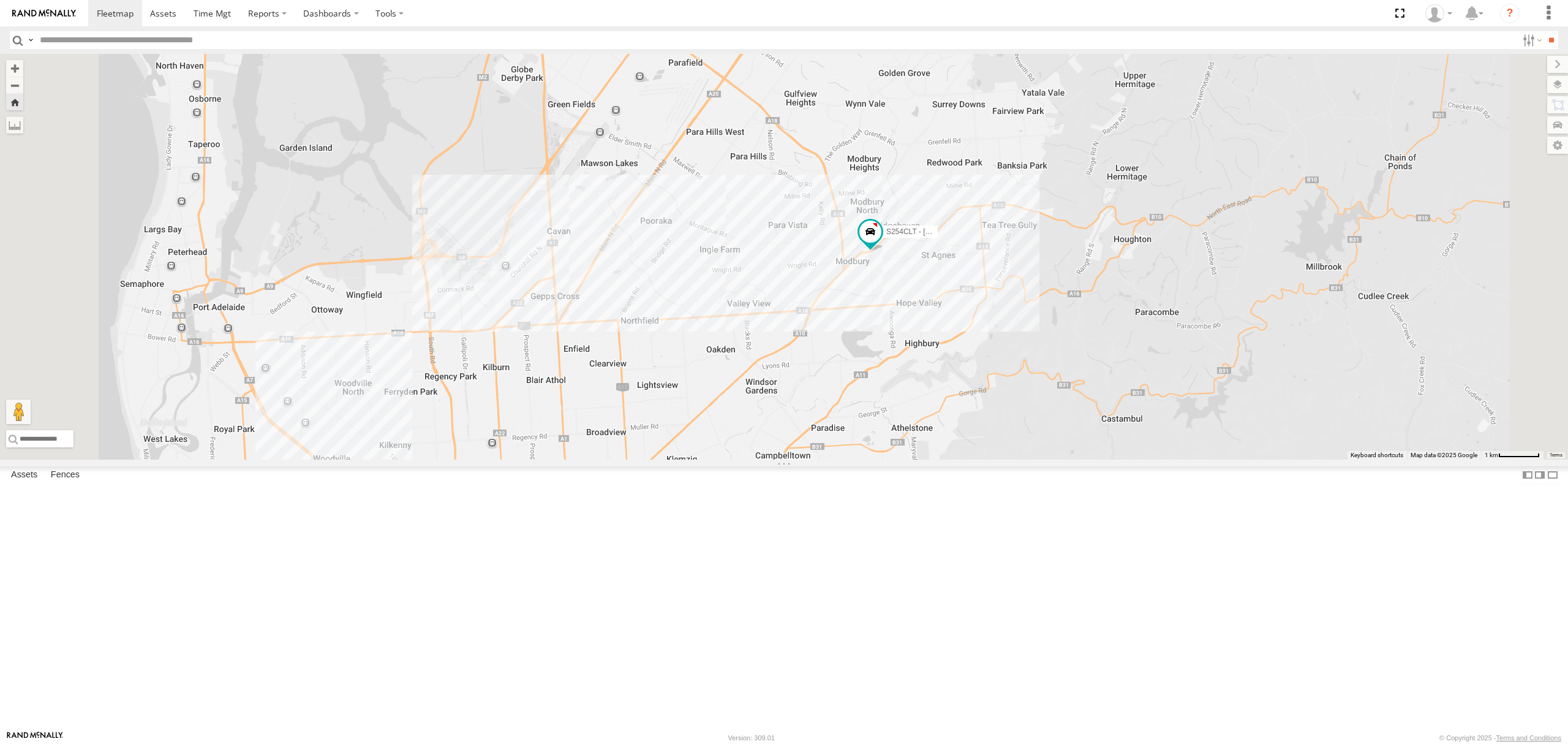
click at [0, 0] on div "All Assets" at bounding box center [0, 0] width 0 height 0
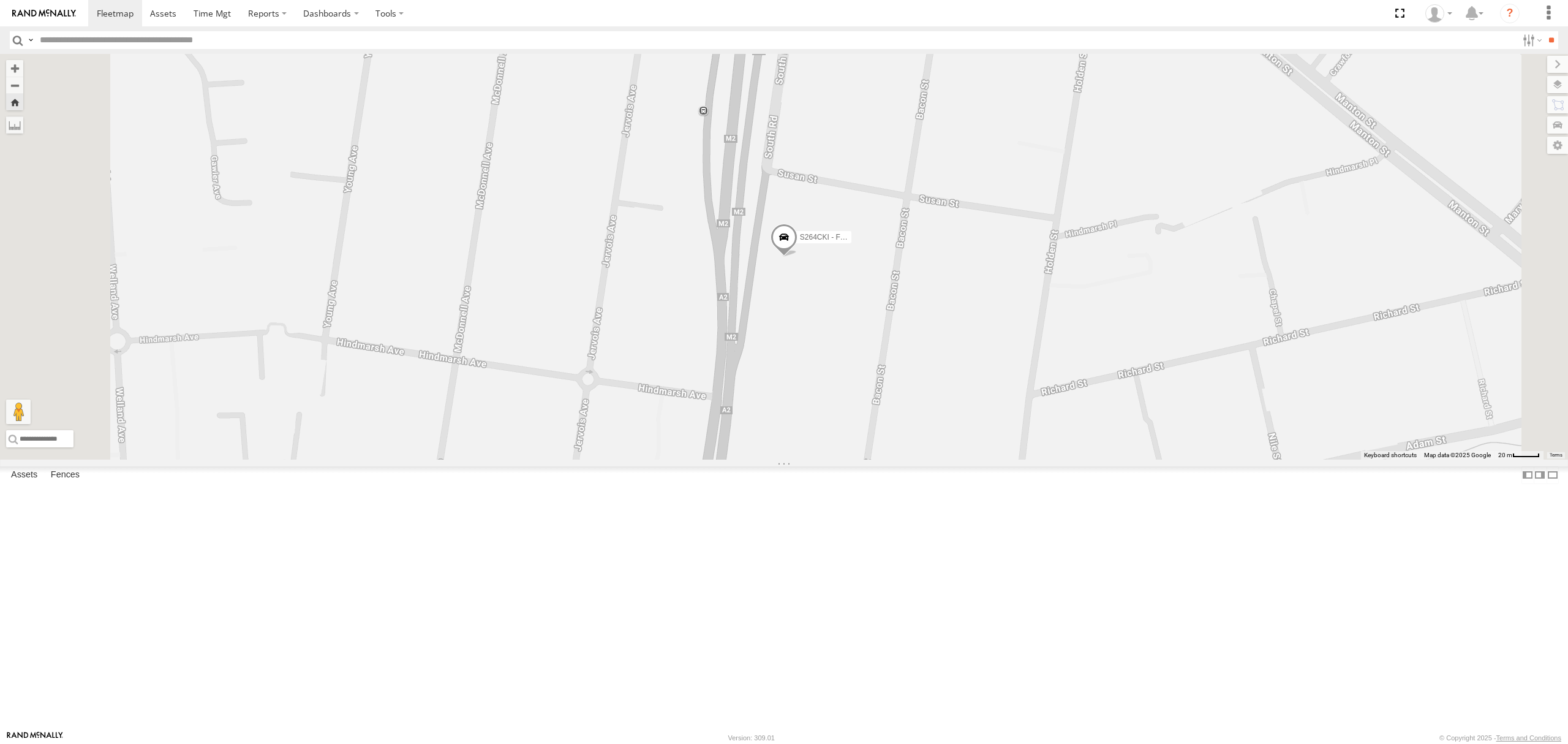
click at [0, 0] on div "SB26LM - (3P HINO) R7" at bounding box center [0, 0] width 0 height 0
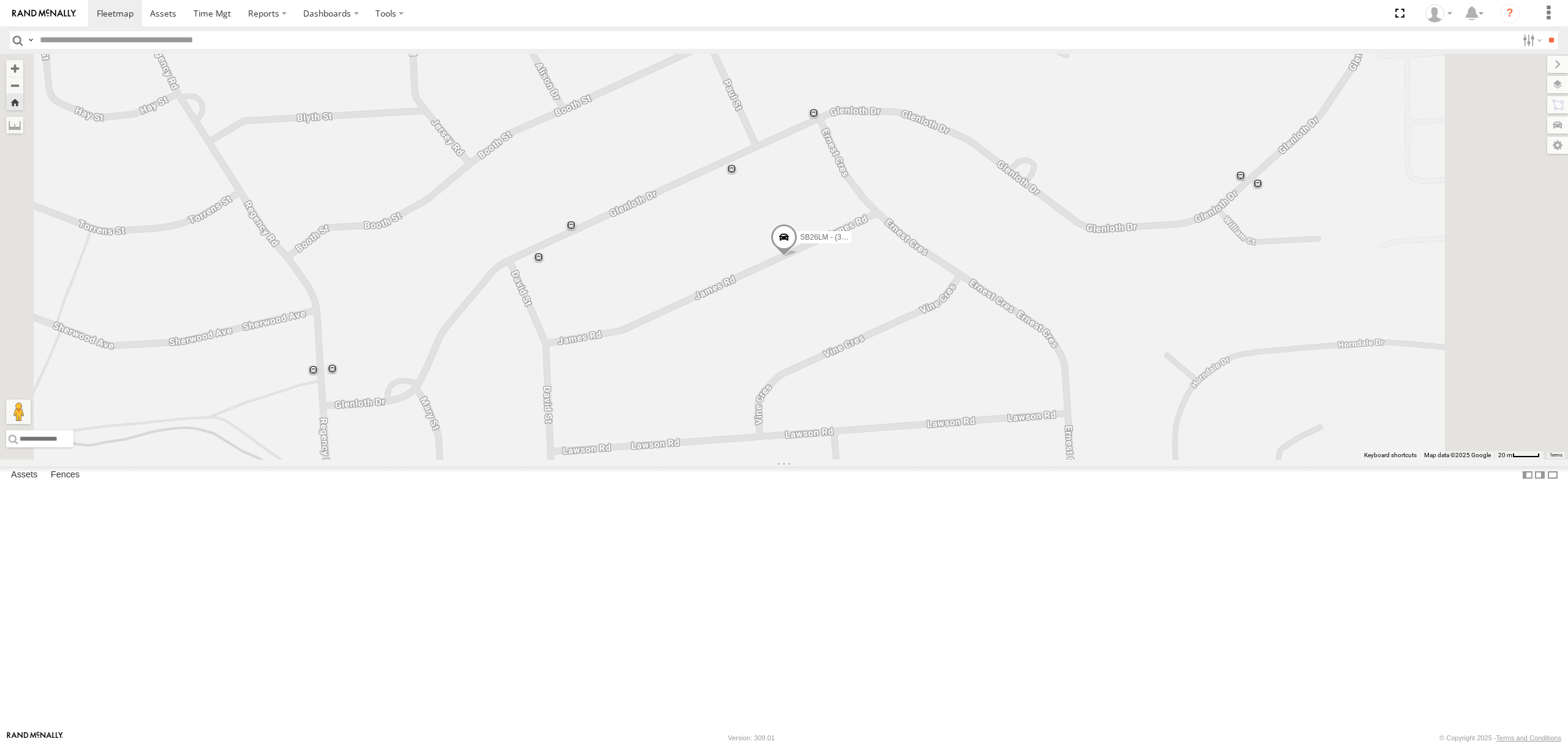
click at [798, 258] on span at bounding box center [784, 241] width 27 height 33
click at [777, 459] on div "SB26LM - (3P HINO) R7 SB26LM - (3P HINO) R7 -35.08562 , 138.56889 0 13:06:19 03…" at bounding box center [784, 257] width 1568 height 406
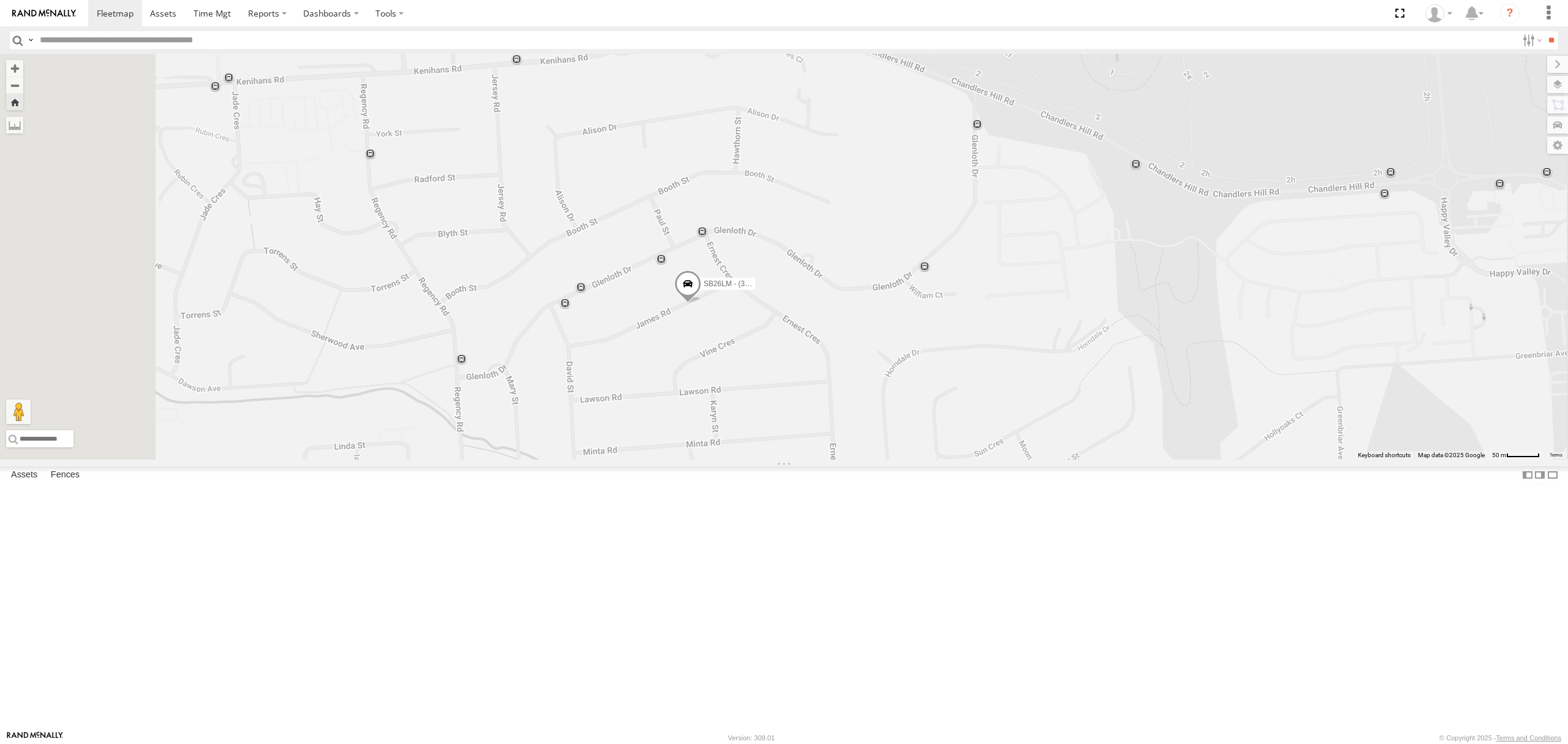
click at [0, 0] on div "SB25LM - (6P HINO) R6 All Assets Anzac Hwy Keswick Terminal -34.94219 138.58276…" at bounding box center [0, 0] width 0 height 0
click at [0, 0] on div "All Assets" at bounding box center [0, 0] width 0 height 0
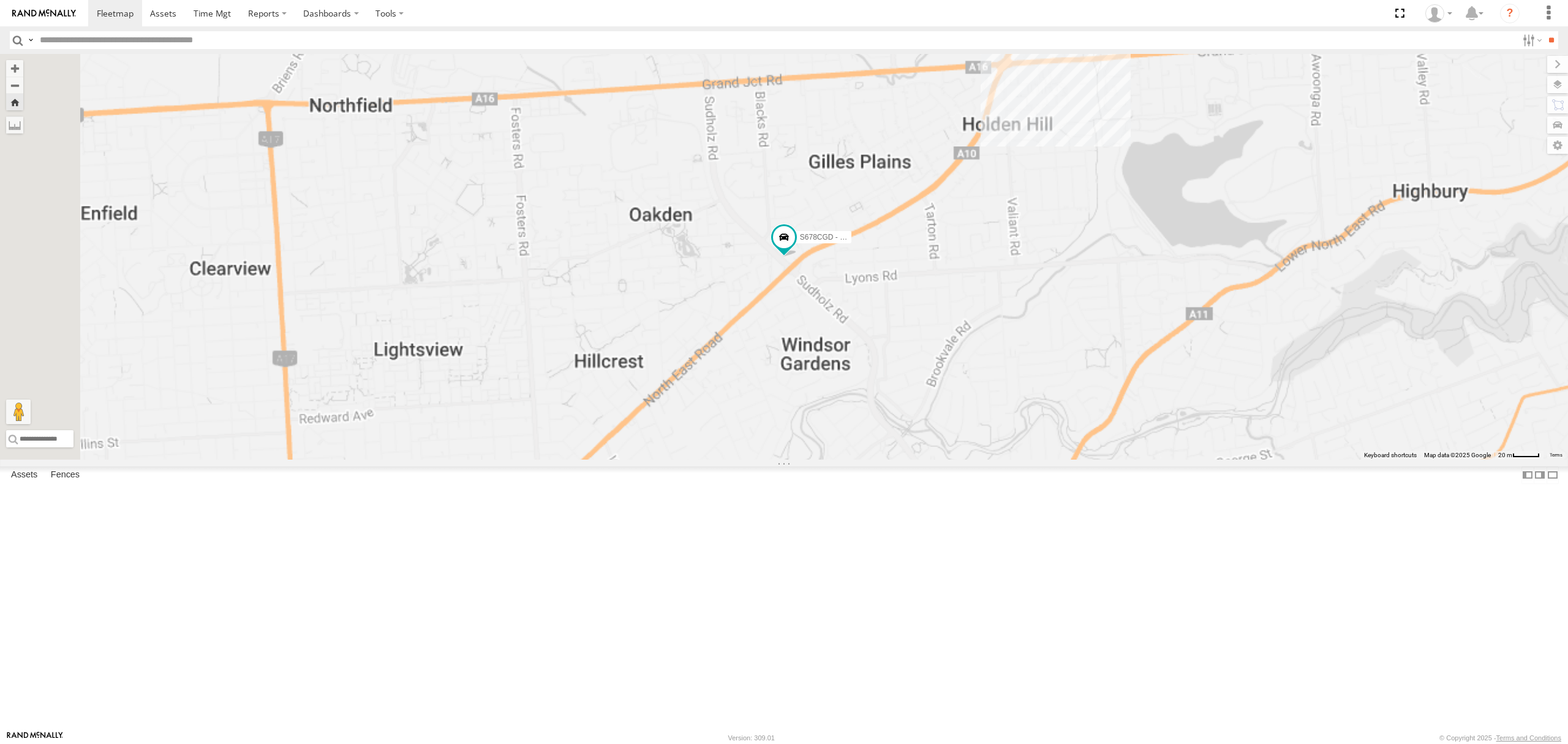
click at [0, 0] on div "All Assets" at bounding box center [0, 0] width 0 height 0
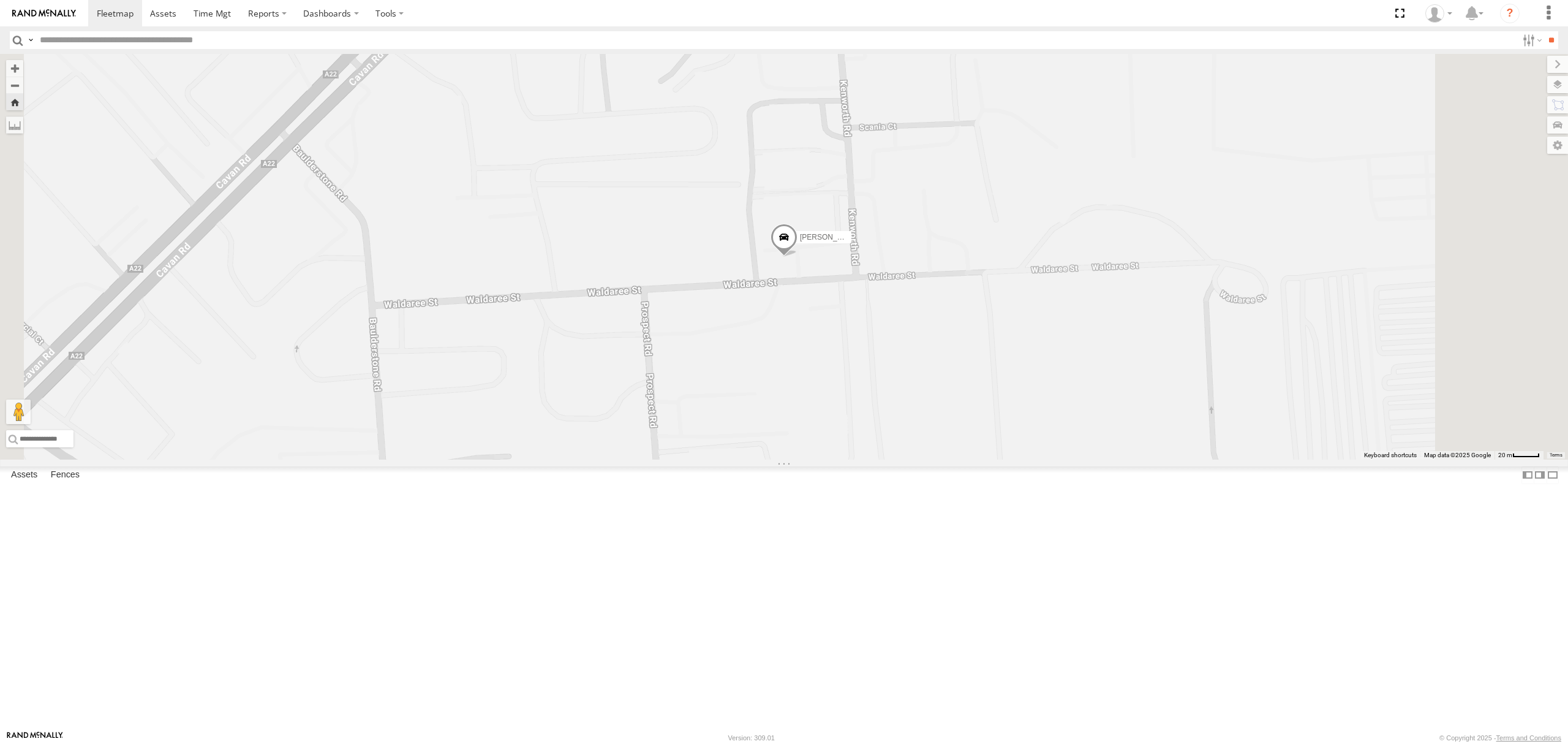
scroll to position [408, 0]
click at [0, 0] on div "All Assets" at bounding box center [0, 0] width 0 height 0
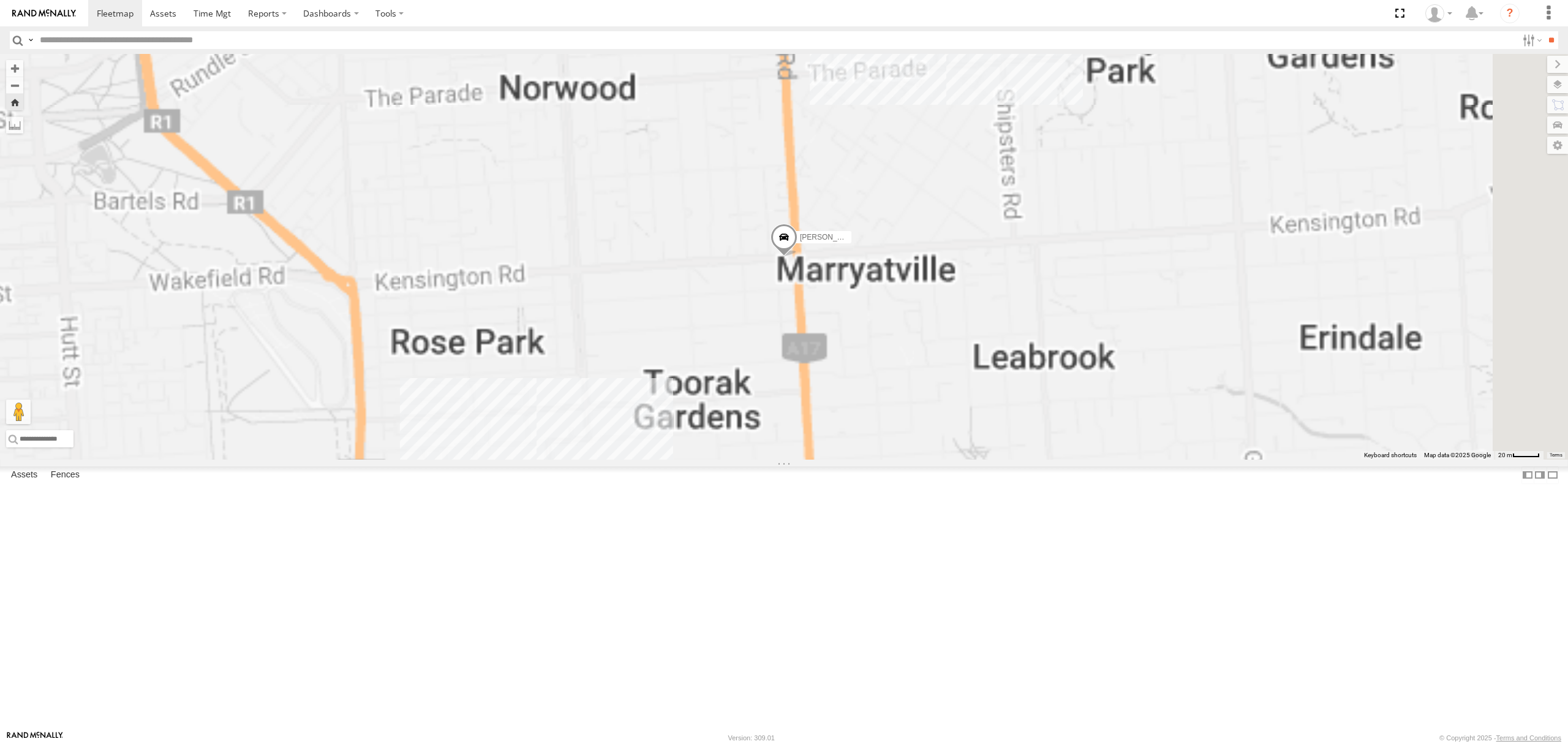
click at [0, 0] on div "Sukhdeep Singh All Assets" at bounding box center [0, 0] width 0 height 0
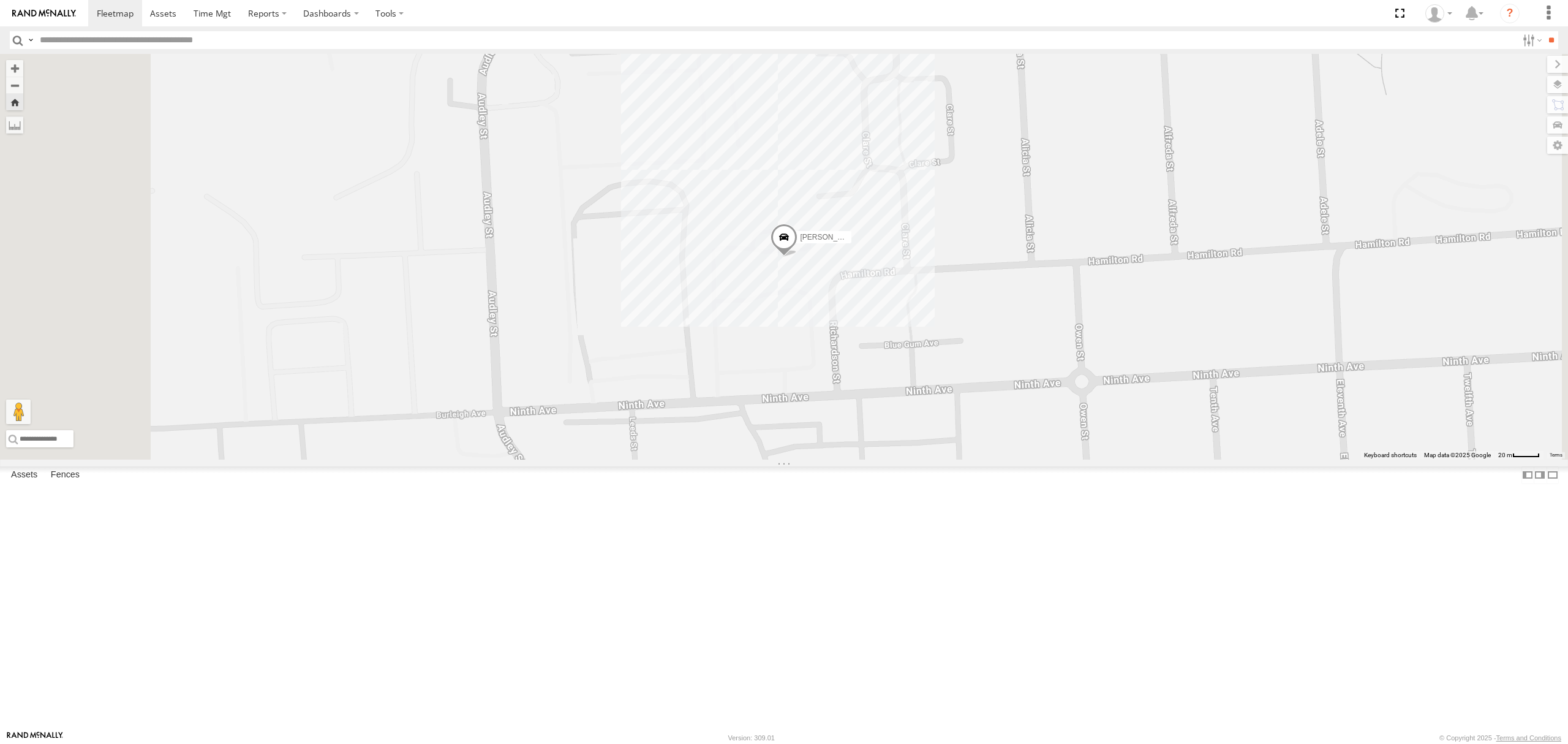
click at [0, 0] on div "All Assets" at bounding box center [0, 0] width 0 height 0
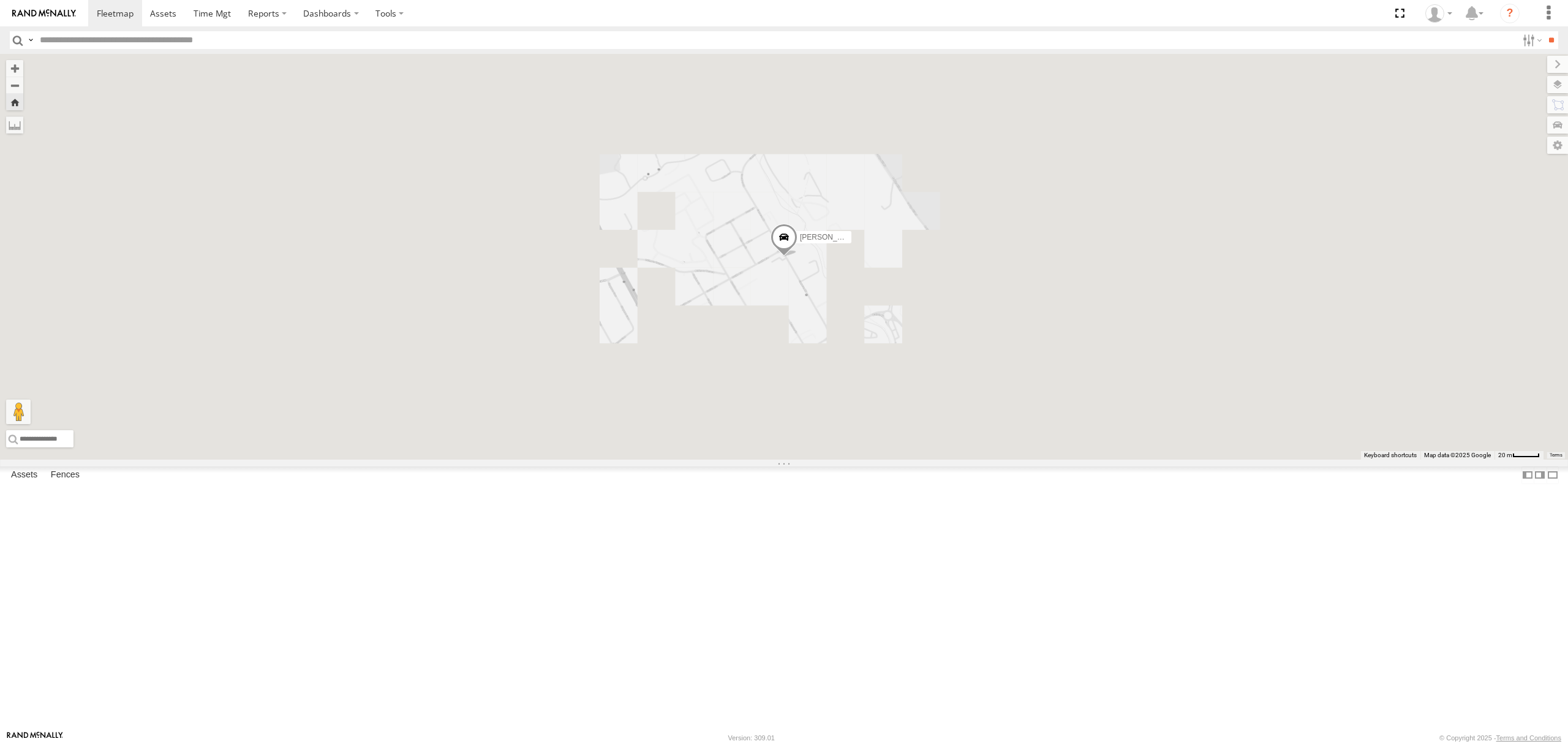
scroll to position [898, 0]
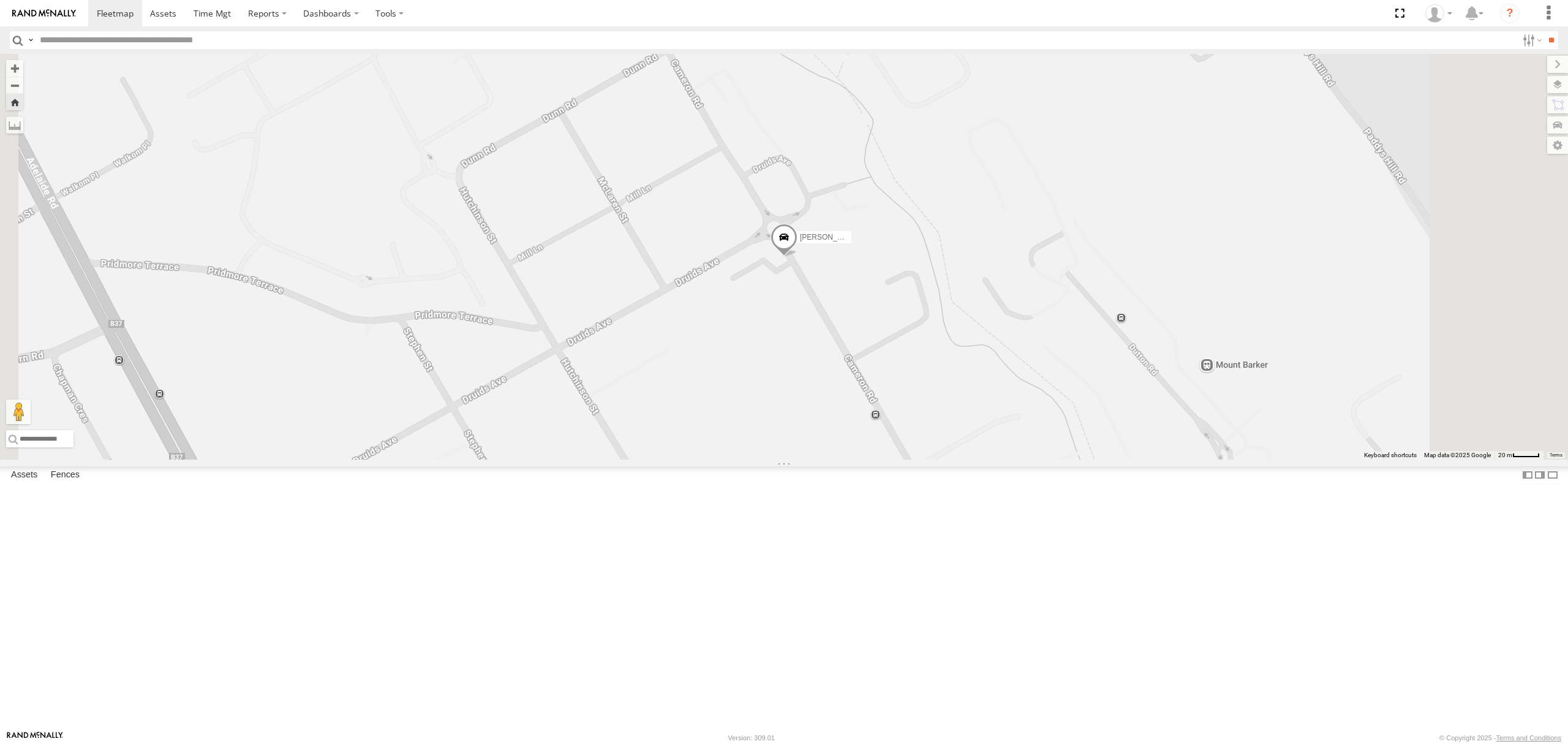
click at [0, 0] on div "All Assets" at bounding box center [0, 0] width 0 height 0
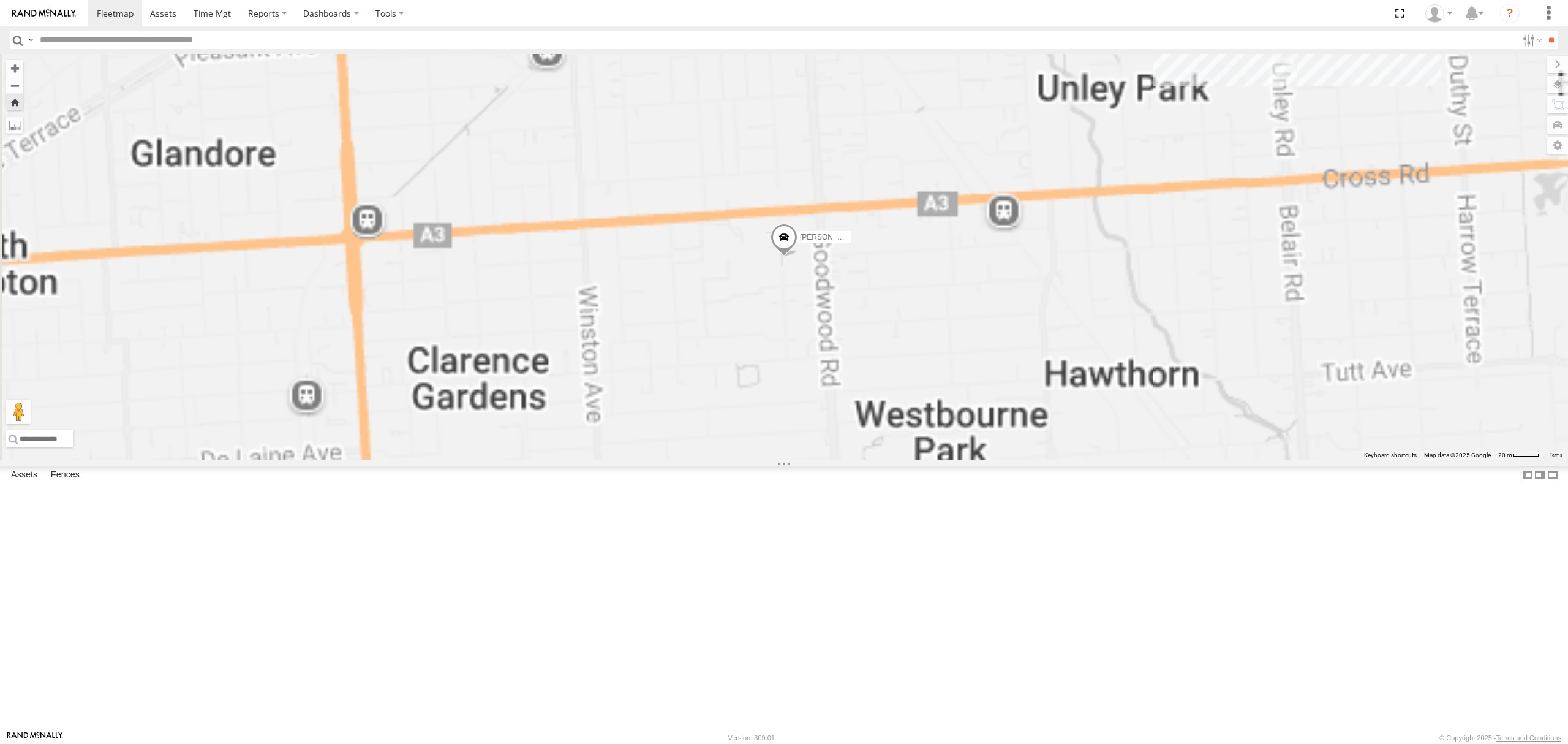
click at [0, 0] on div "0" at bounding box center [0, 0] width 0 height 0
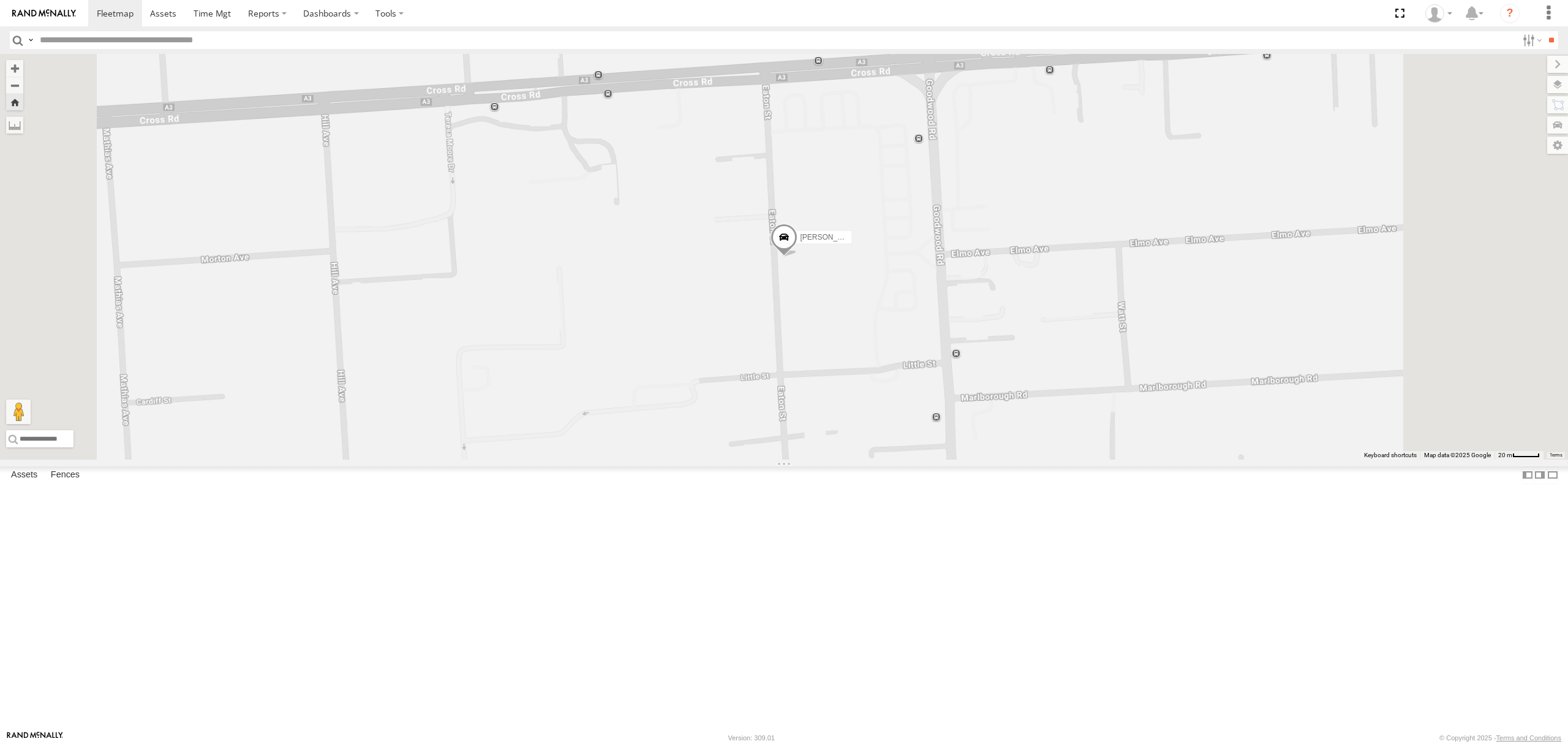
click at [0, 0] on div "[PERSON_NAME]" at bounding box center [0, 0] width 0 height 0
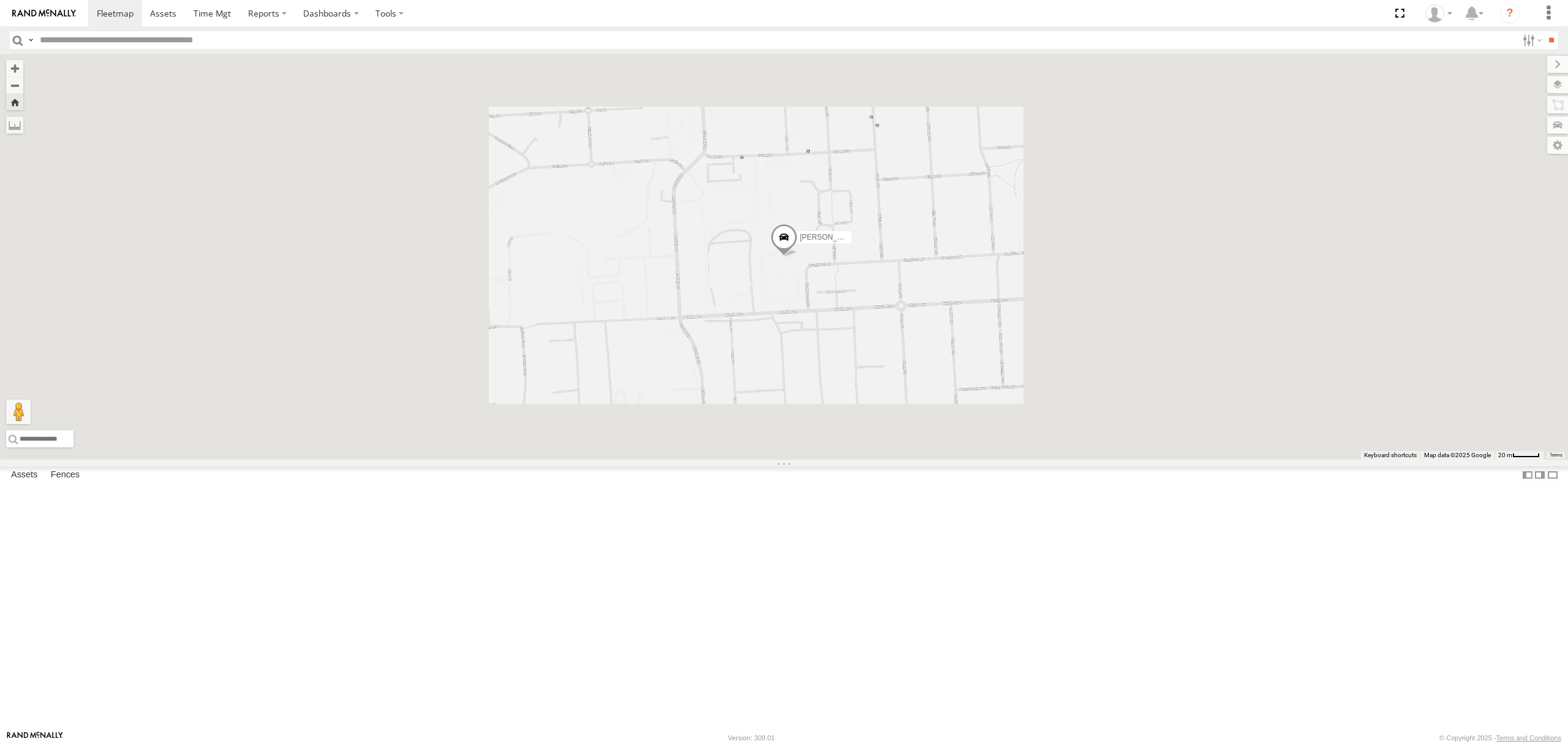
scroll to position [1307, 0]
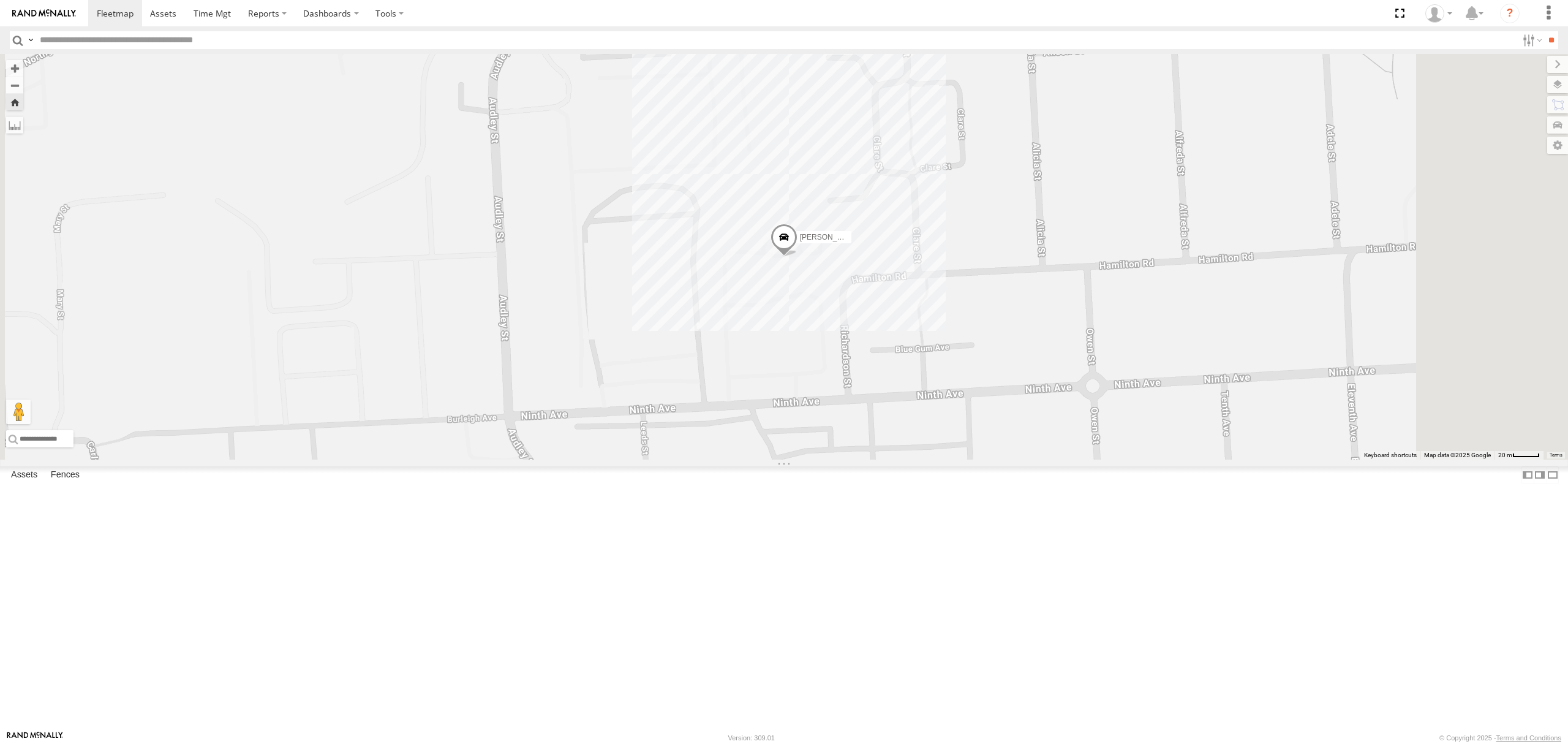
click at [0, 0] on div "[PERSON_NAME]" at bounding box center [0, 0] width 0 height 0
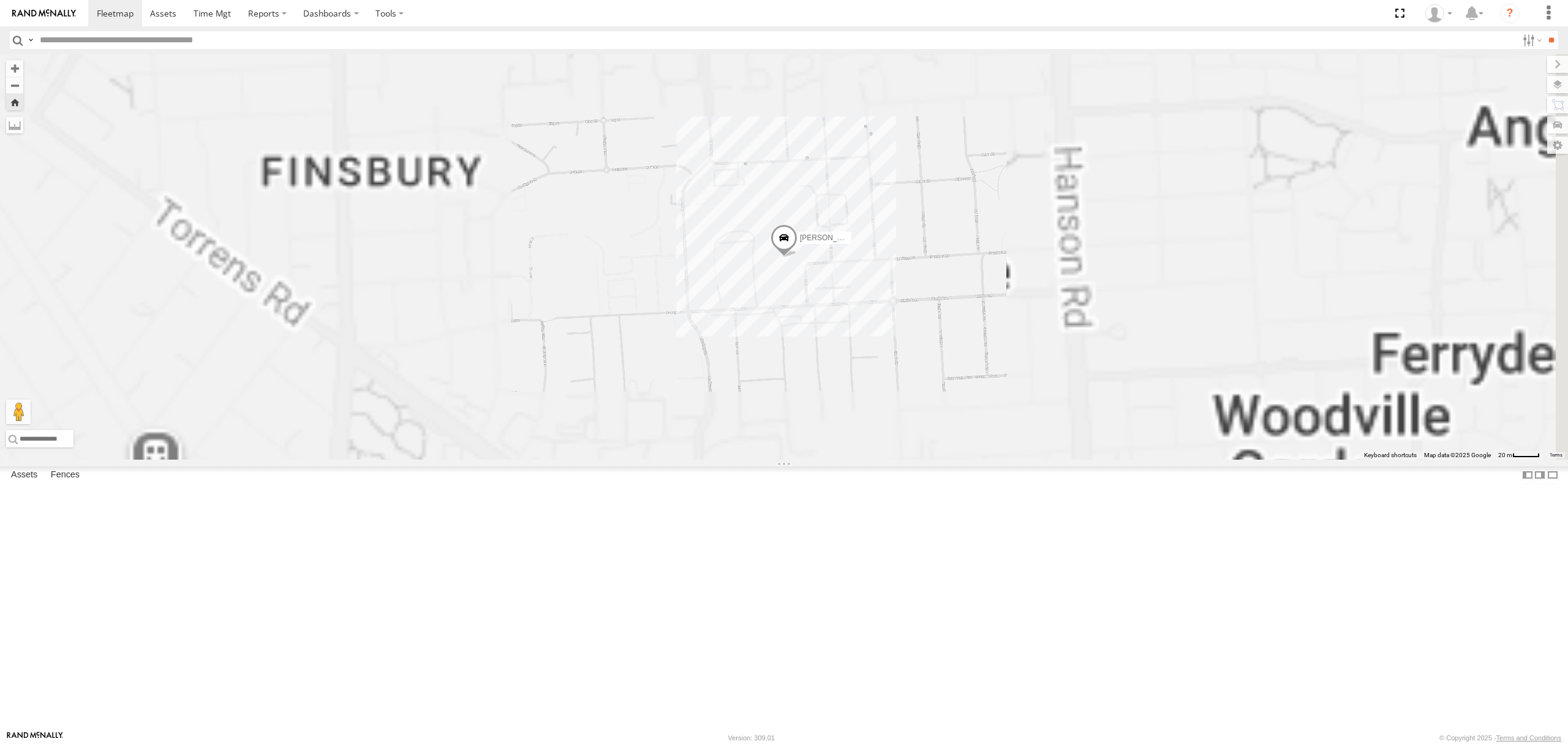
click at [0, 0] on div "All Assets" at bounding box center [0, 0] width 0 height 0
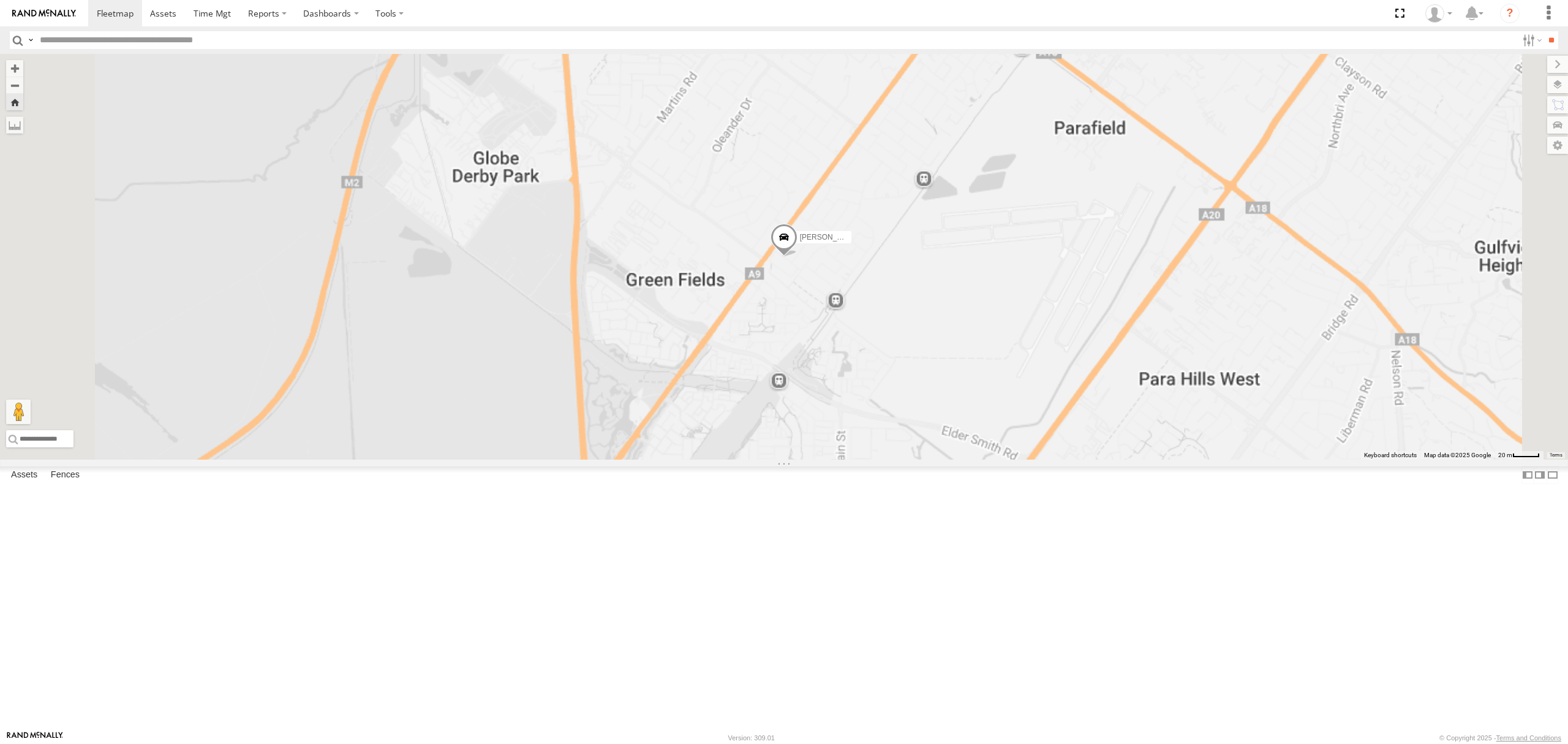
scroll to position [1797, 0]
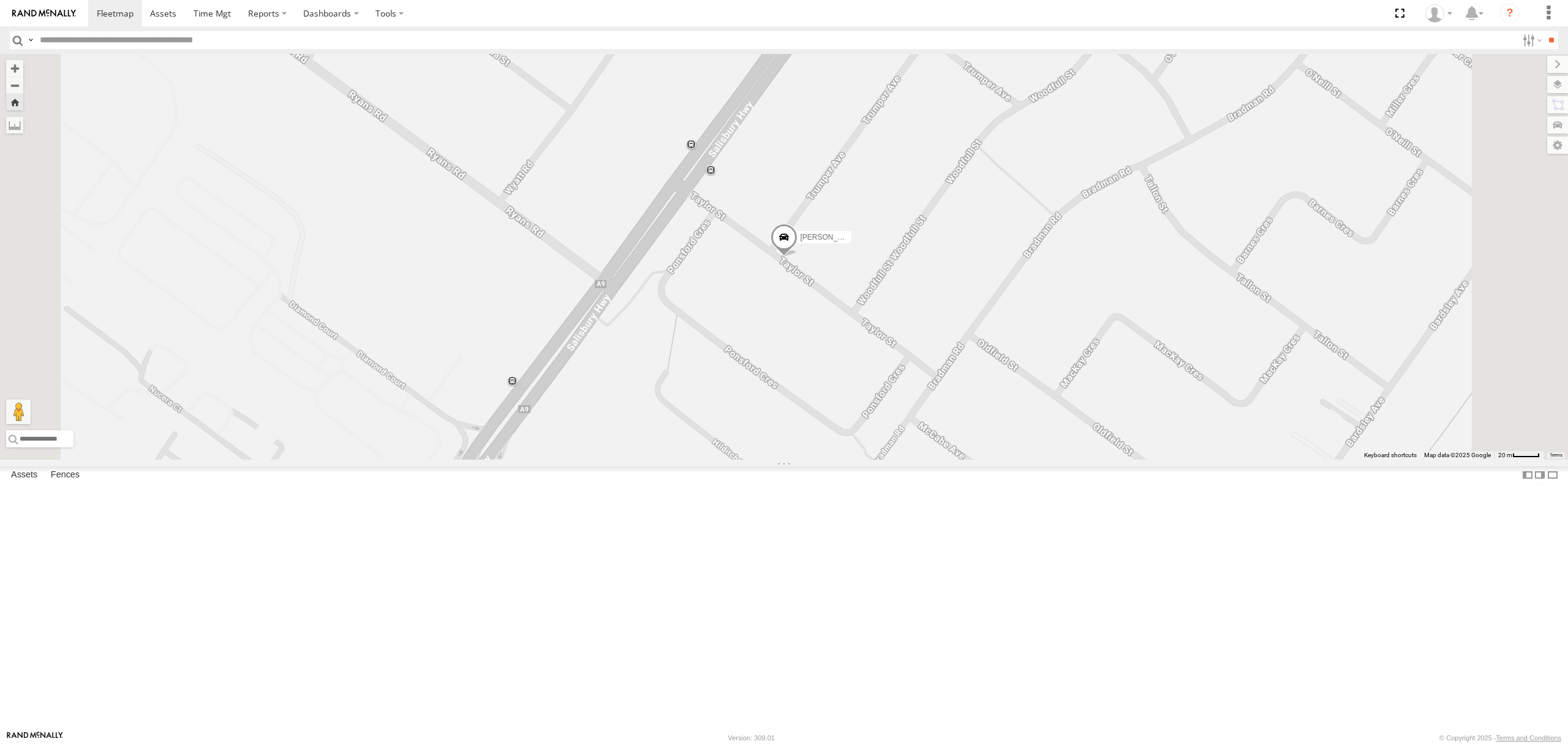
click at [0, 0] on div "All Assets" at bounding box center [0, 0] width 0 height 0
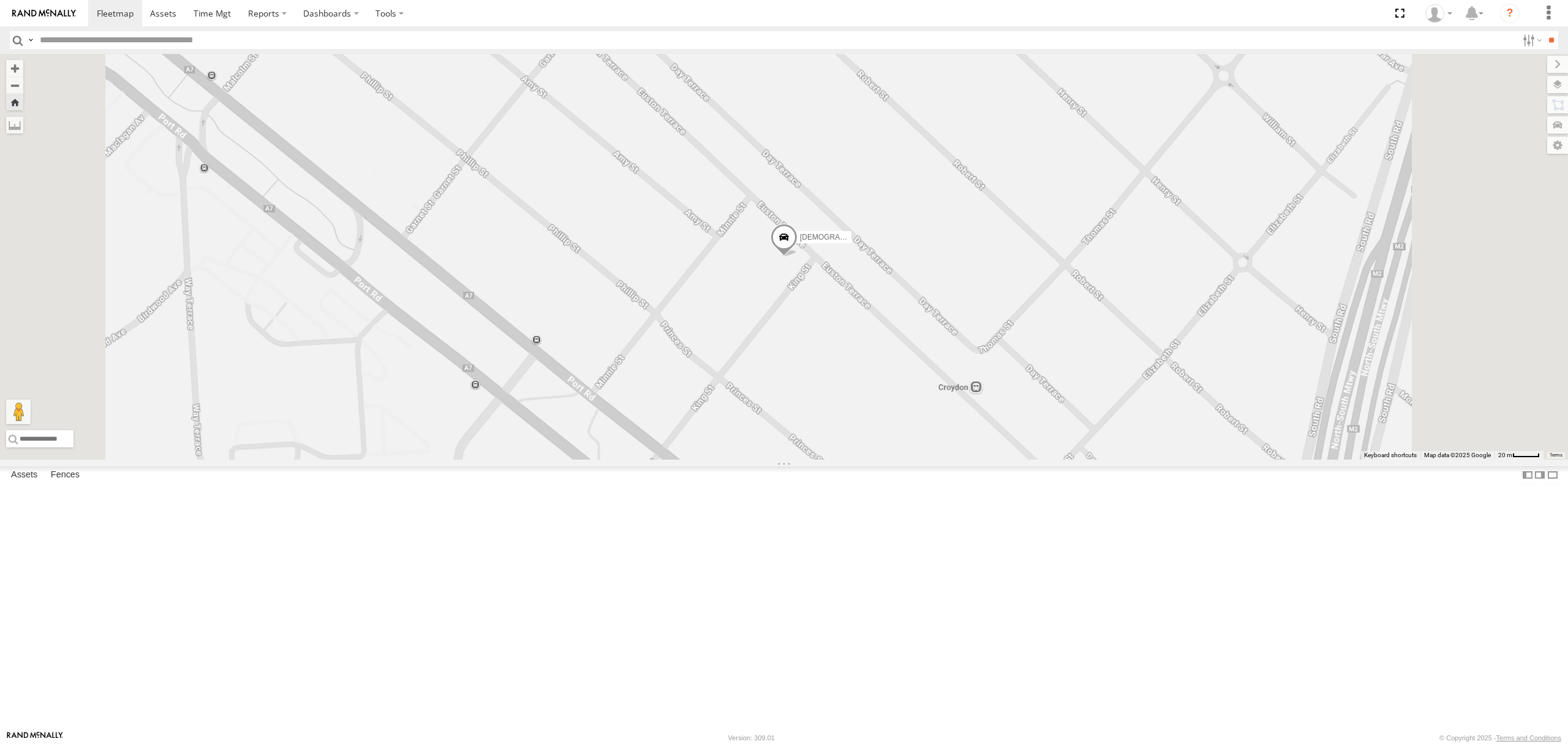
scroll to position [2288, 0]
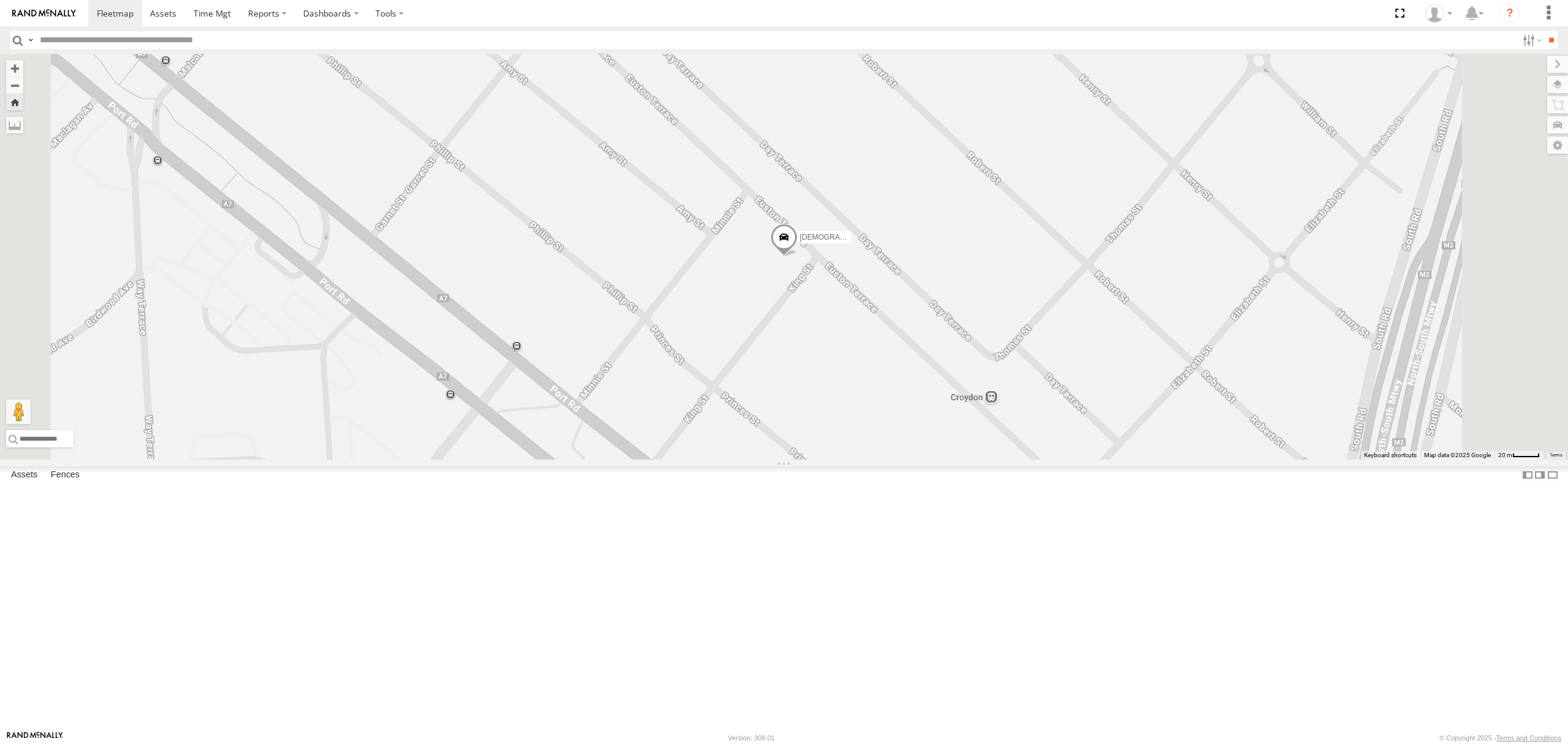
click at [798, 257] on span at bounding box center [784, 240] width 27 height 33
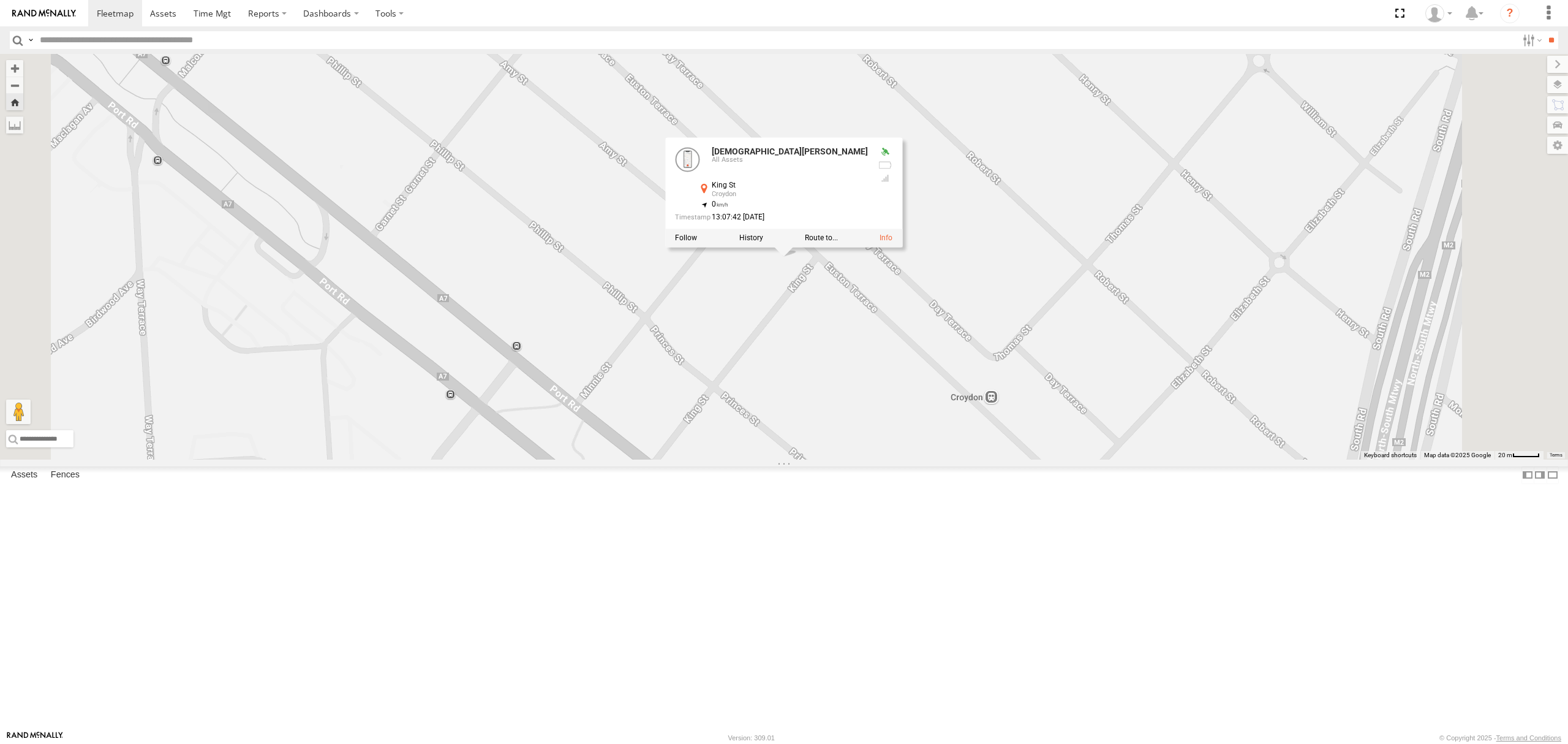
scroll to position [0, 0]
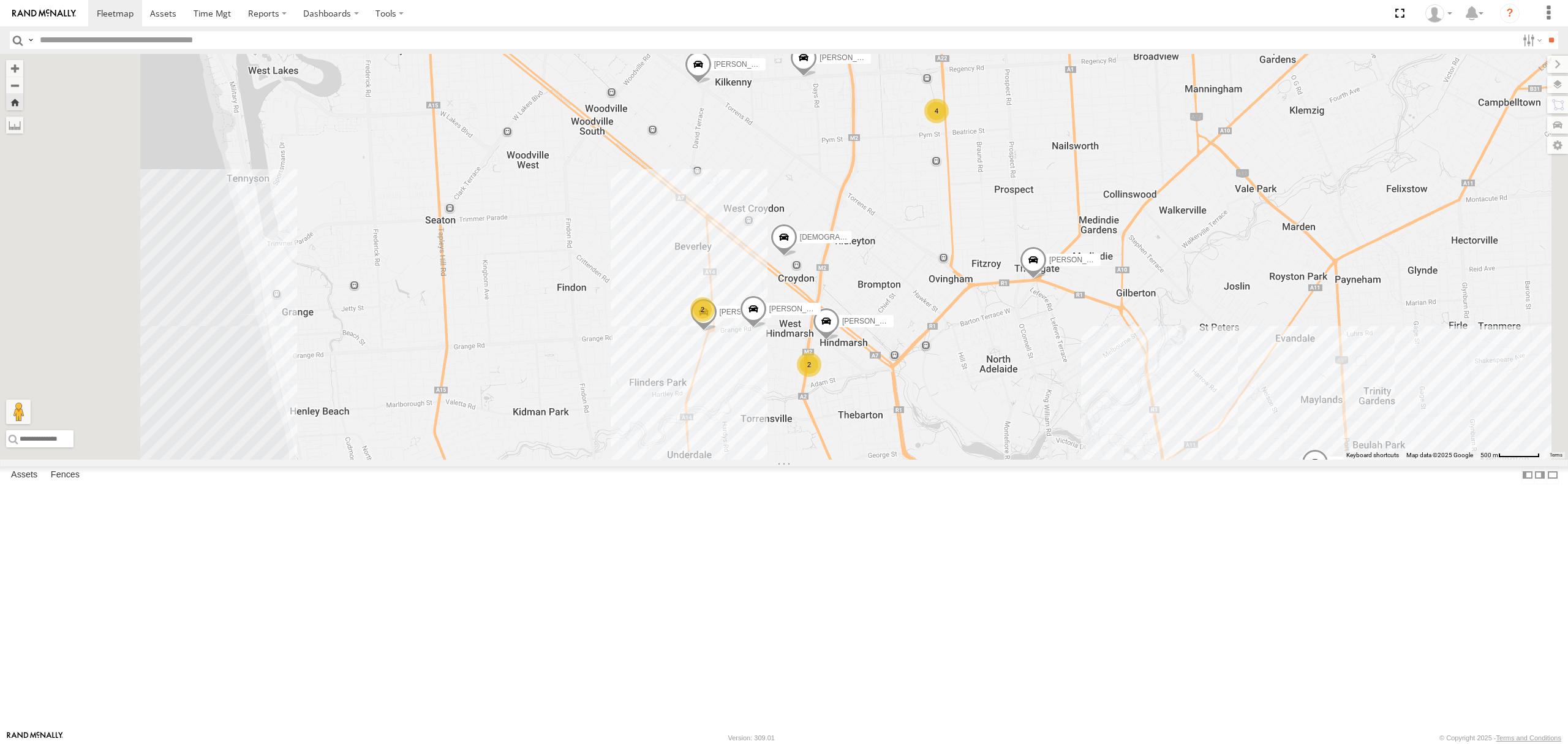
click at [0, 0] on div "S254CLT - [PERSON_NAME]" at bounding box center [0, 0] width 0 height 0
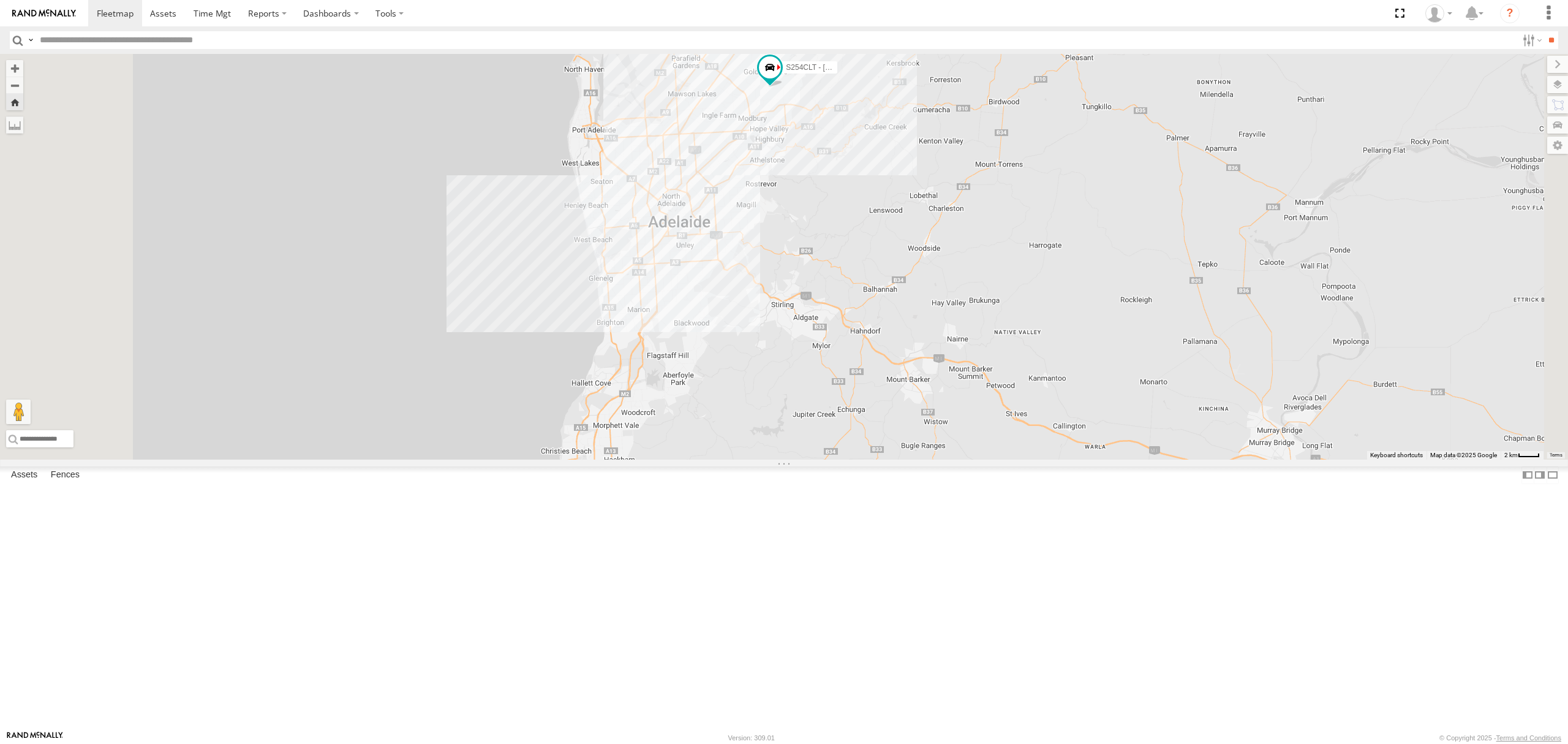
drag, startPoint x: 69, startPoint y: 209, endPoint x: 235, endPoint y: 180, distance: 168.5
click at [0, 0] on div "All Assets" at bounding box center [0, 0] width 0 height 0
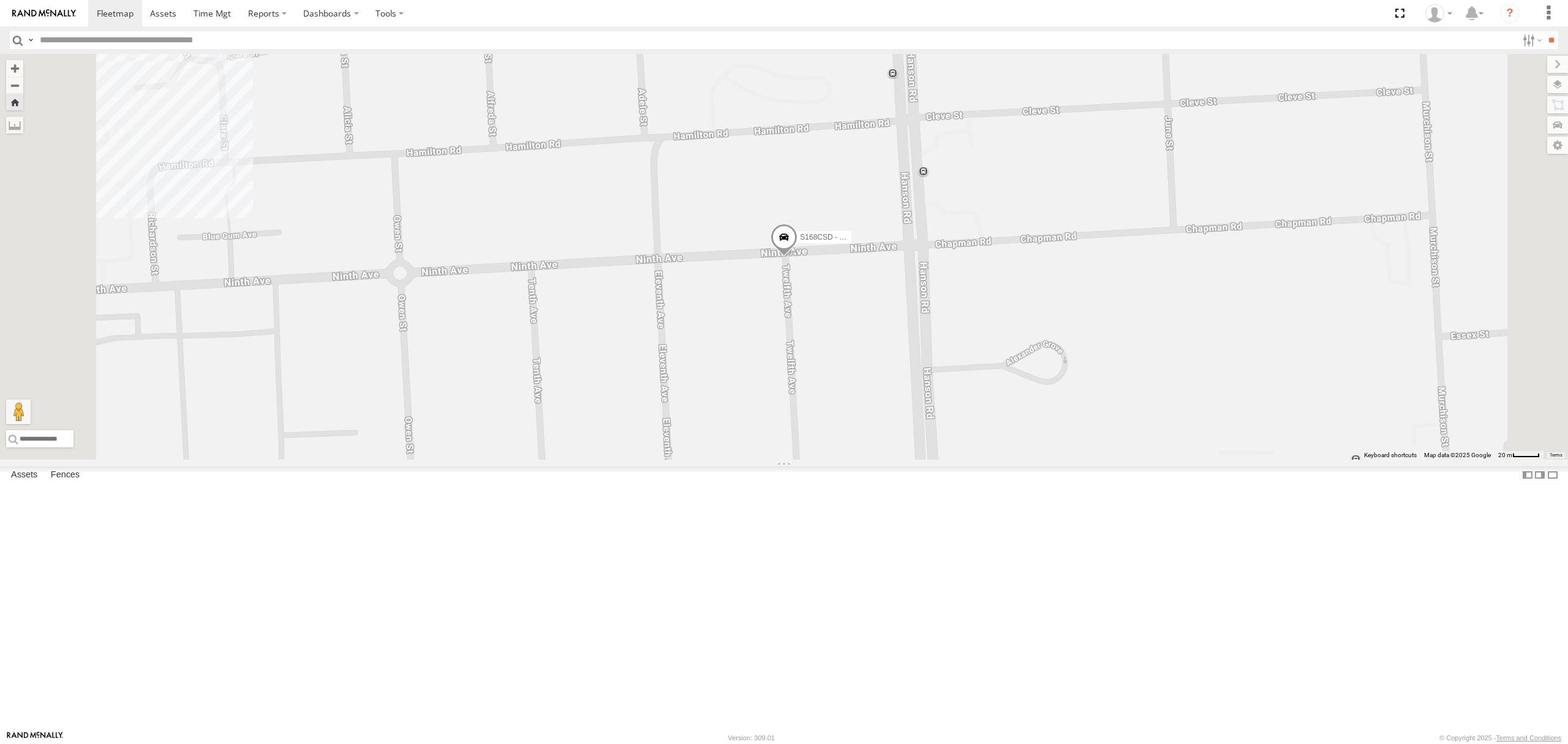
click at [0, 0] on div "15.6" at bounding box center [0, 0] width 0 height 0
click at [0, 0] on div "All Assets" at bounding box center [0, 0] width 0 height 0
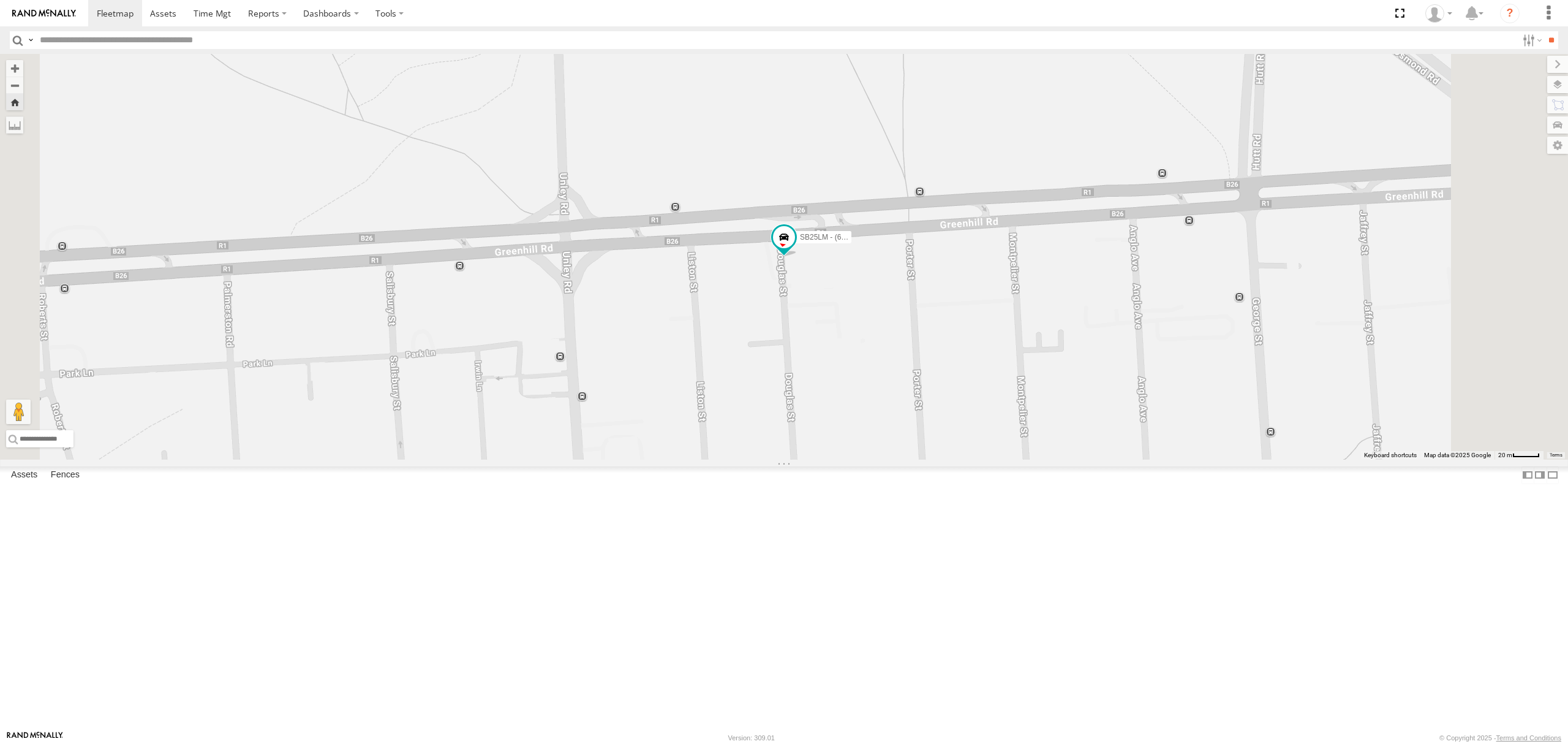
click at [0, 0] on div "All Assets" at bounding box center [0, 0] width 0 height 0
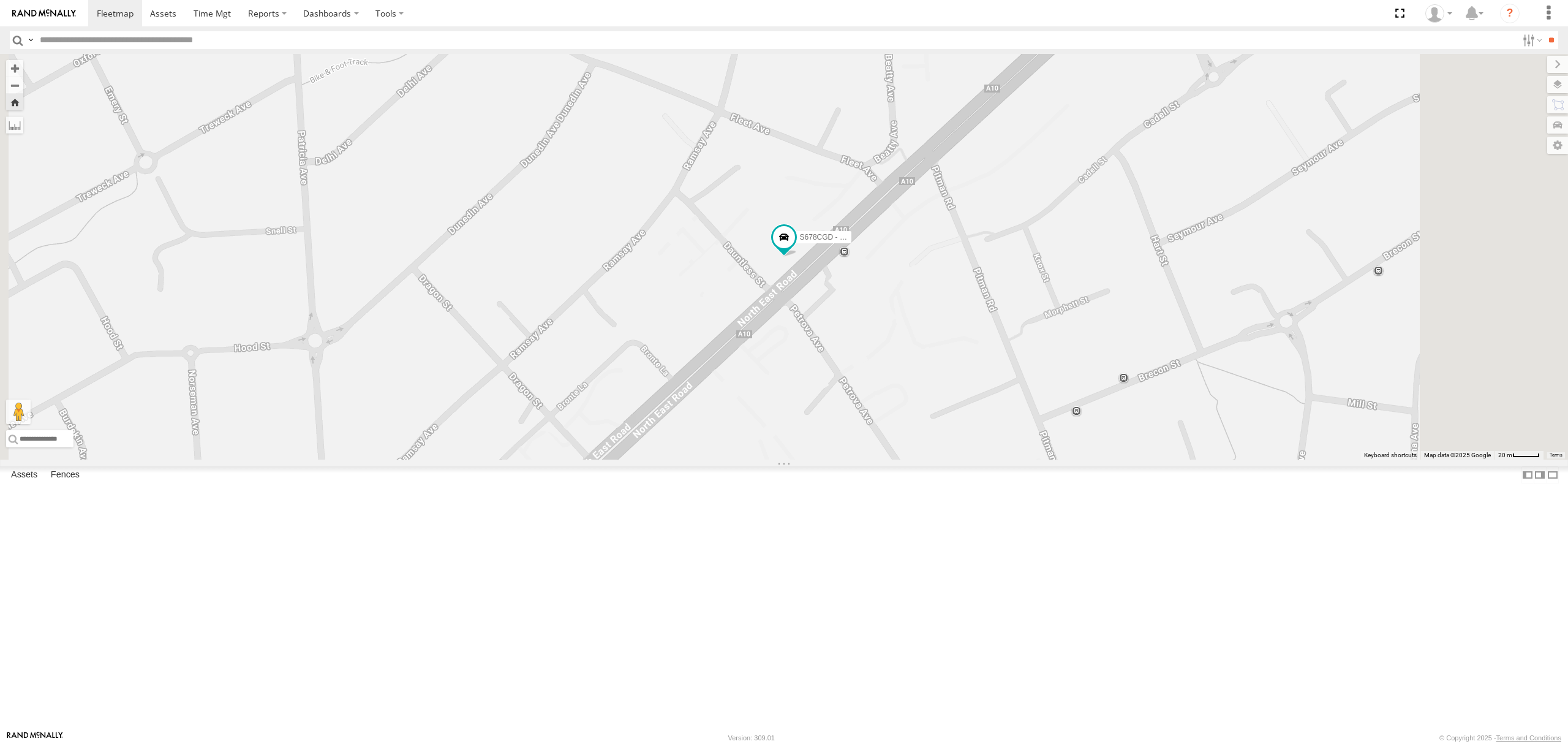
click at [0, 0] on div "All Assets" at bounding box center [0, 0] width 0 height 0
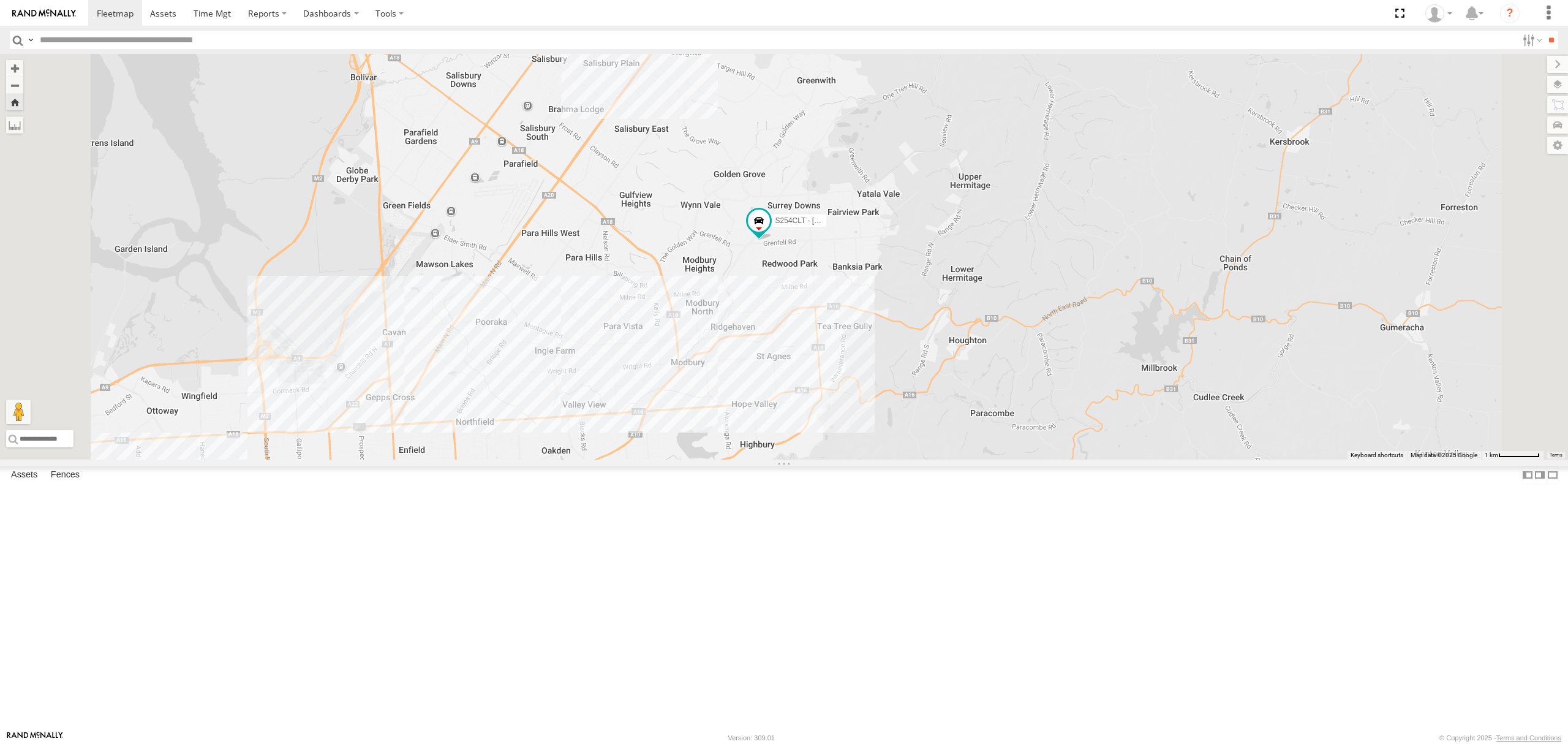
click at [0, 0] on div "All Assets" at bounding box center [0, 0] width 0 height 0
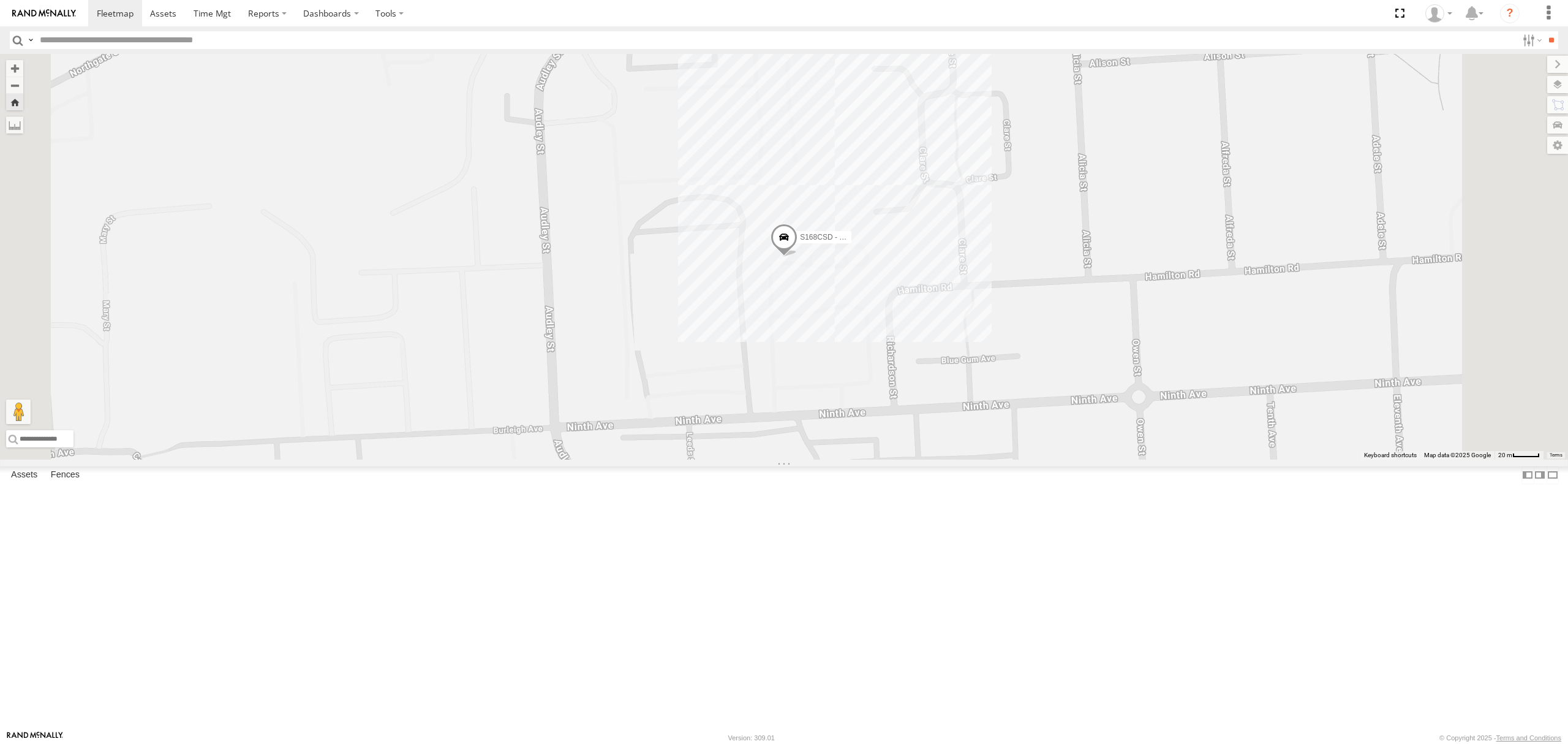
click at [0, 0] on div "S678CGD - Fridge It Sprinter All Assets" at bounding box center [0, 0] width 0 height 0
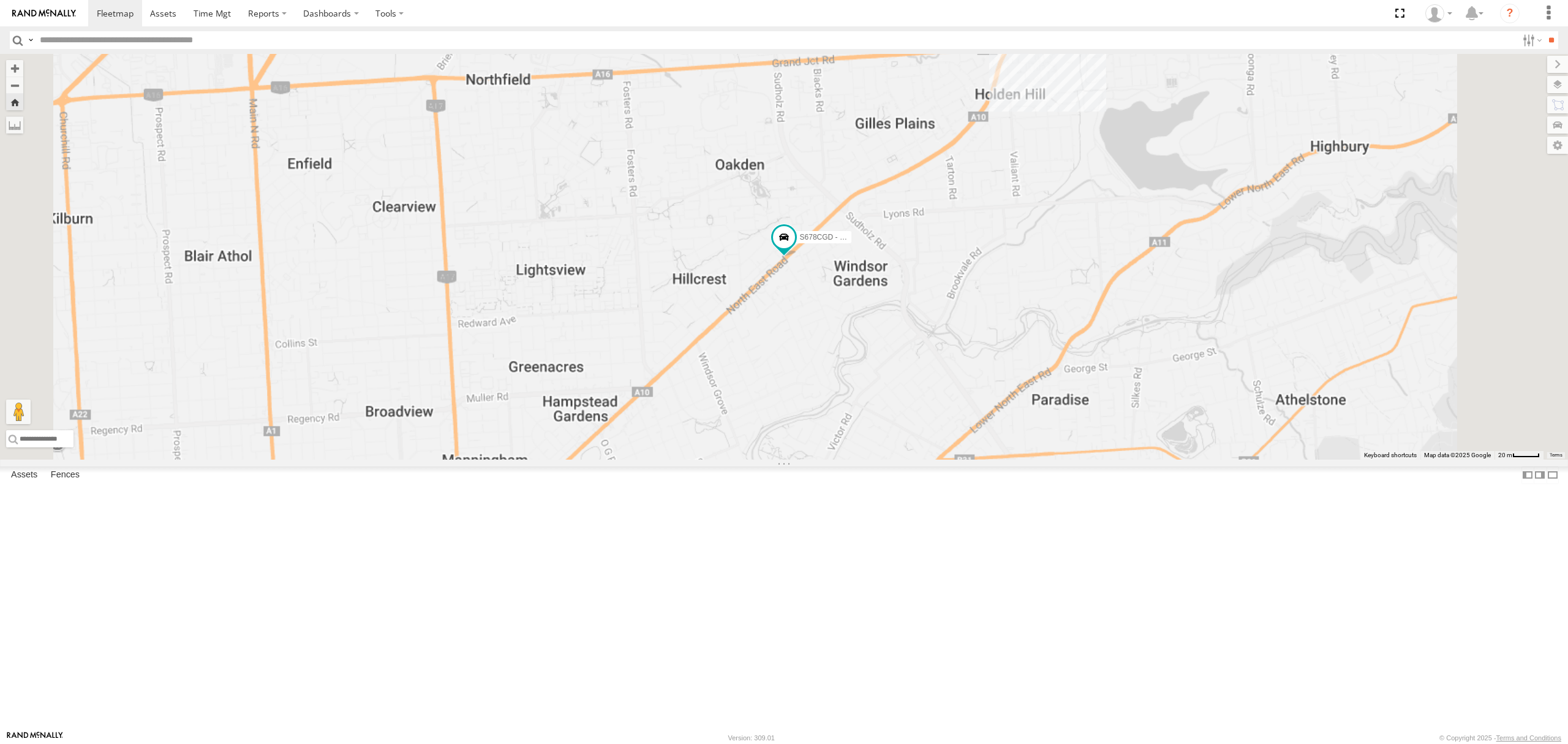
click at [0, 0] on div "All Assets" at bounding box center [0, 0] width 0 height 0
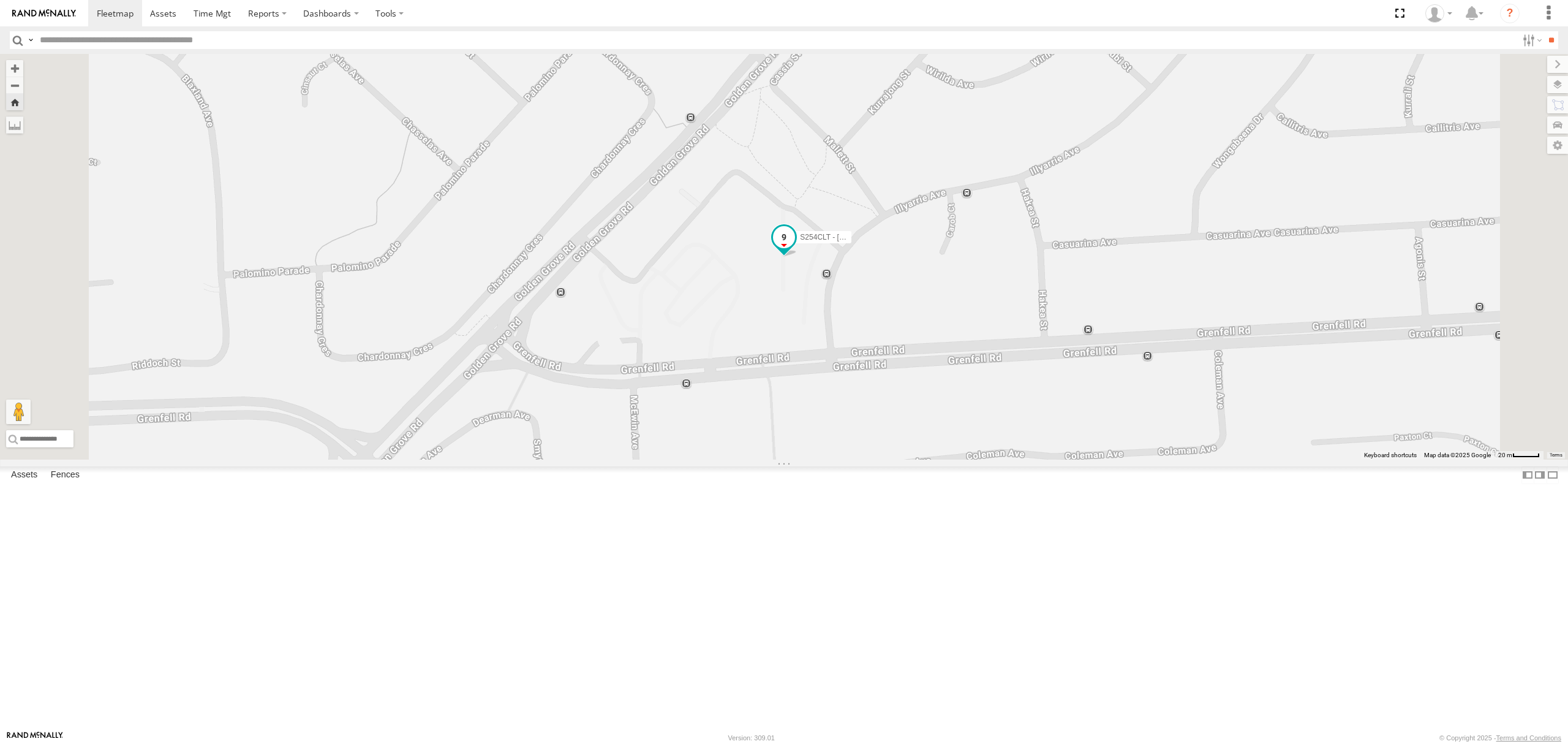
click at [795, 248] on span at bounding box center [784, 237] width 22 height 22
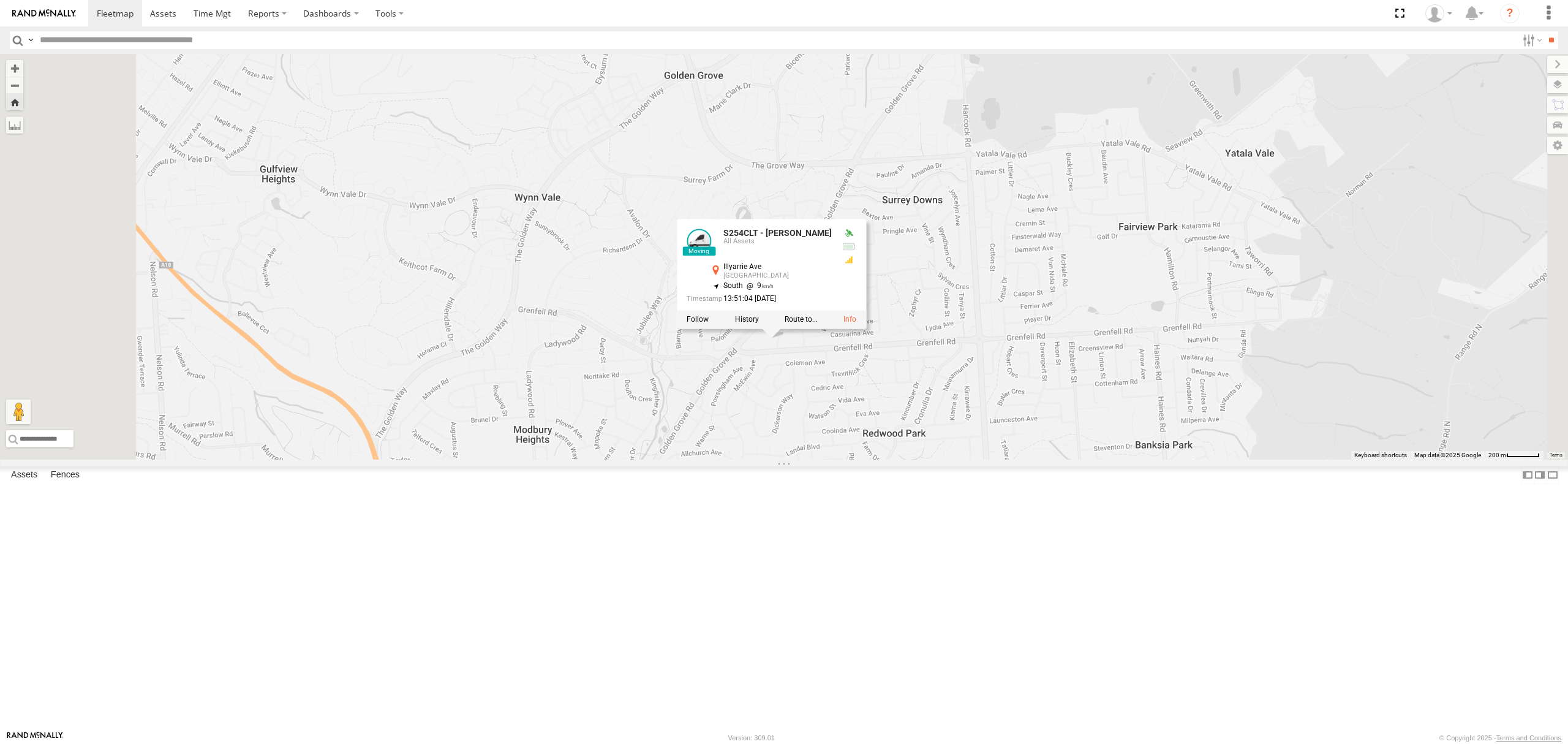
click at [1099, 381] on div "S254CLT - Brian Corkhill S254CLT - Brian Corkhill All Assets Illyarrie Ave Surr…" at bounding box center [784, 257] width 1568 height 406
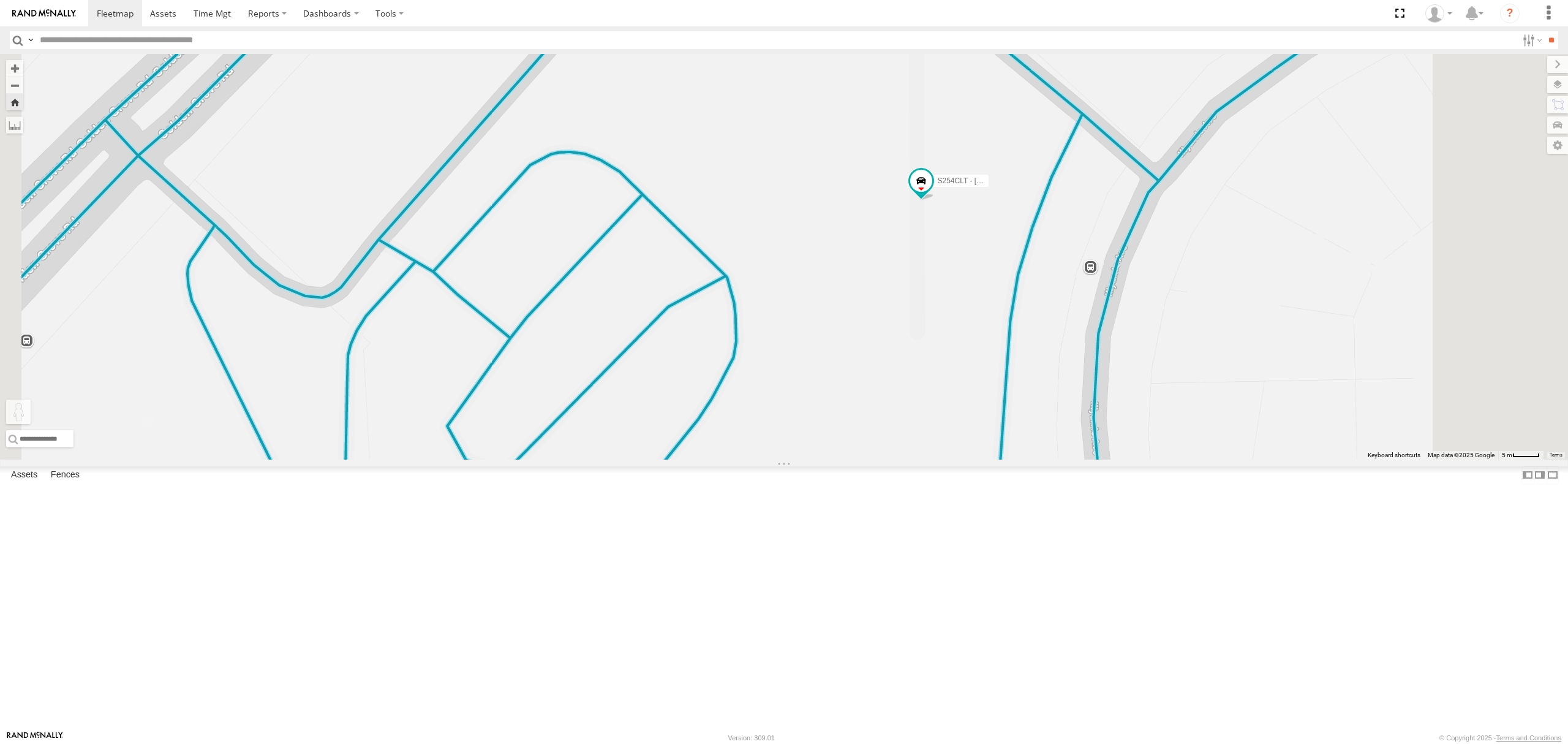
drag, startPoint x: 340, startPoint y: 690, endPoint x: 1163, endPoint y: 171, distance: 973.0
click at [1163, 171] on div "S254CLT - Brian Corkhill To activate drag with keyboard, press Alt + Enter. Onc…" at bounding box center [784, 257] width 1568 height 406
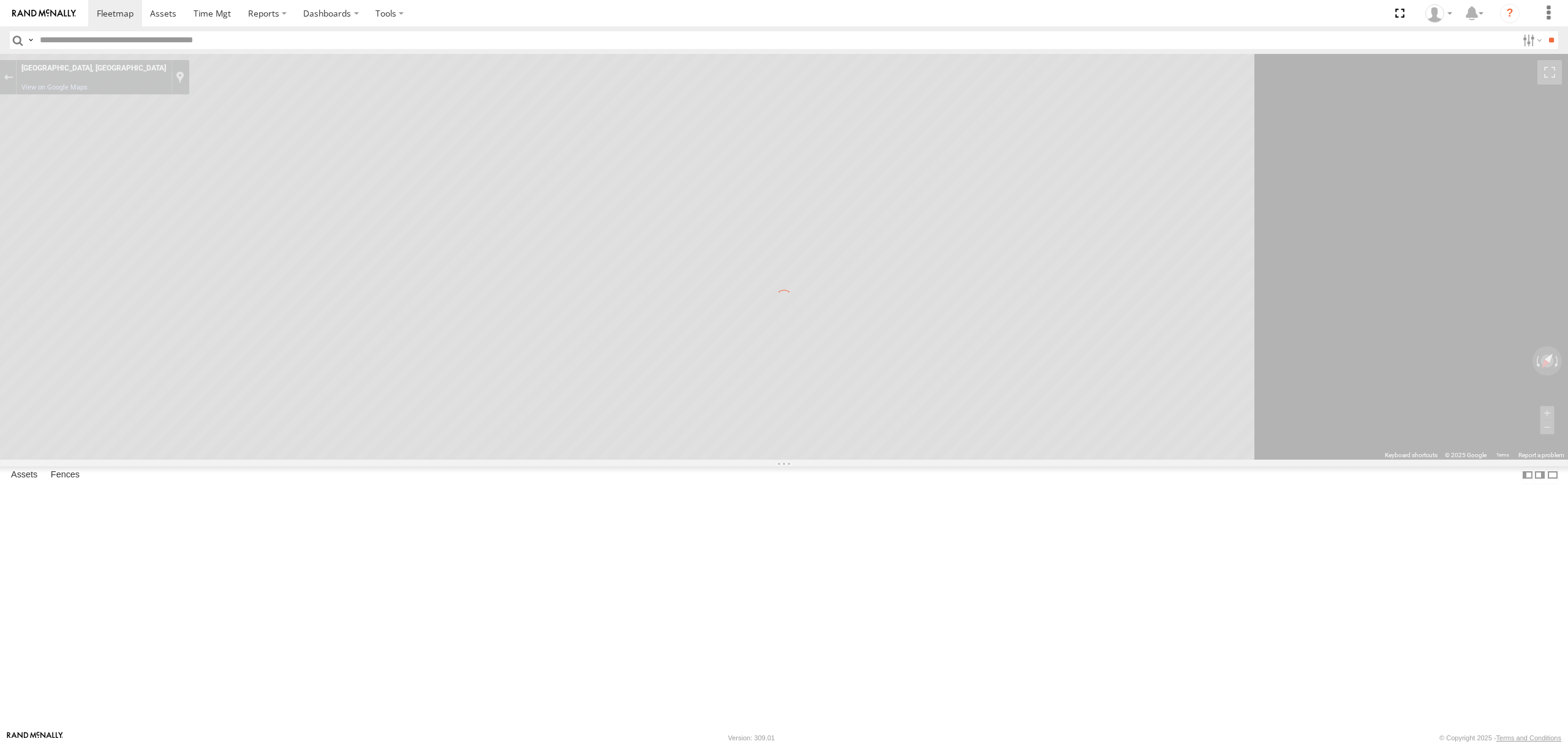
drag, startPoint x: 876, startPoint y: 364, endPoint x: 709, endPoint y: 419, distance: 175.8
click at [705, 424] on div "← Move left → Move right ↑ Move up ↓ Move down + Zoom in - Zoom out Home Jump l…" at bounding box center [784, 257] width 1568 height 406
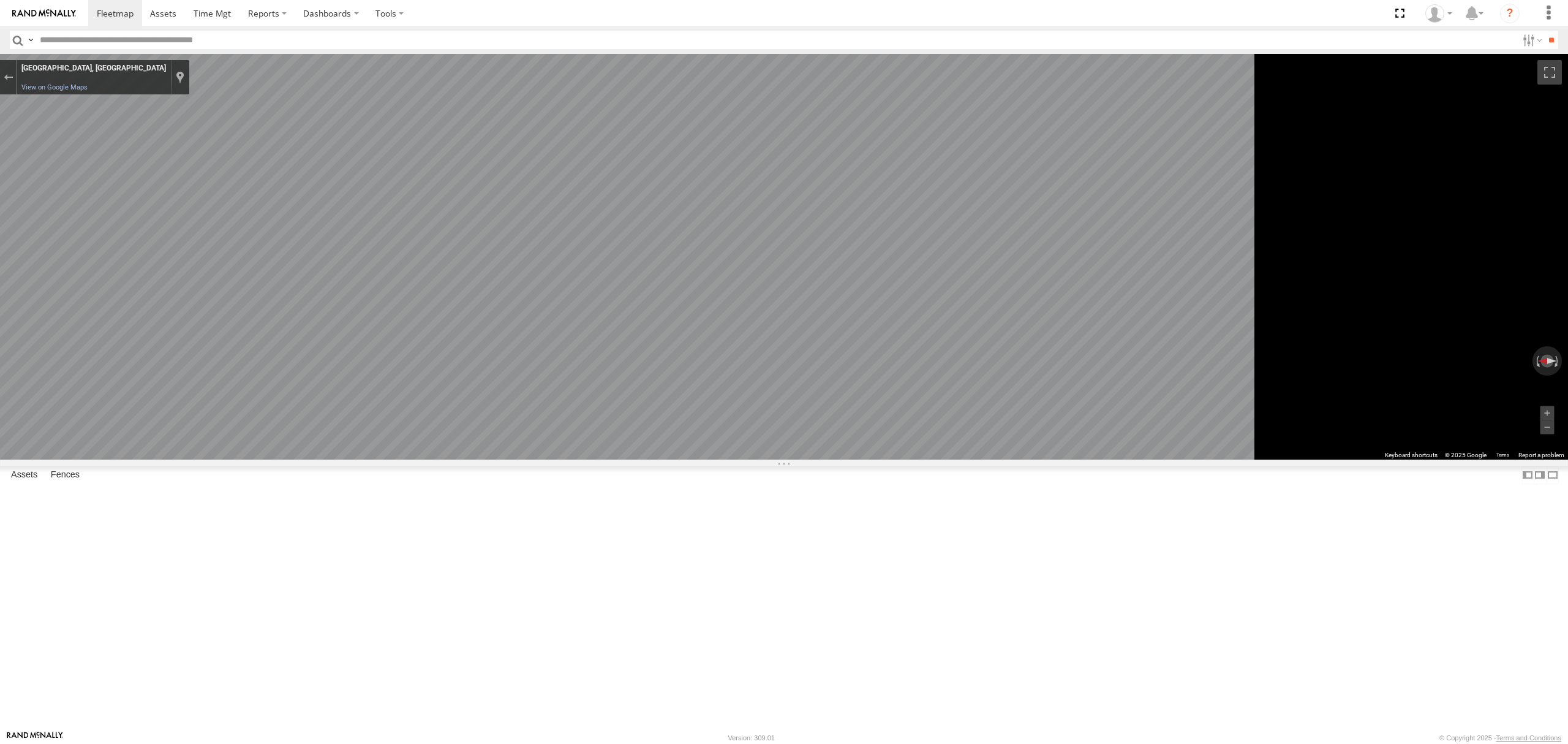
click at [299, 310] on main "← Move left → Move right ↑ Move up ↓ Move down + Zoom in - Zoom out Home Jump l…" at bounding box center [784, 392] width 1568 height 676
click at [118, 16] on span at bounding box center [114, 14] width 36 height 12
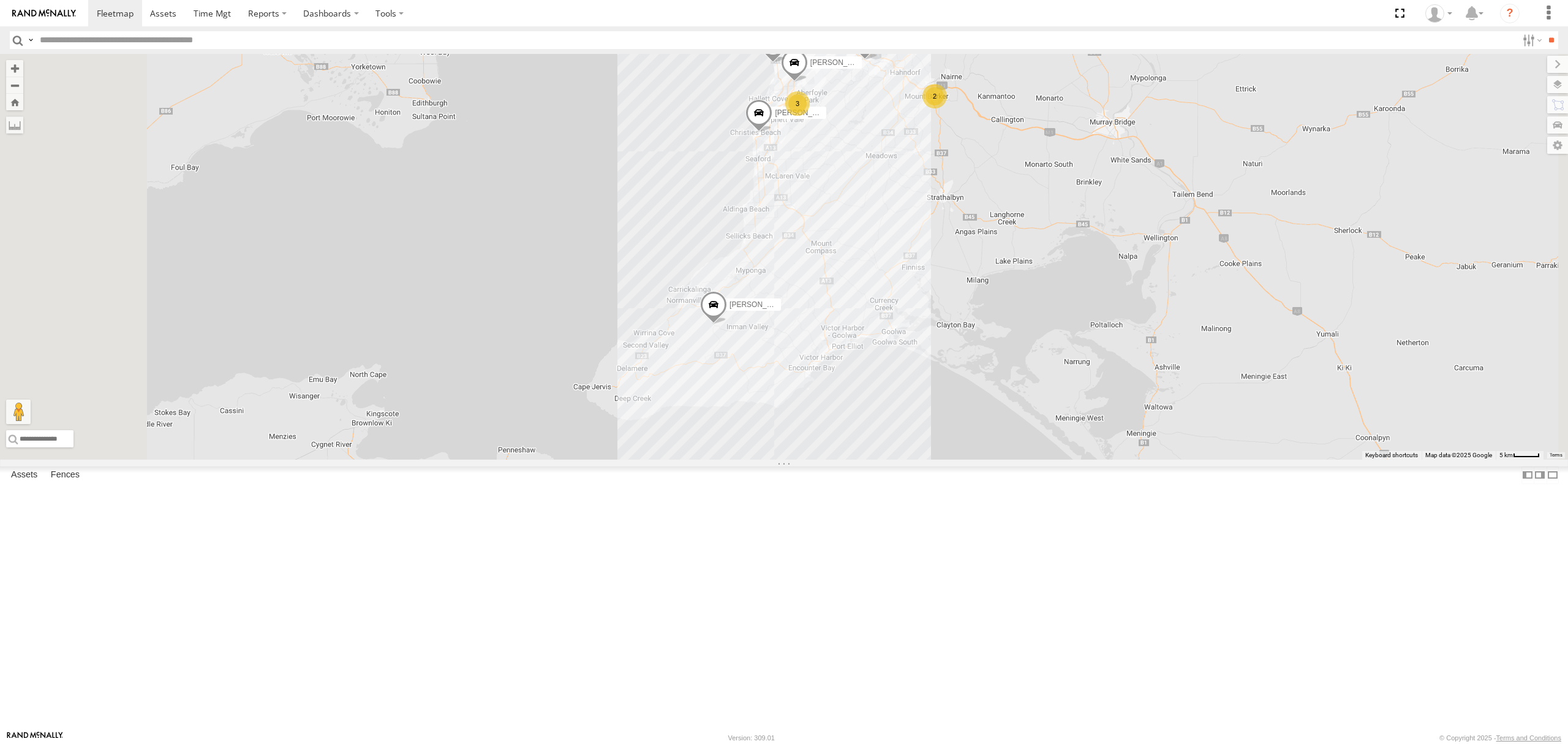
drag, startPoint x: 1041, startPoint y: 353, endPoint x: 1030, endPoint y: 435, distance: 82.7
click at [1030, 435] on div "S348CAH - [PERSON_NAME] [PERSON_NAME] [PERSON_NAME] [PERSON_NAME] [PERSON_NAME]…" at bounding box center [784, 257] width 1568 height 406
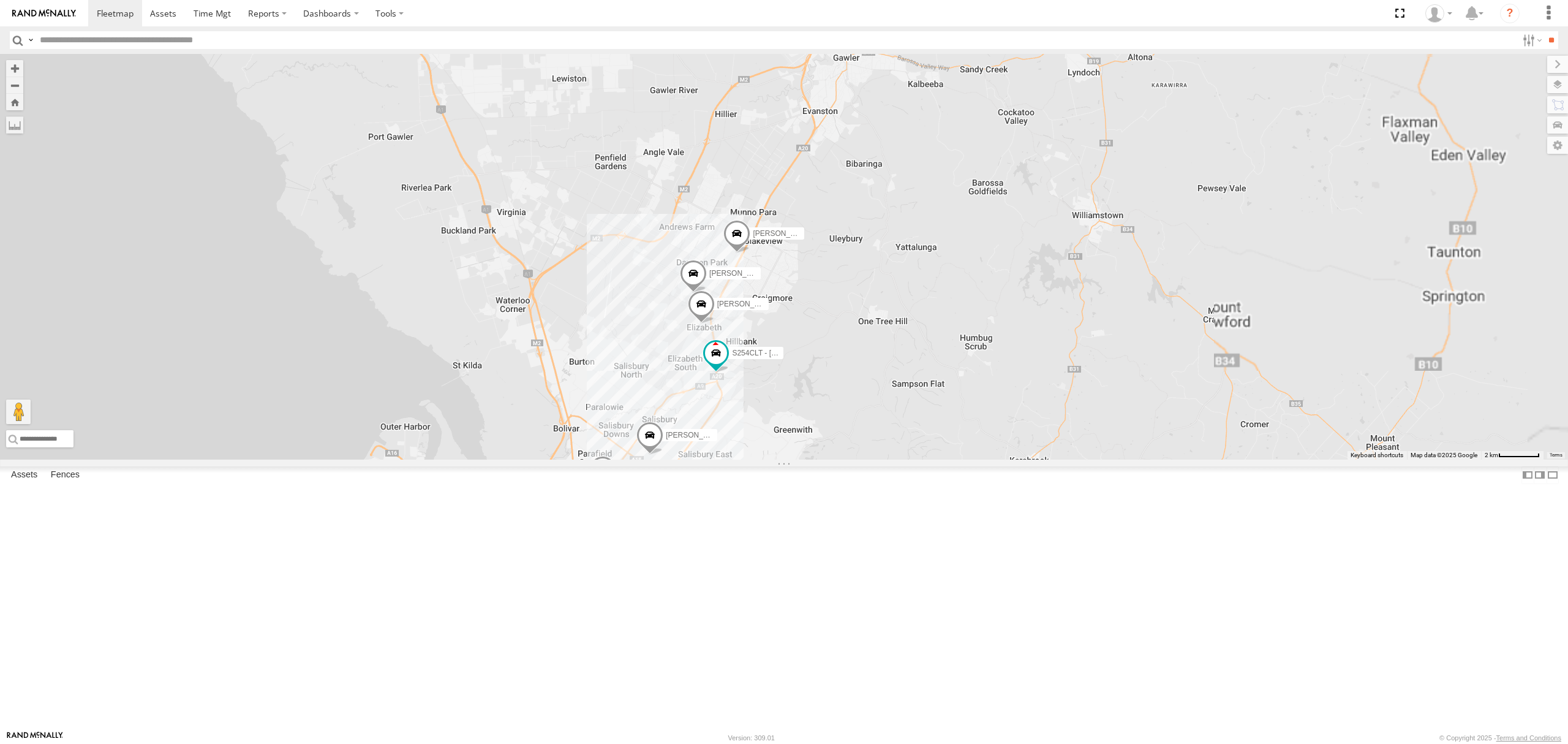
drag, startPoint x: 959, startPoint y: 572, endPoint x: 1013, endPoint y: 461, distance: 123.4
click at [1013, 459] on div "S348CAH - Emir Tarabar Harpreet Singh Dilpreet Singh Lewis Evangelou Divanshu M…" at bounding box center [784, 257] width 1568 height 406
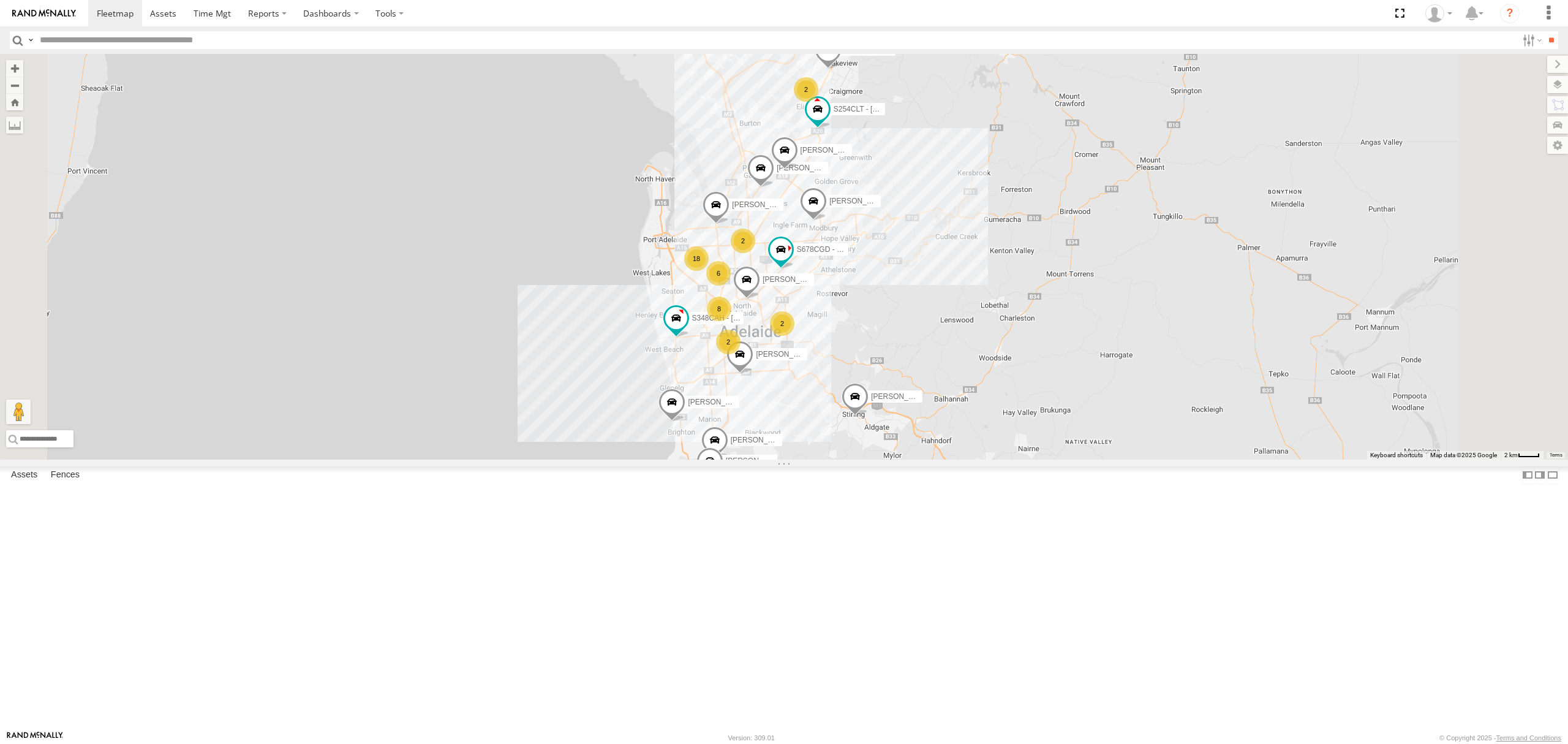
click at [0, 0] on div "S348CAH - Emir Tarabar All Assets" at bounding box center [0, 0] width 0 height 0
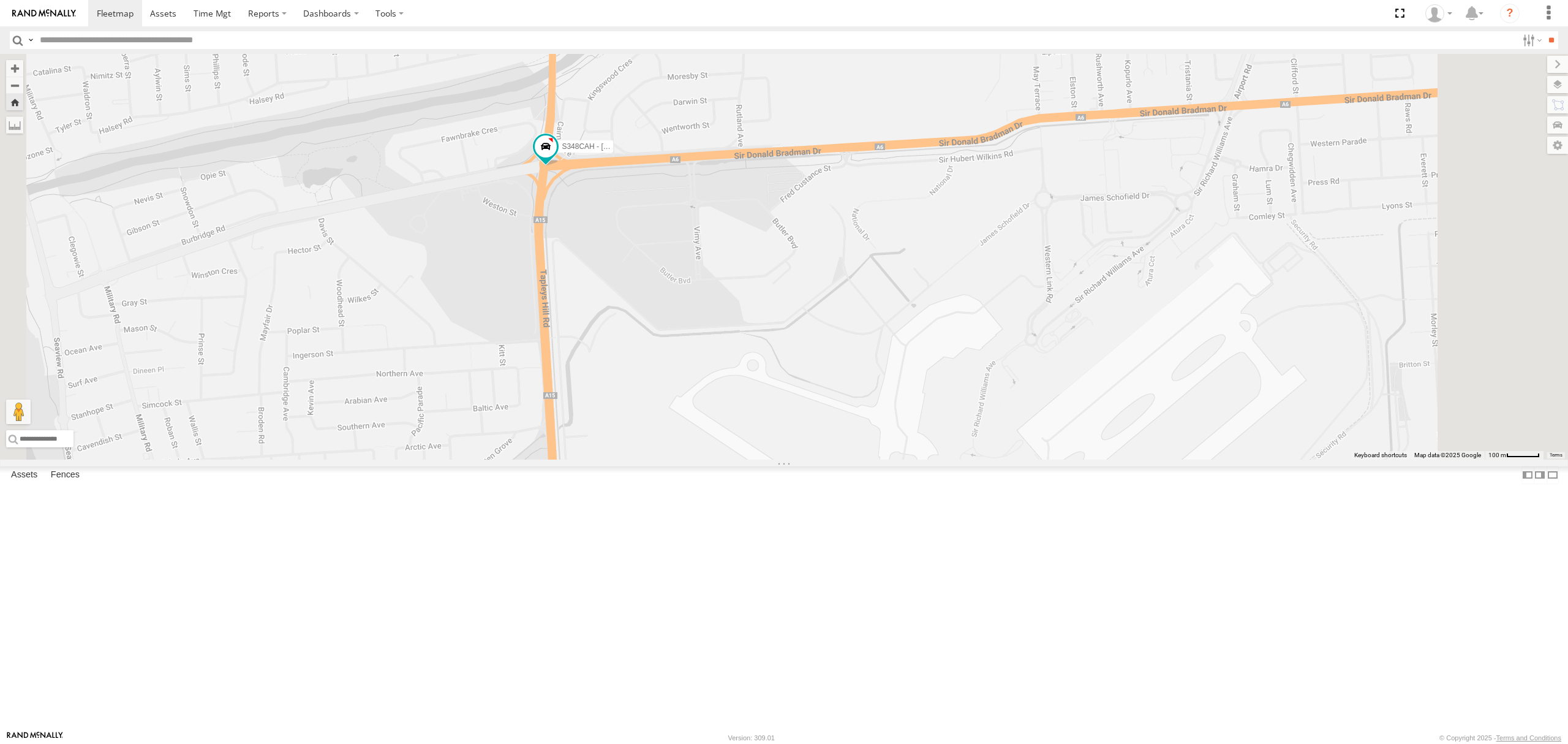
click at [0, 0] on div "S254CLT - Brian Corkhill" at bounding box center [0, 0] width 0 height 0
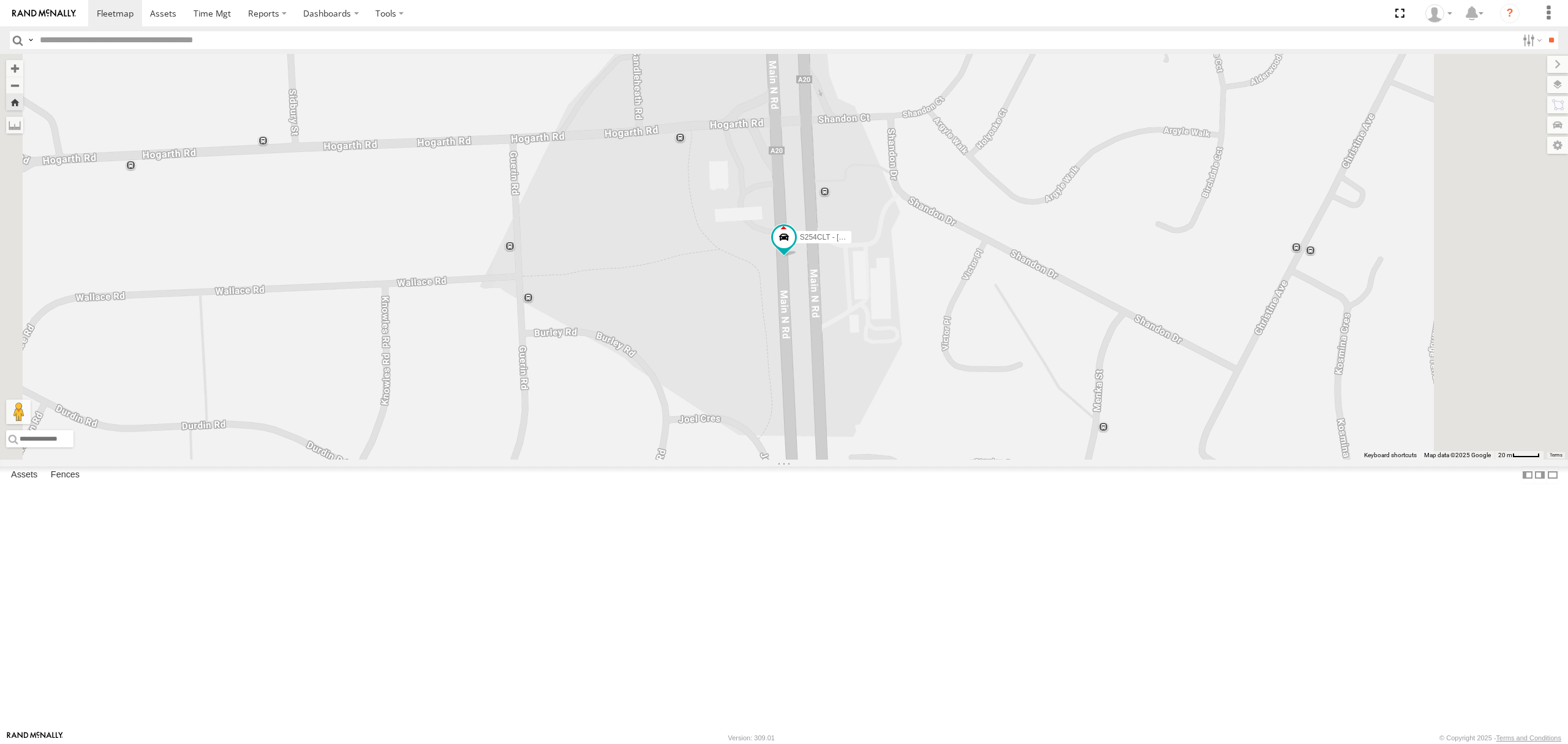
click at [0, 0] on div "4.2" at bounding box center [0, 0] width 0 height 0
click at [0, 0] on div "S348CAH - Emir Tarabar All Assets" at bounding box center [0, 0] width 0 height 0
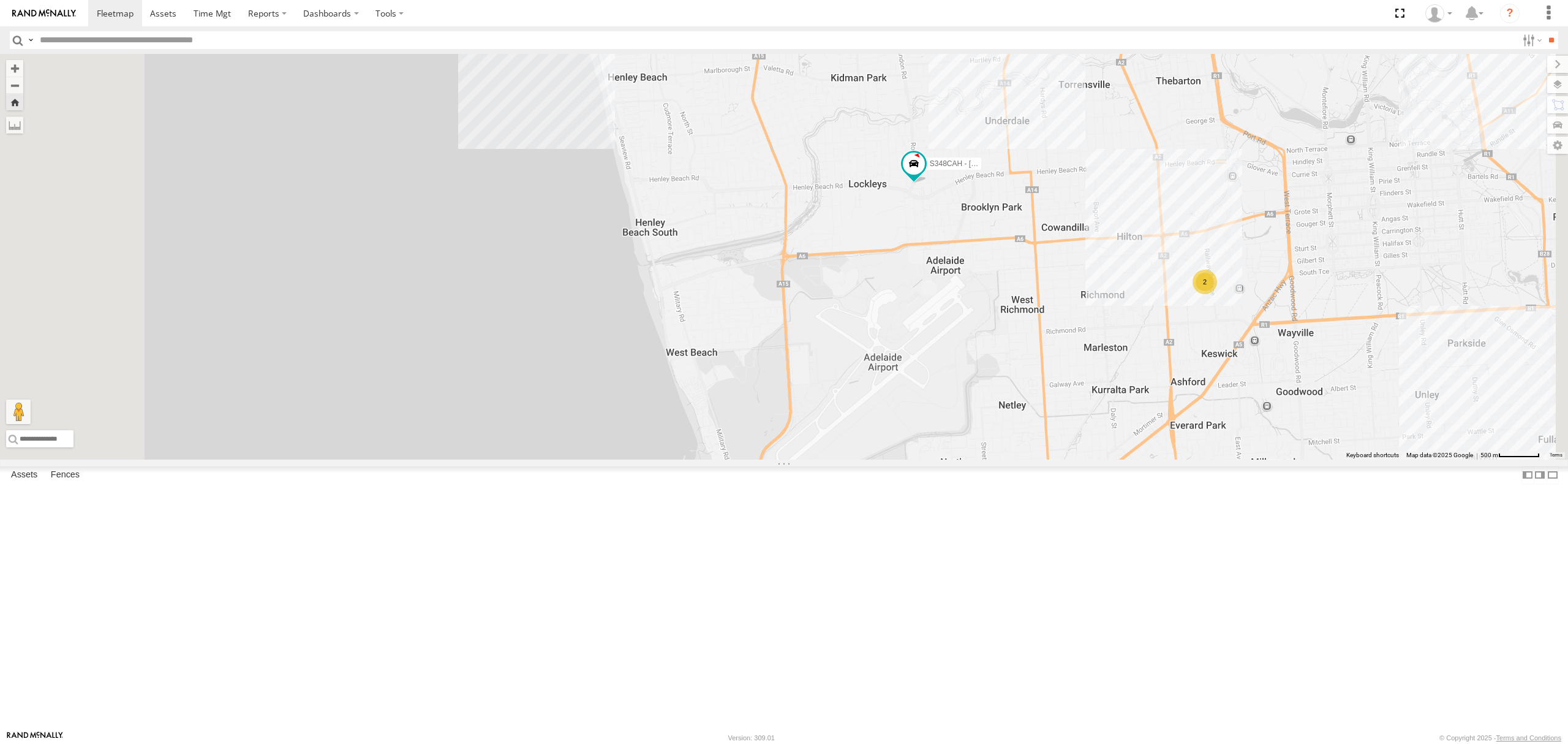
click at [0, 0] on div "S348CAH - [PERSON_NAME]" at bounding box center [0, 0] width 0 height 0
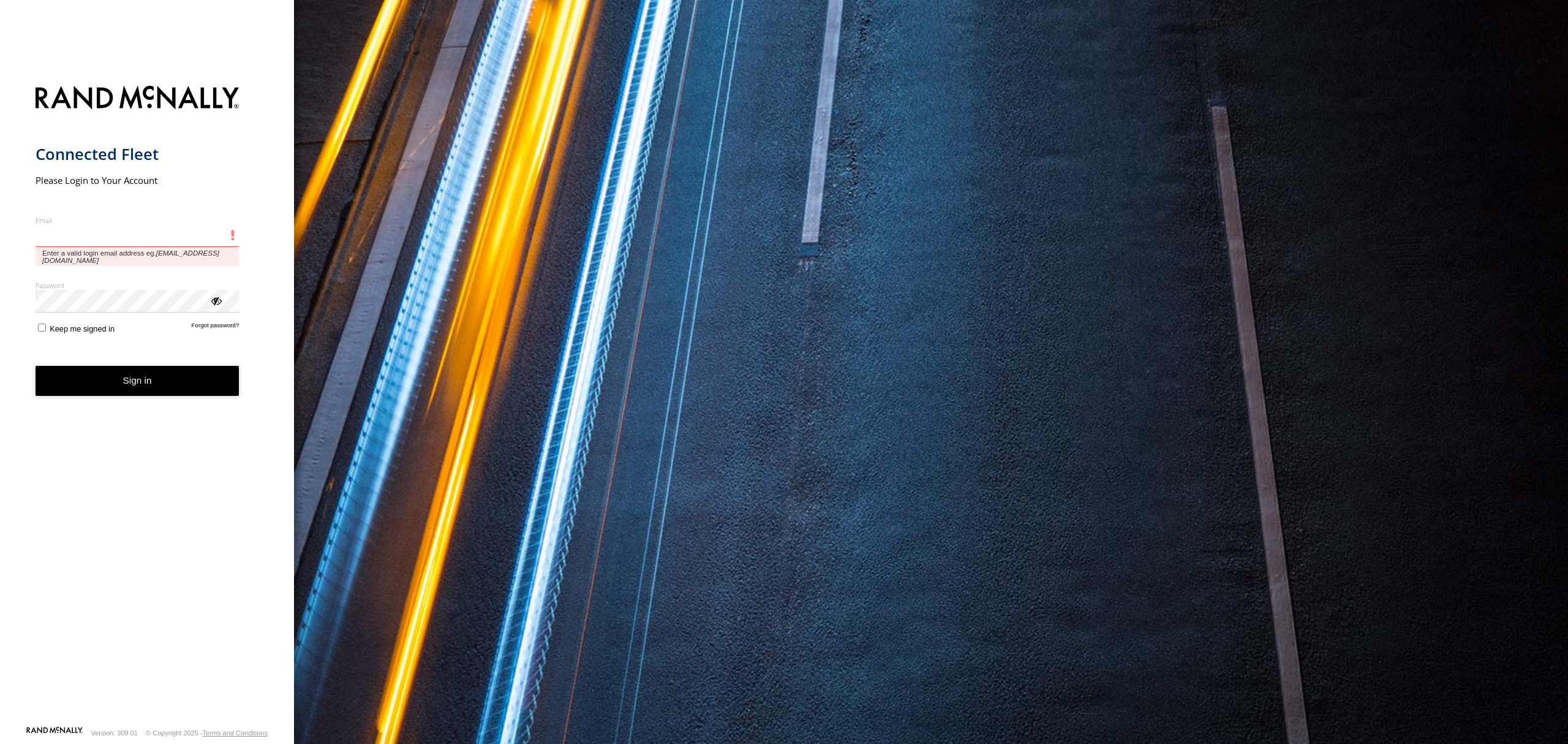
type input "**********"
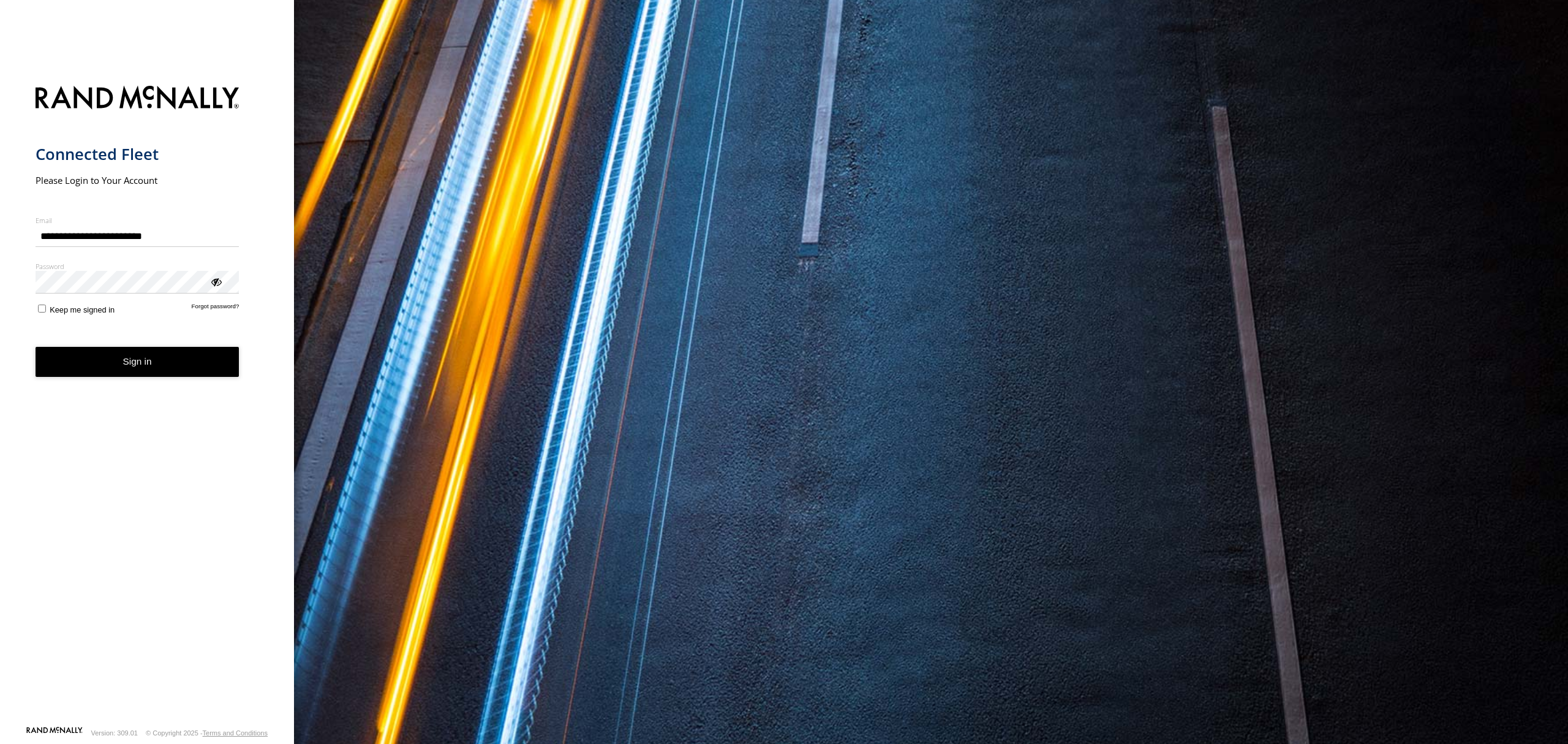
click at [174, 380] on form "**********" at bounding box center [147, 403] width 224 height 647
click at [136, 354] on button "Sign in" at bounding box center [137, 361] width 204 height 30
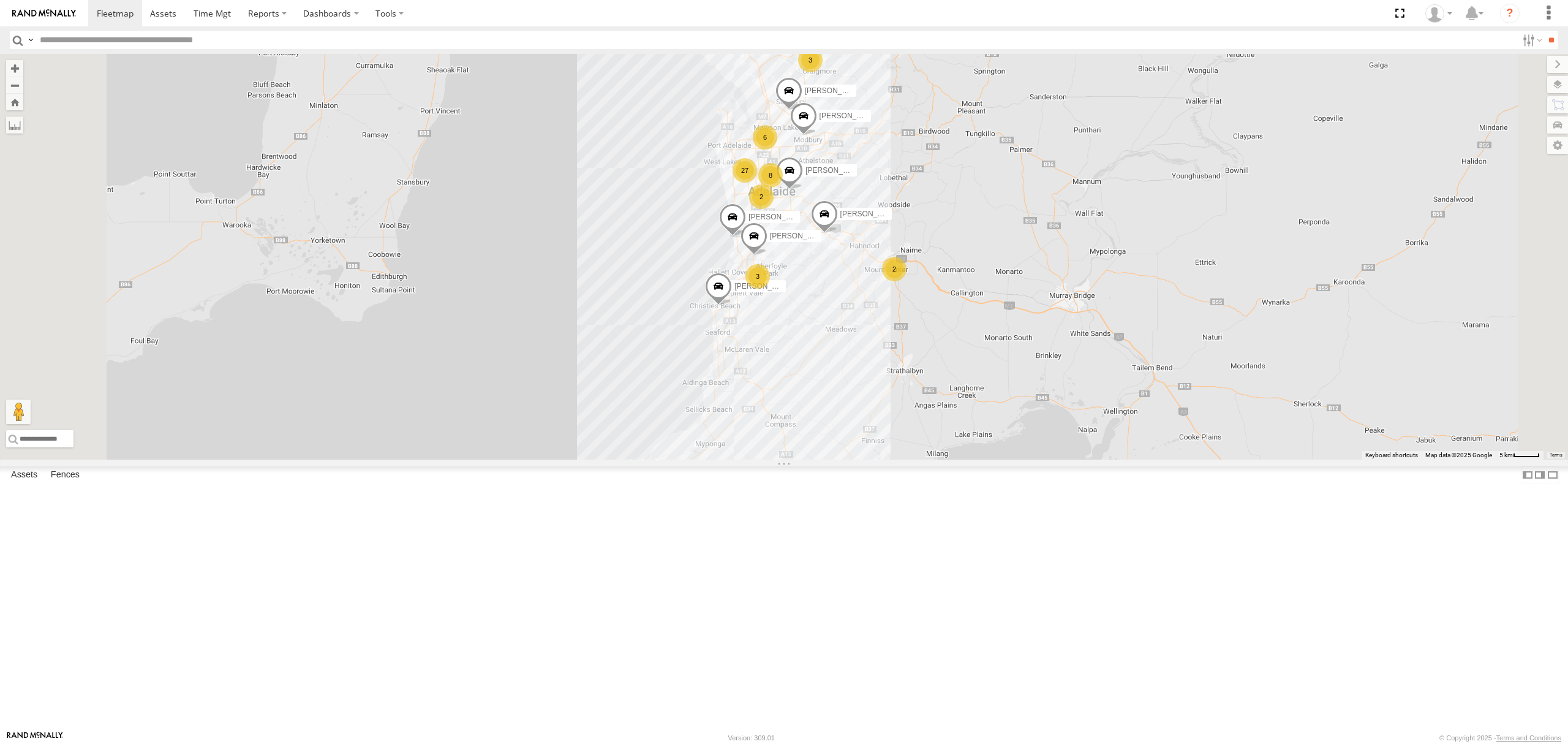
drag, startPoint x: 81, startPoint y: 94, endPoint x: 579, endPoint y: 135, distance: 499.7
click at [0, 0] on div "S254CLT - [PERSON_NAME] All Assets" at bounding box center [0, 0] width 0 height 0
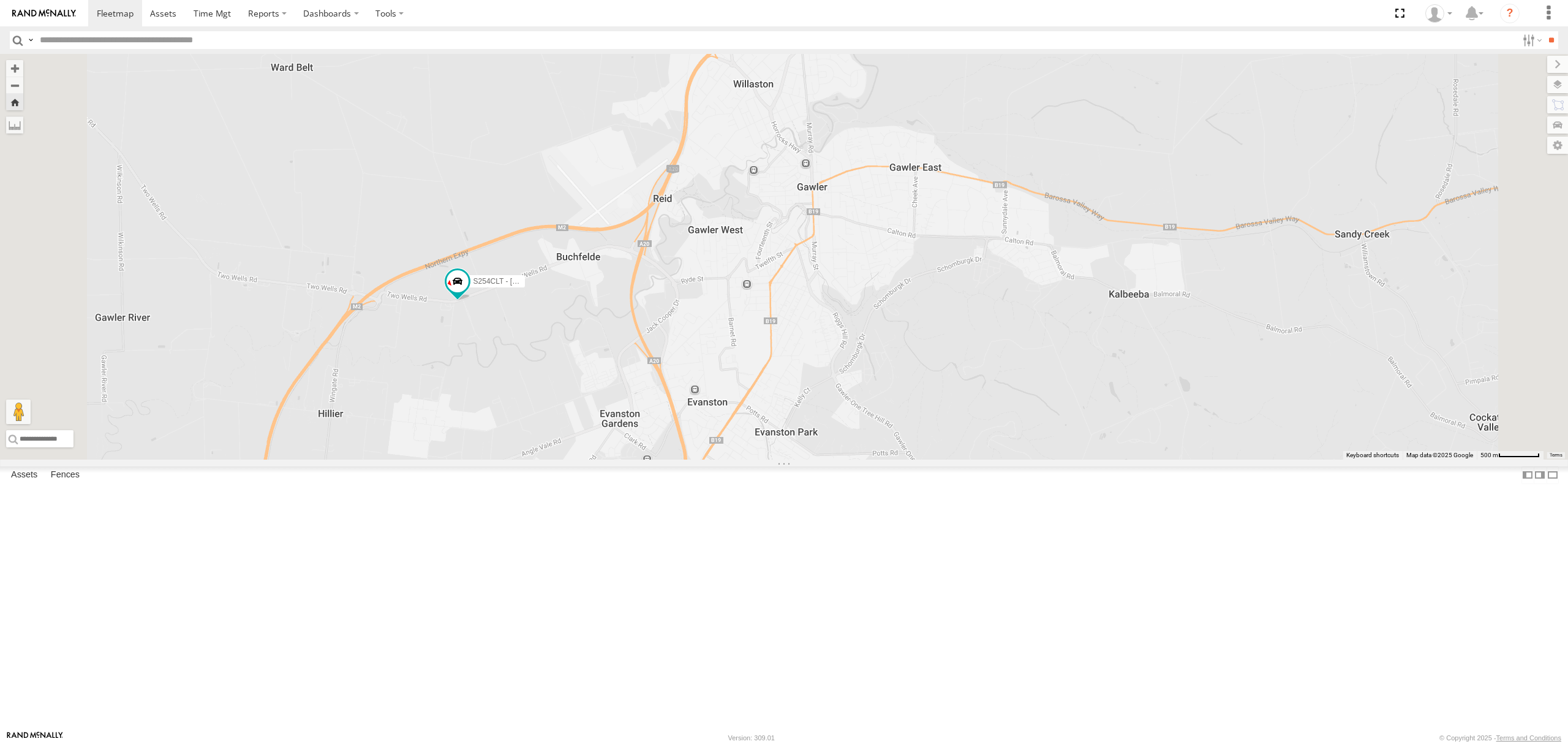
click at [0, 0] on div "SB25LM - (6P HINO) R6 All Assets" at bounding box center [0, 0] width 0 height 0
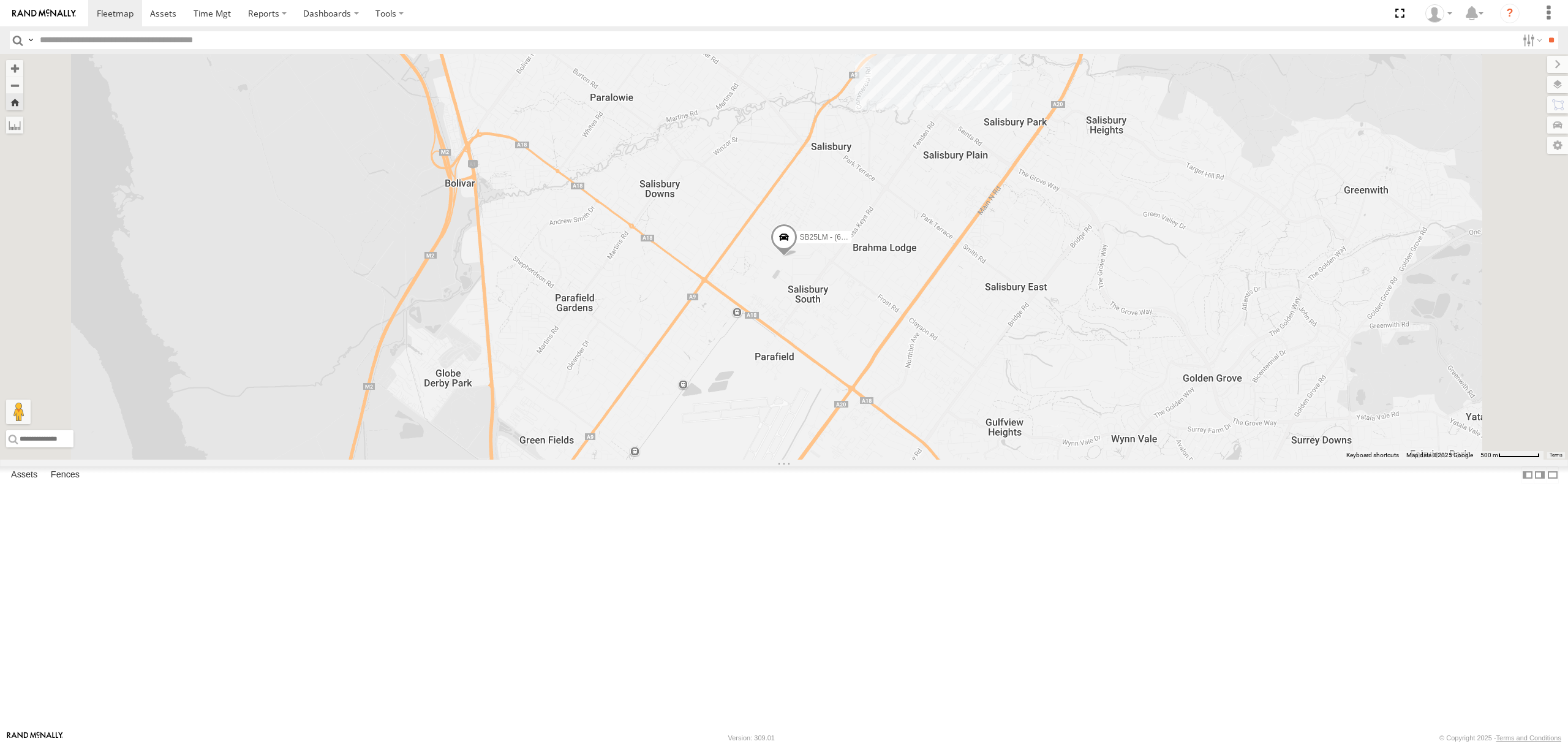
click at [0, 0] on div "All Assets" at bounding box center [0, 0] width 0 height 0
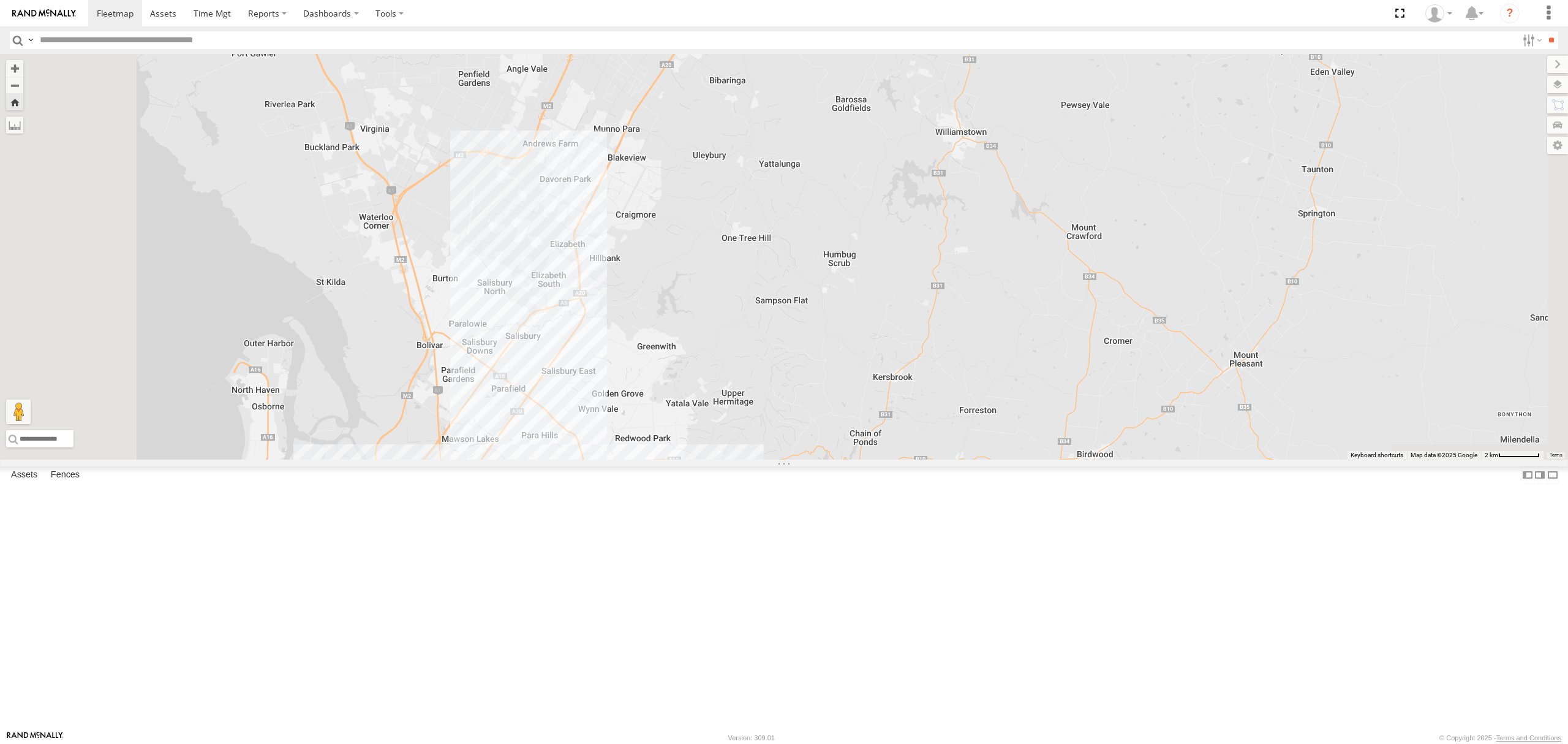
drag, startPoint x: 761, startPoint y: 326, endPoint x: 761, endPoint y: 314, distance: 12.0
click at [761, 314] on div "S254CLT - [PERSON_NAME]" at bounding box center [784, 257] width 1568 height 406
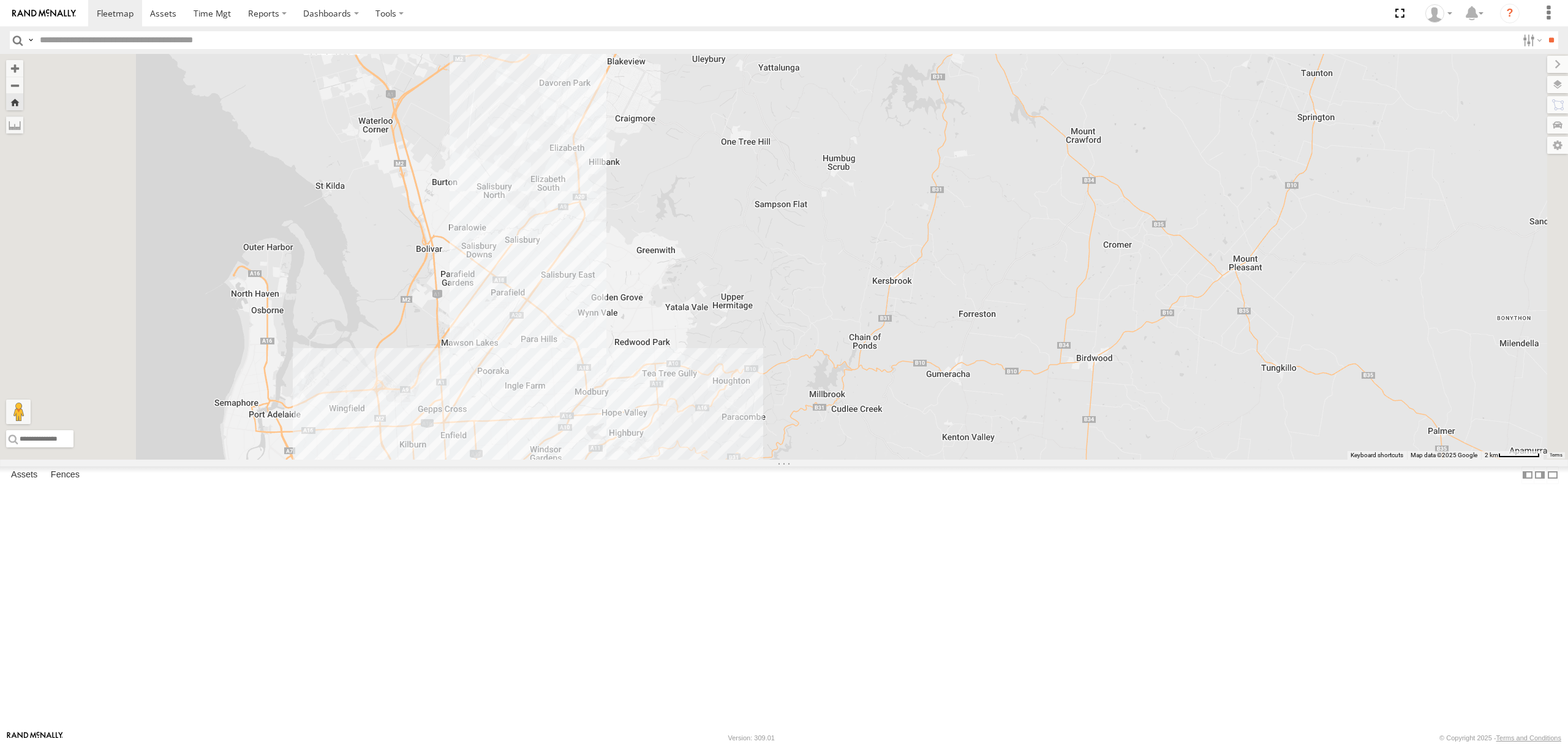
drag, startPoint x: 750, startPoint y: 493, endPoint x: 751, endPoint y: 437, distance: 56.0
click at [751, 434] on div "S254CLT - [PERSON_NAME]" at bounding box center [784, 257] width 1568 height 406
click at [0, 0] on div "5.1" at bounding box center [0, 0] width 0 height 0
click at [0, 0] on span "Asset" at bounding box center [0, 0] width 0 height 0
